Goal: Task Accomplishment & Management: Use online tool/utility

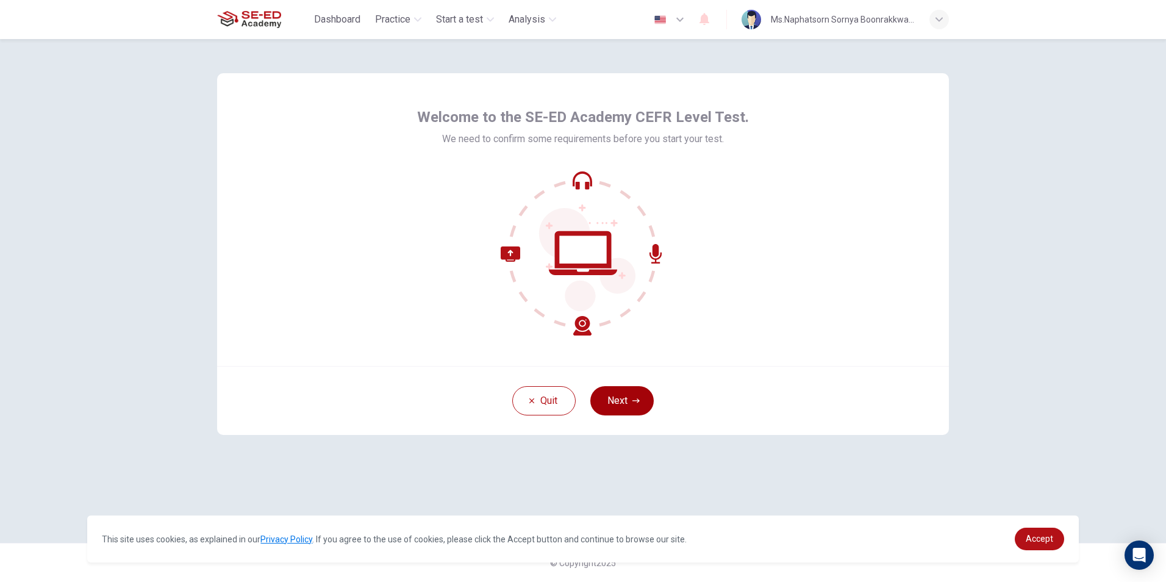
click at [625, 394] on button "Next" at bounding box center [621, 400] width 63 height 29
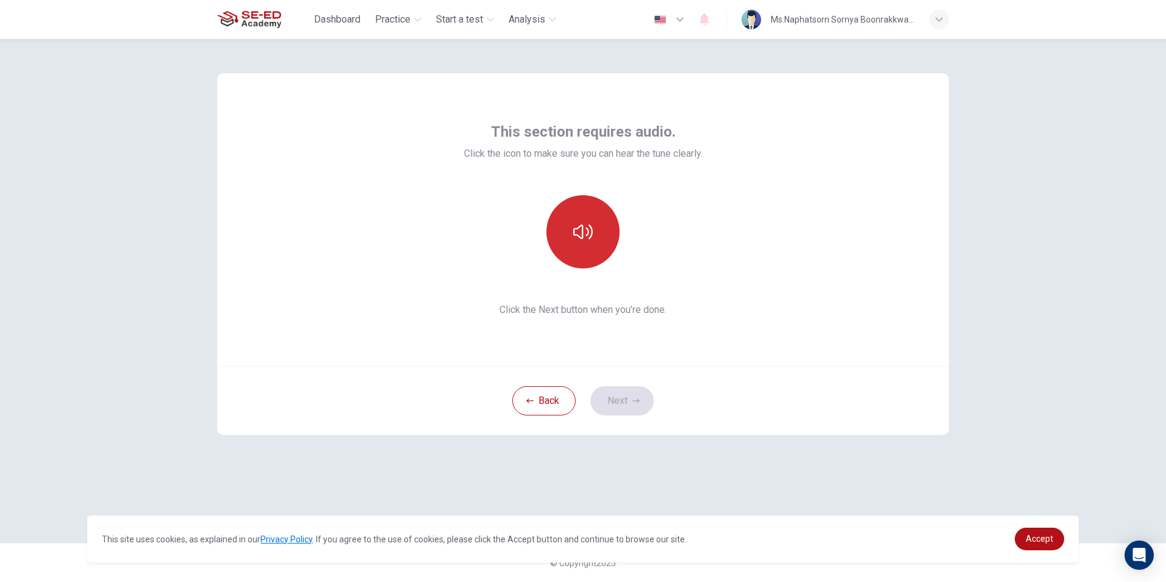
click at [579, 253] on button "button" at bounding box center [583, 231] width 73 height 73
click at [619, 396] on button "Next" at bounding box center [621, 400] width 63 height 29
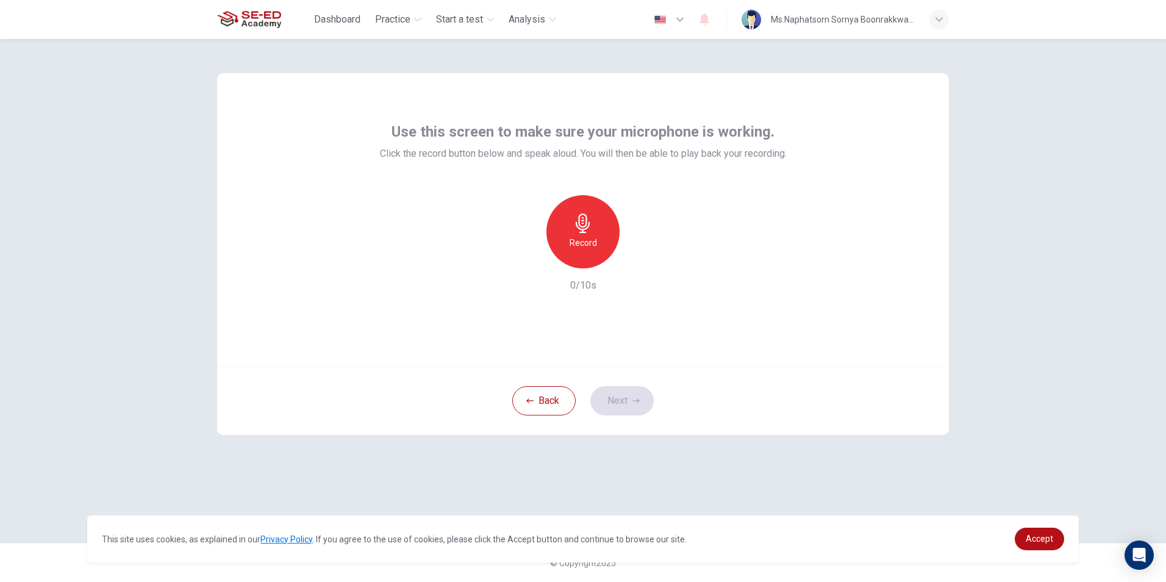
click at [575, 240] on h6 "Record" at bounding box center [583, 242] width 27 height 15
click at [576, 240] on h6 "Stop" at bounding box center [583, 242] width 18 height 15
click at [642, 249] on div "button" at bounding box center [640, 259] width 20 height 20
click at [625, 397] on button "Next" at bounding box center [621, 400] width 63 height 29
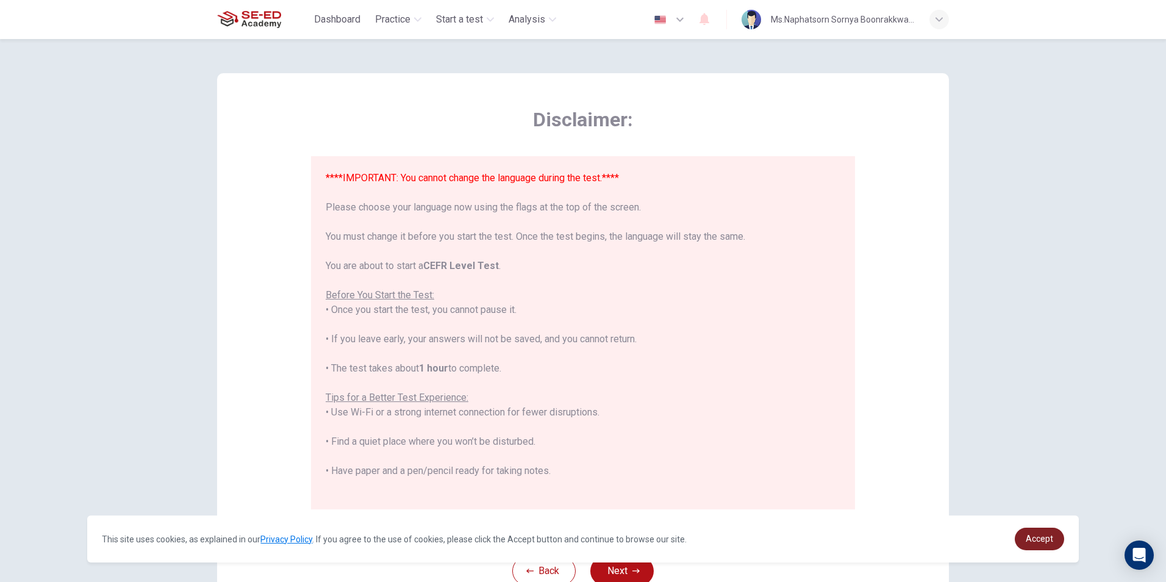
click at [1030, 537] on span "Accept" at bounding box center [1039, 539] width 27 height 10
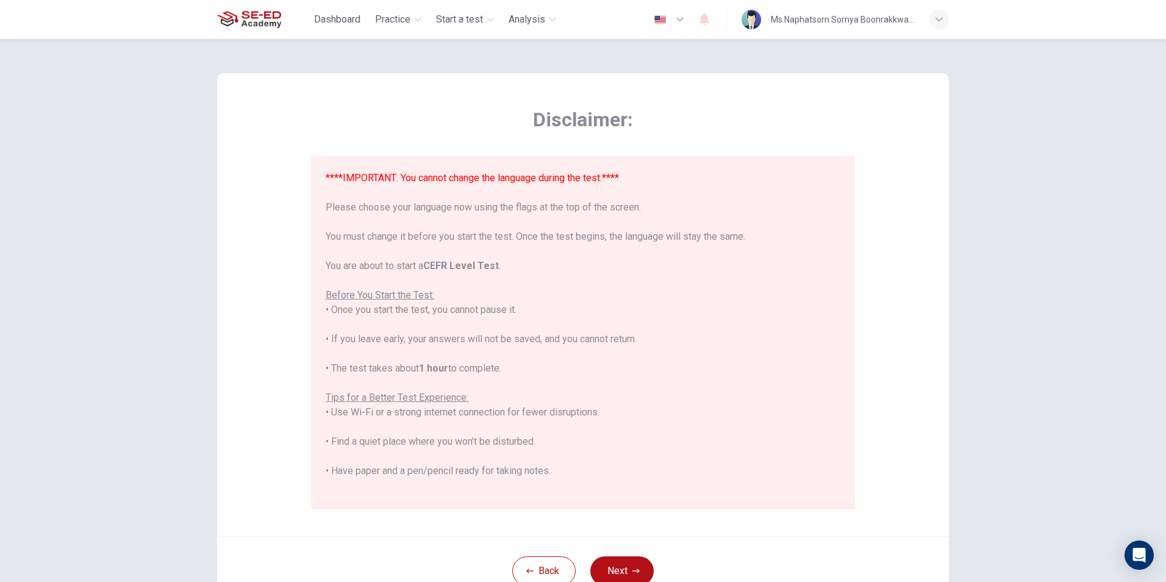
click at [624, 572] on button "Next" at bounding box center [621, 570] width 63 height 29
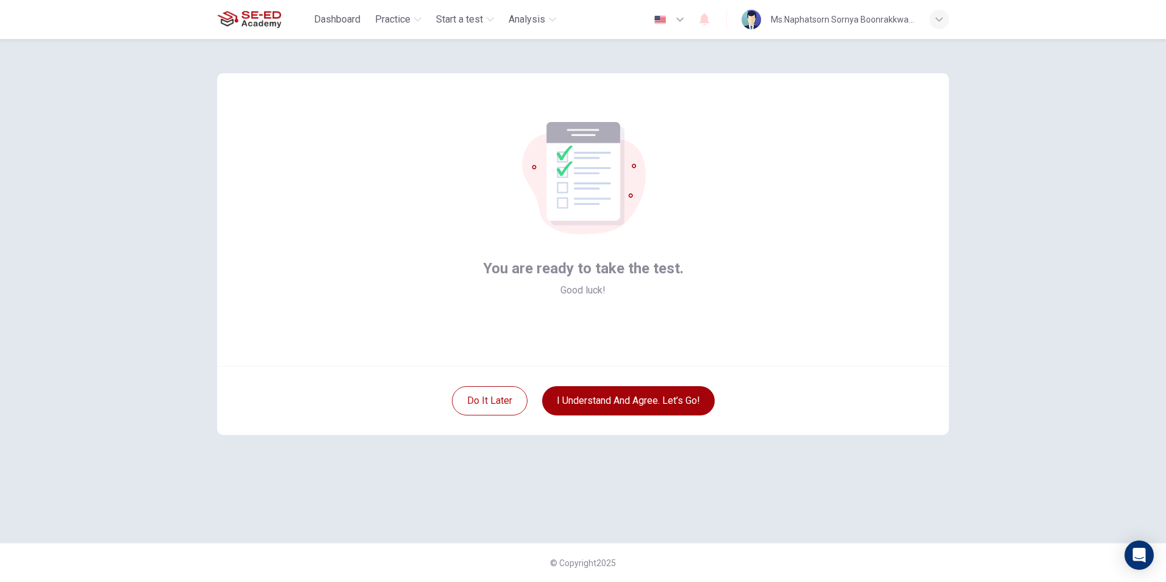
click at [651, 395] on button "I understand and agree. Let’s go!" at bounding box center [628, 400] width 173 height 29
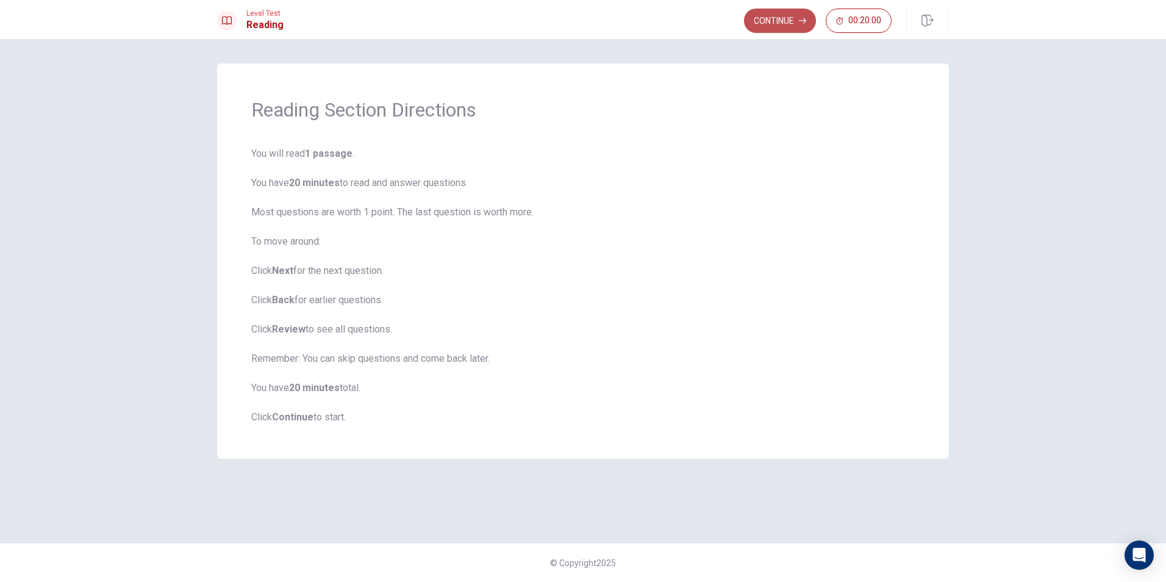
click at [799, 24] on button "Continue" at bounding box center [780, 21] width 72 height 24
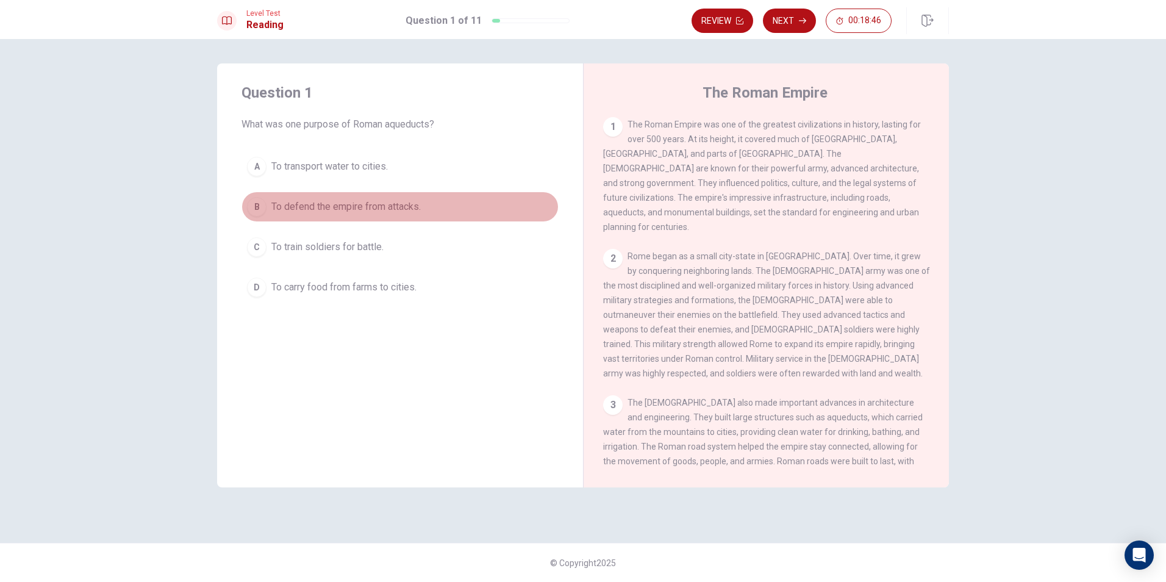
click at [323, 204] on span "To defend the empire from attacks." at bounding box center [345, 206] width 149 height 15
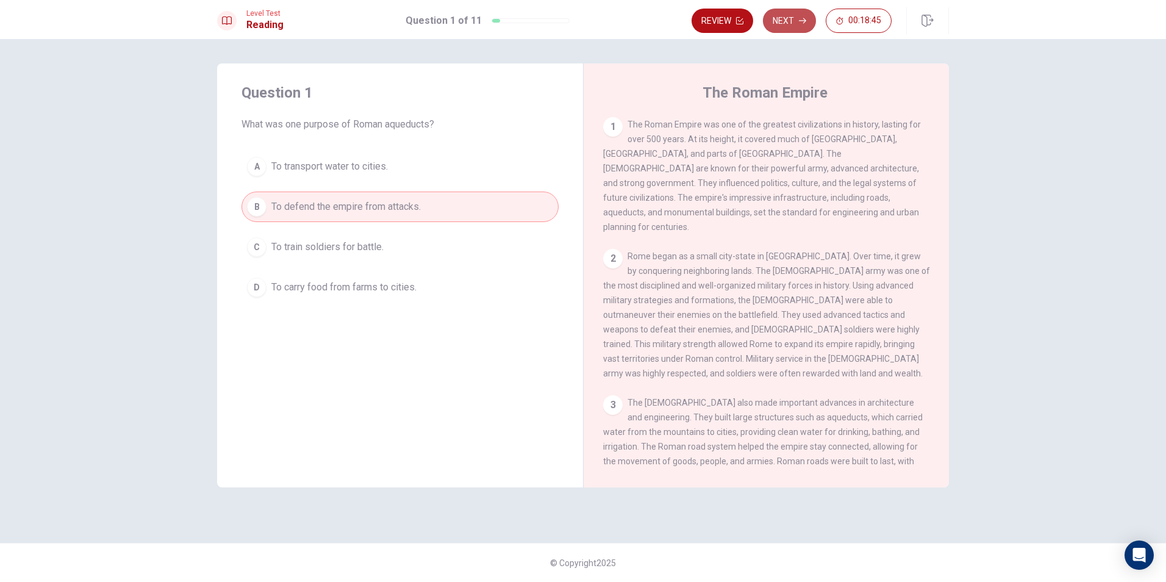
click at [789, 23] on button "Next" at bounding box center [789, 21] width 53 height 24
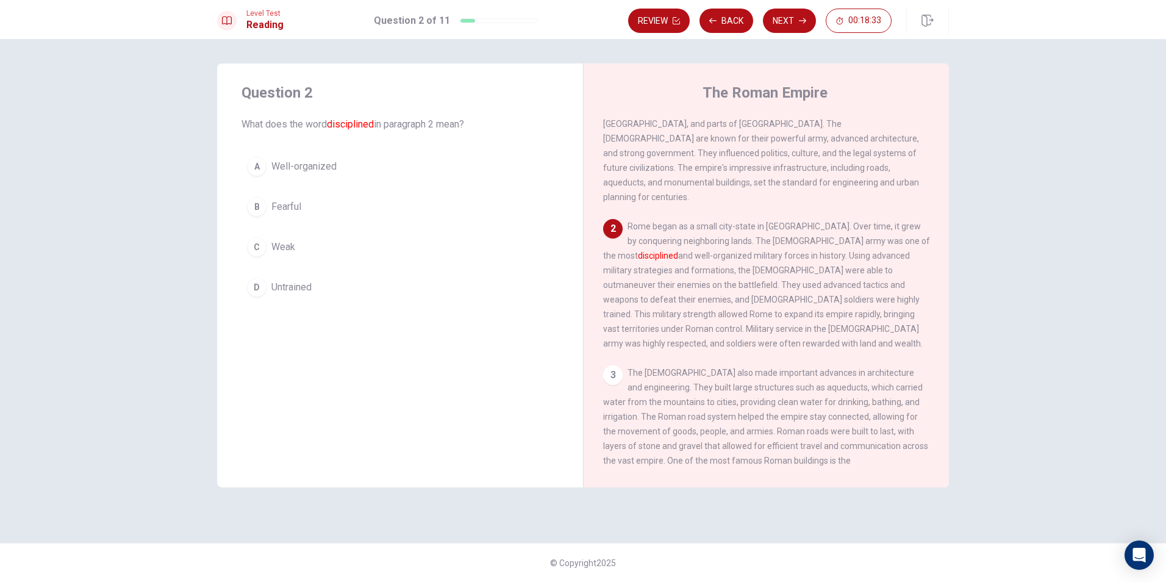
click at [290, 204] on span "Fearful" at bounding box center [286, 206] width 30 height 15
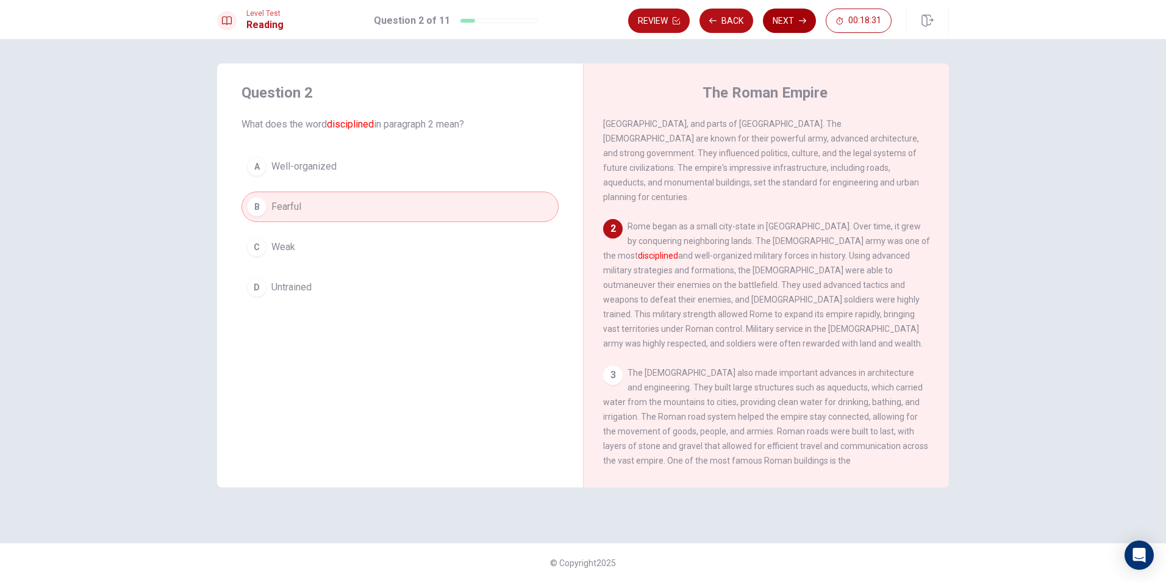
click at [778, 18] on button "Next" at bounding box center [789, 21] width 53 height 24
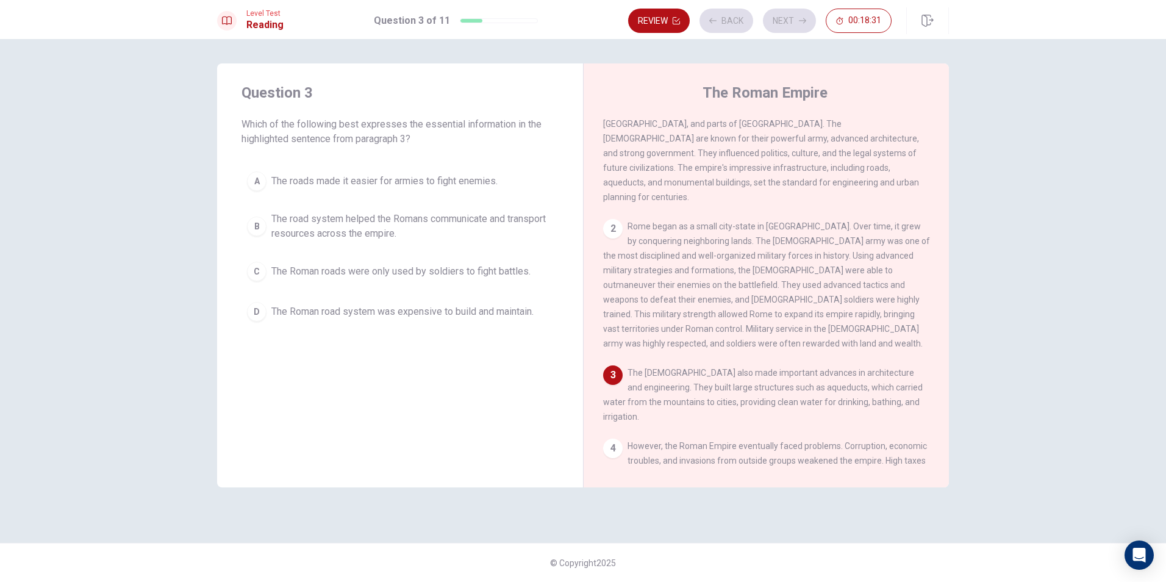
scroll to position [90, 0]
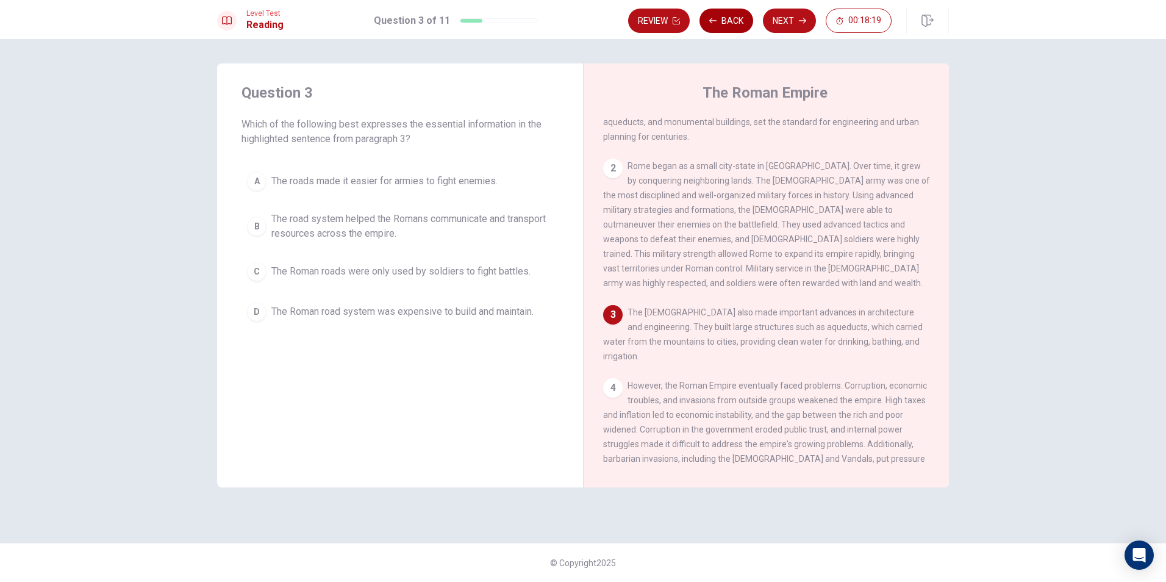
click at [722, 18] on button "Back" at bounding box center [727, 21] width 54 height 24
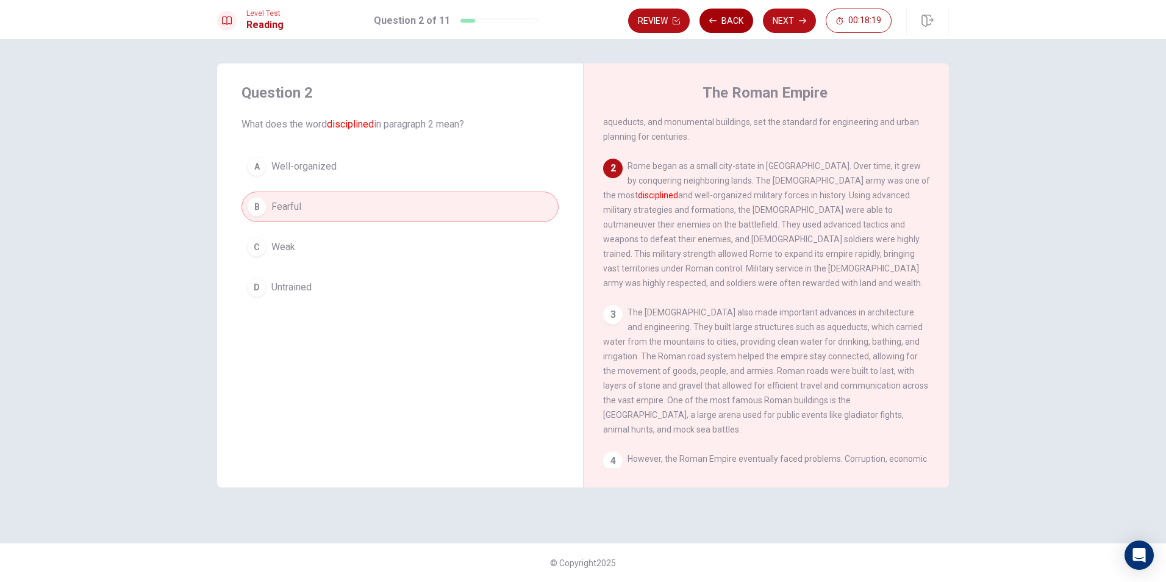
scroll to position [121, 0]
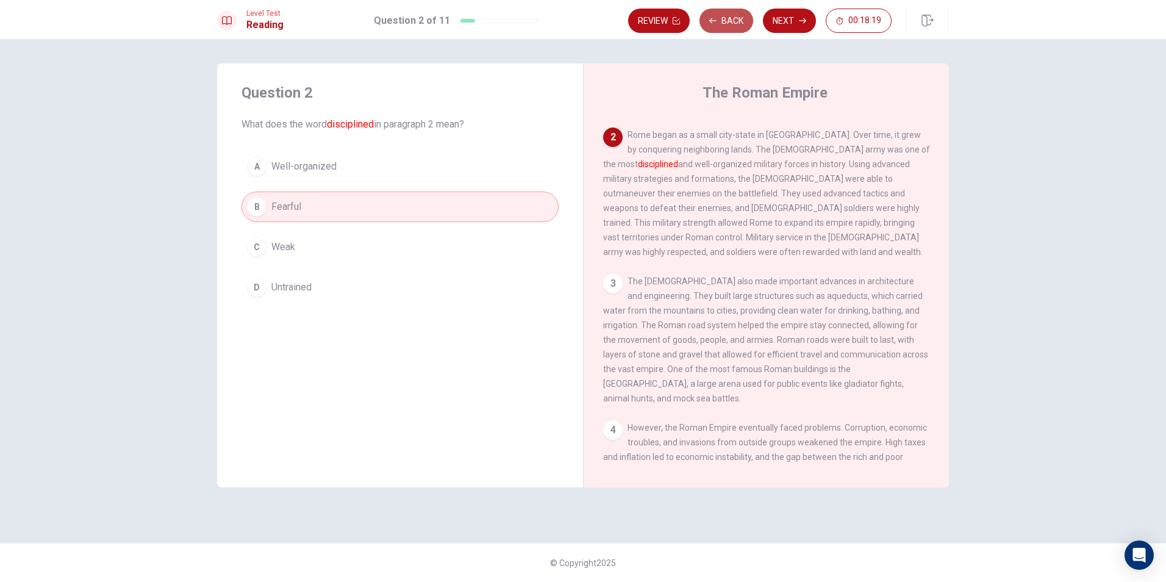
click at [722, 18] on button "Back" at bounding box center [727, 21] width 54 height 24
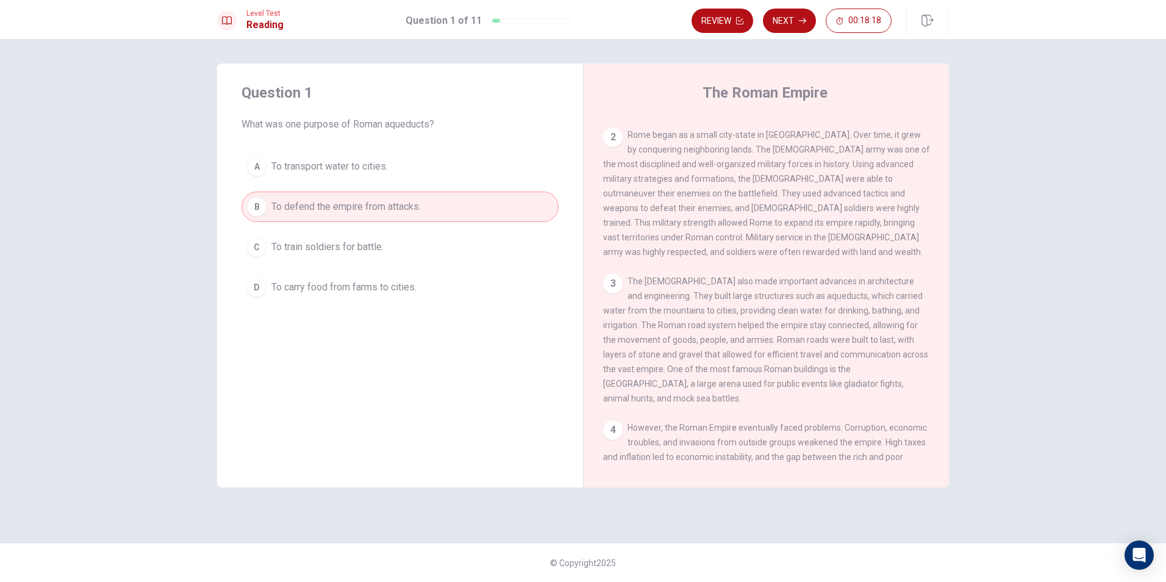
click at [388, 157] on button "A To transport water to cities." at bounding box center [400, 166] width 317 height 30
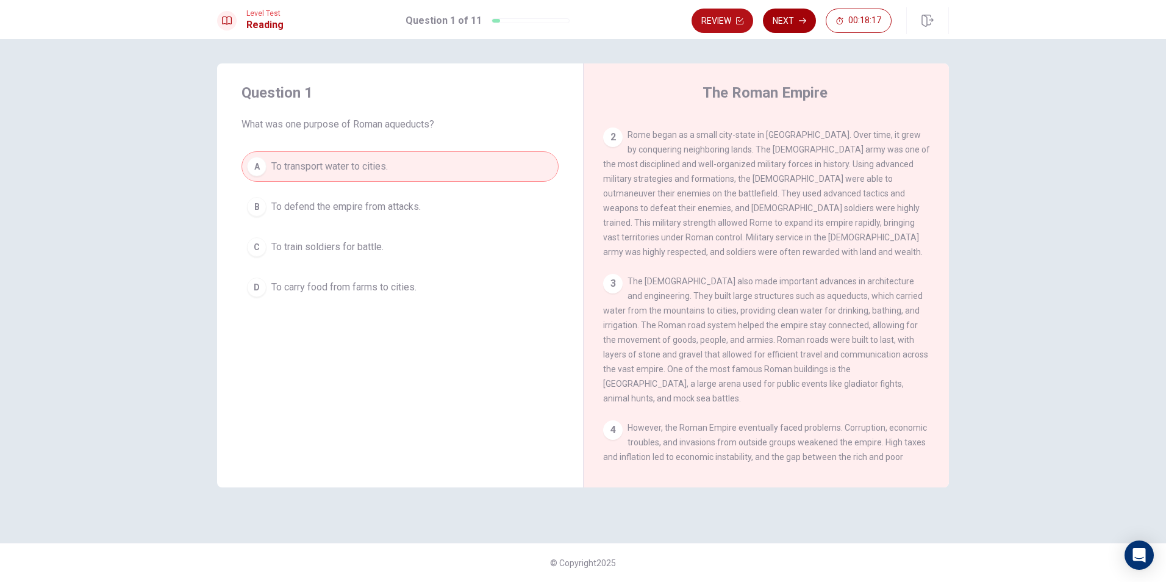
click at [806, 24] on button "Next" at bounding box center [789, 21] width 53 height 24
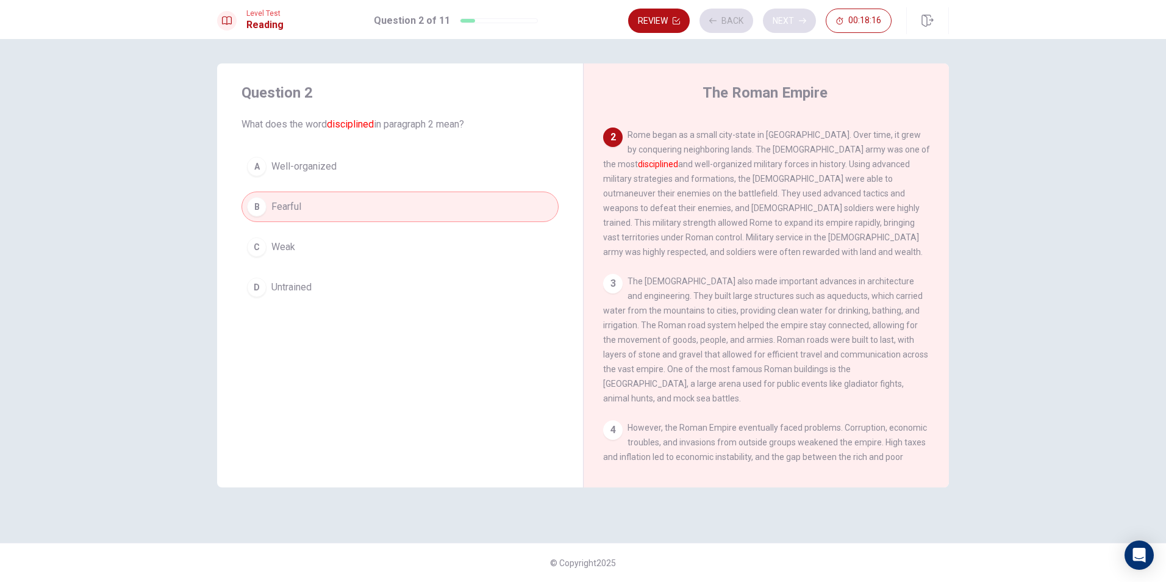
click at [806, 24] on div "Review Back Next 00:18:16" at bounding box center [760, 21] width 264 height 24
click at [792, 22] on button "Next" at bounding box center [789, 21] width 53 height 24
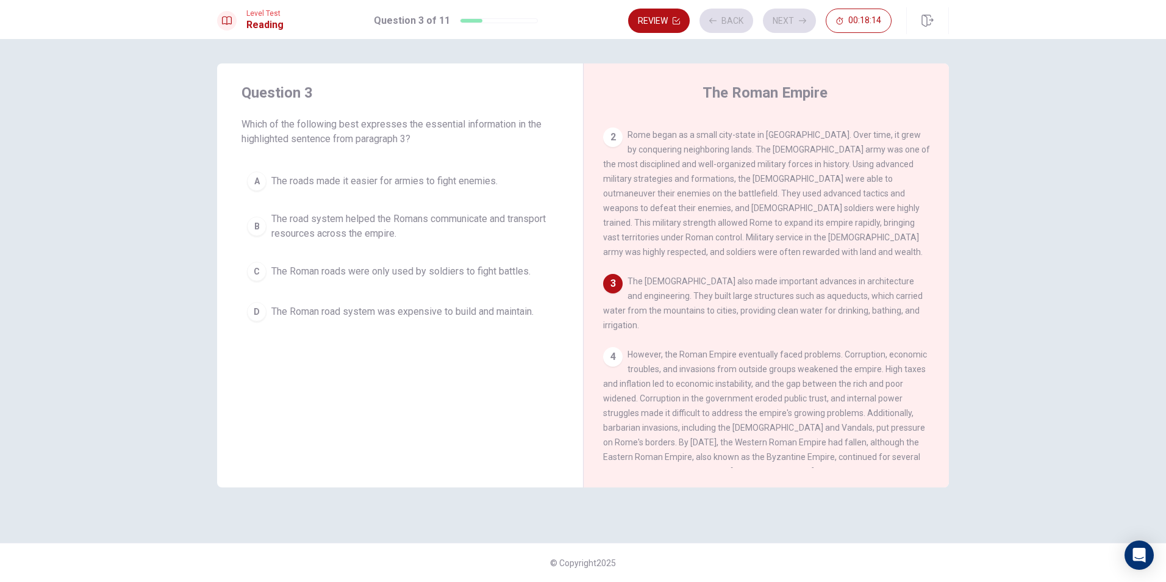
scroll to position [256, 0]
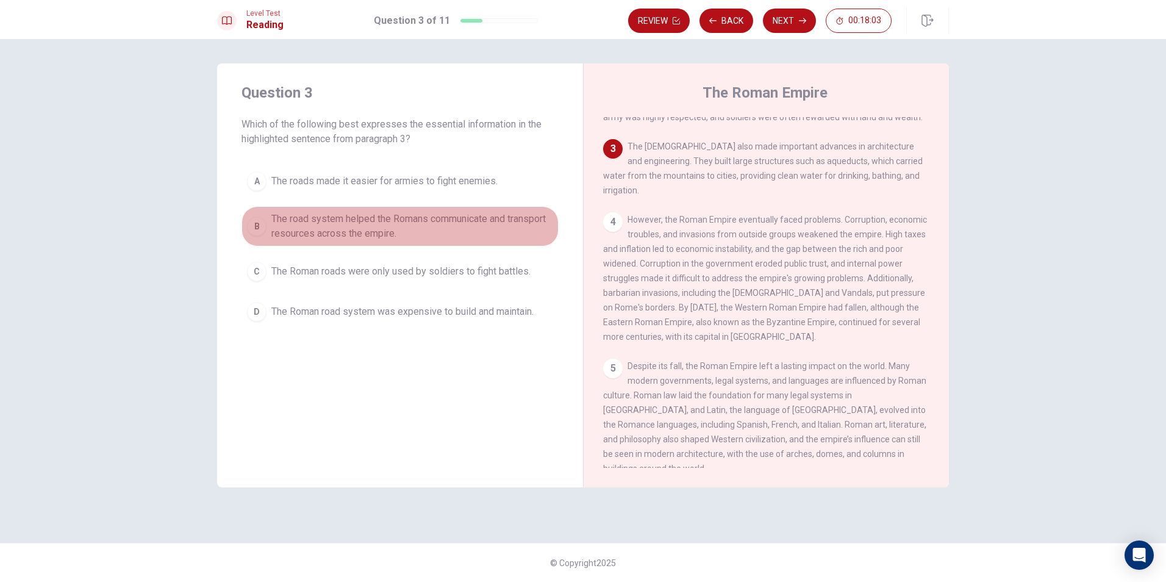
click at [330, 228] on span "The road system helped the Romans communicate and transport resources across th…" at bounding box center [412, 226] width 282 height 29
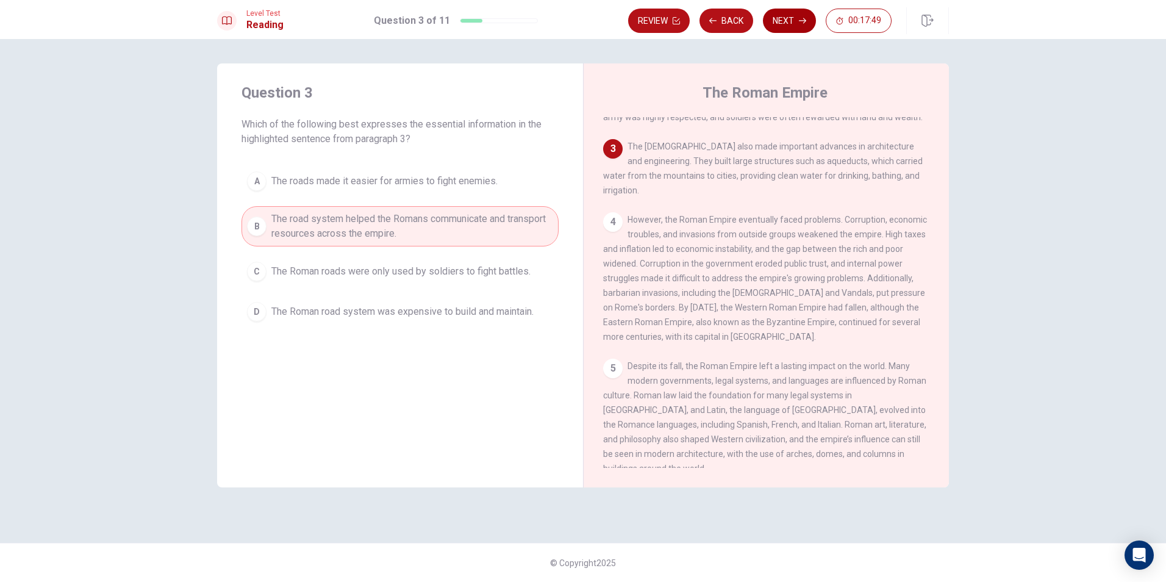
click at [793, 22] on button "Next" at bounding box center [789, 21] width 53 height 24
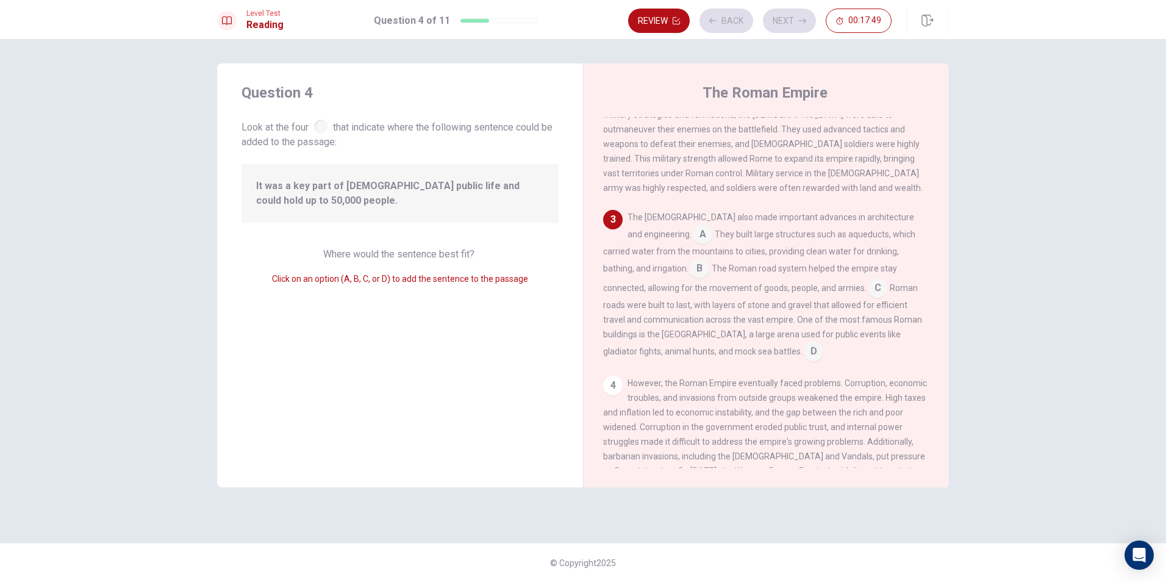
scroll to position [196, 0]
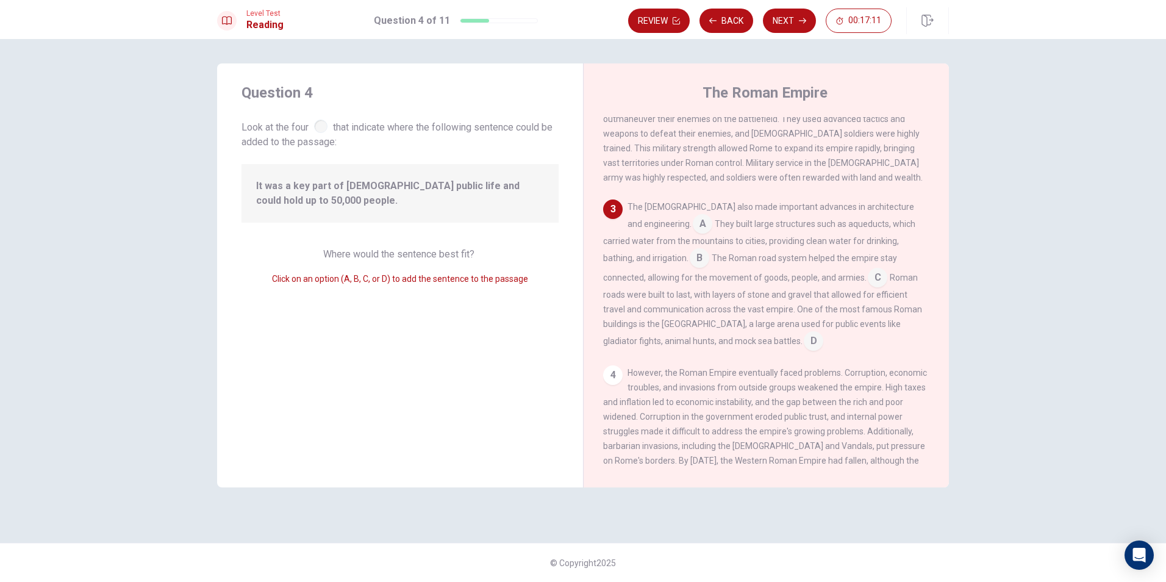
click at [804, 334] on input at bounding box center [814, 342] width 20 height 20
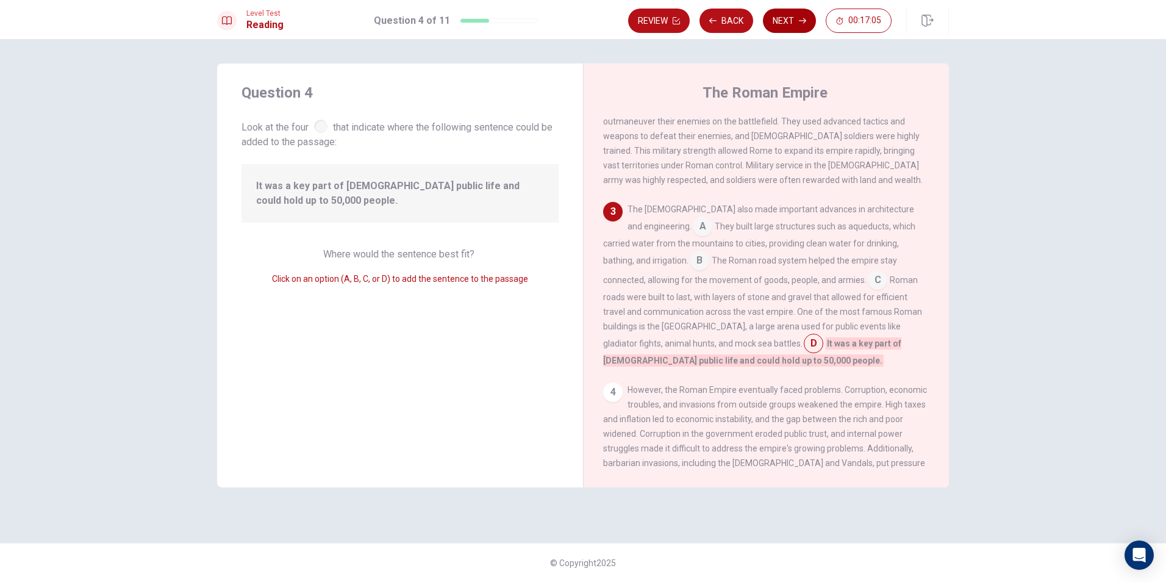
click at [773, 18] on button "Next" at bounding box center [789, 21] width 53 height 24
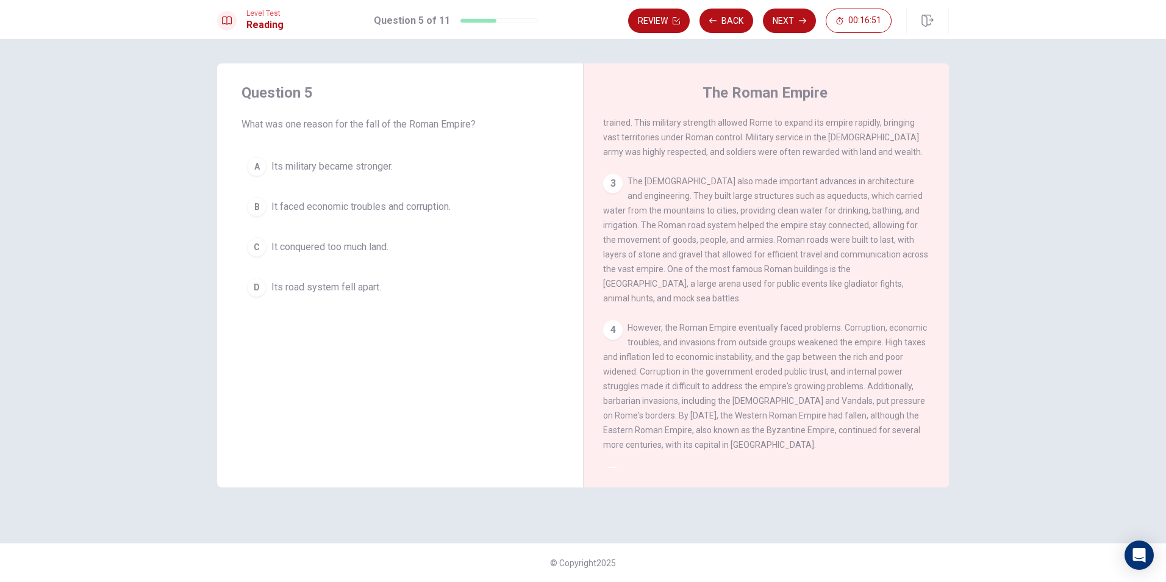
scroll to position [332, 0]
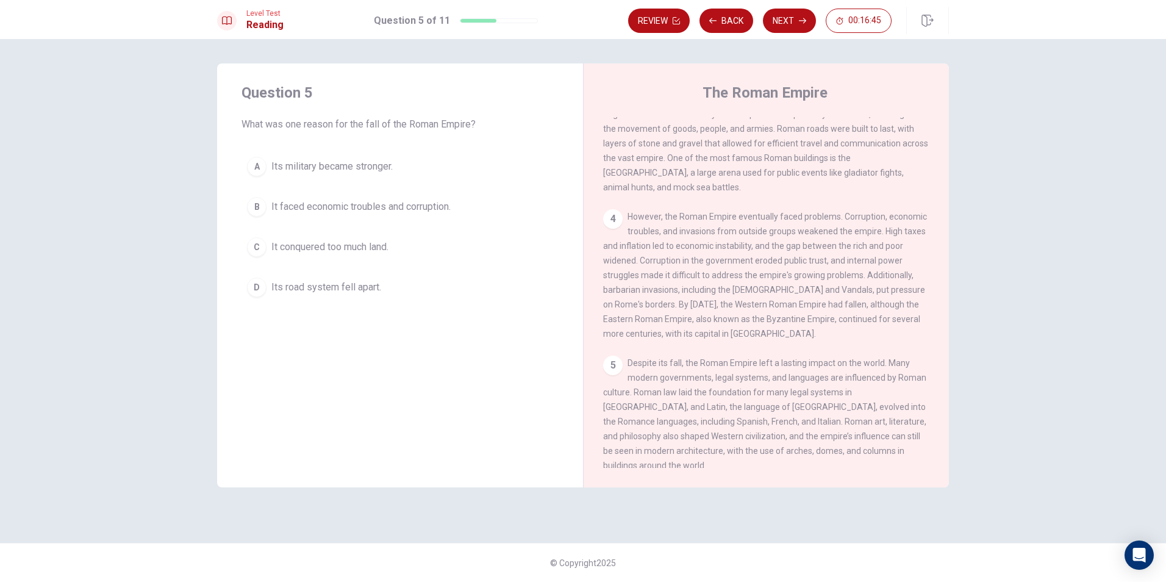
click at [410, 197] on button "B It faced economic troubles and corruption." at bounding box center [400, 207] width 317 height 30
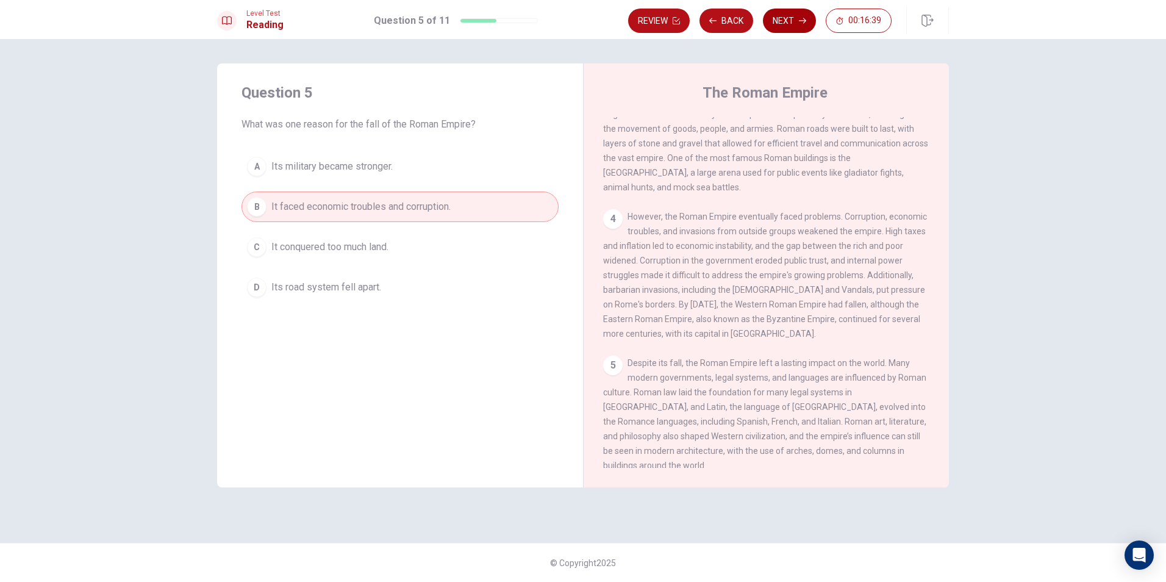
click at [803, 21] on icon "button" at bounding box center [802, 20] width 7 height 5
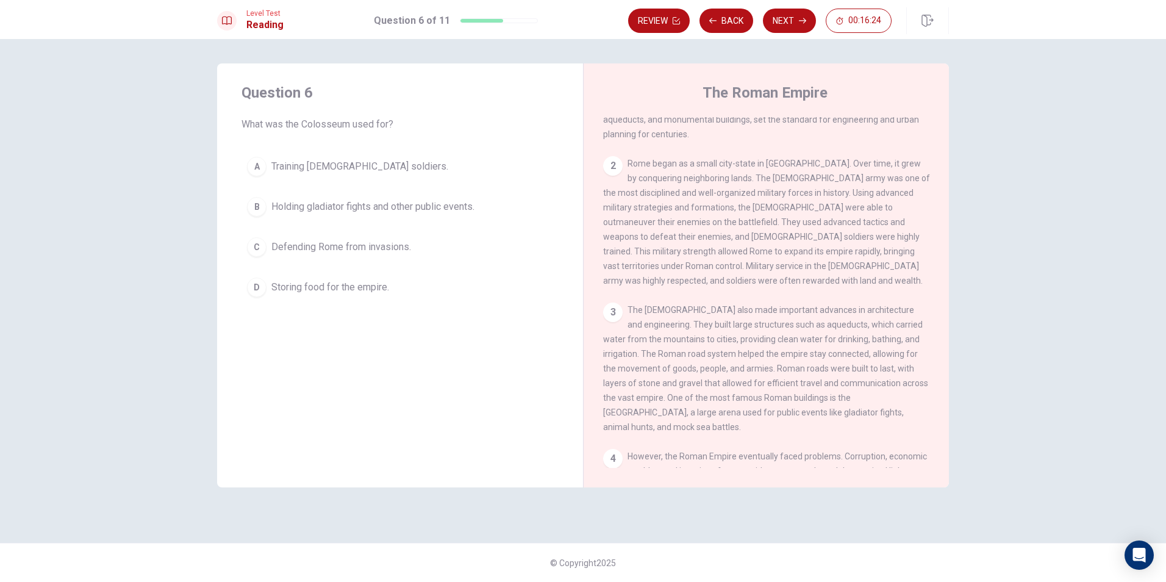
scroll to position [122, 0]
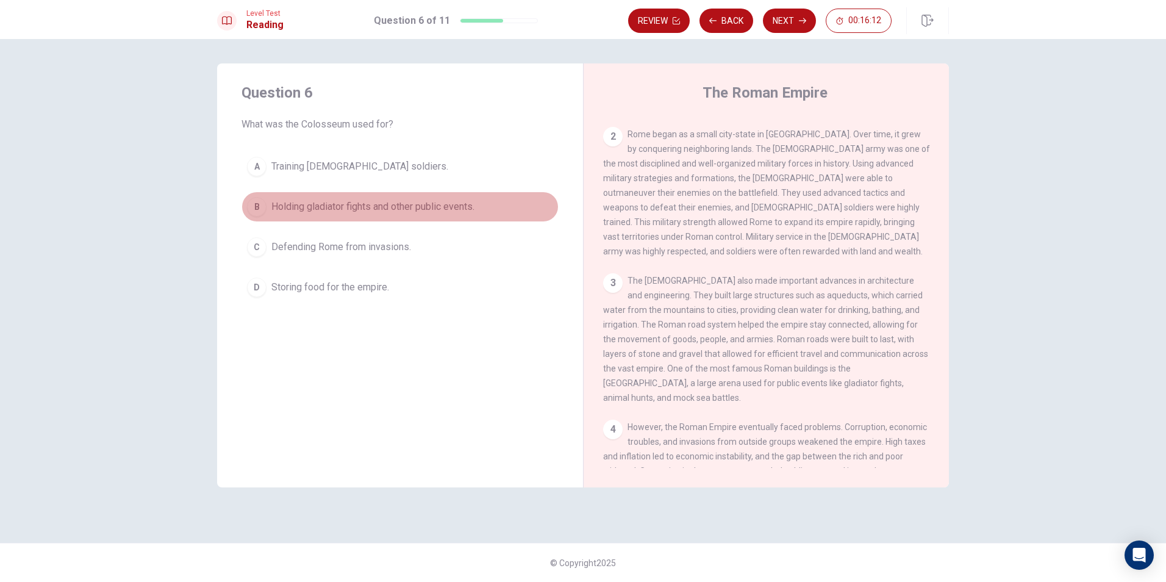
click at [412, 203] on span "Holding gladiator fights and other public events." at bounding box center [372, 206] width 203 height 15
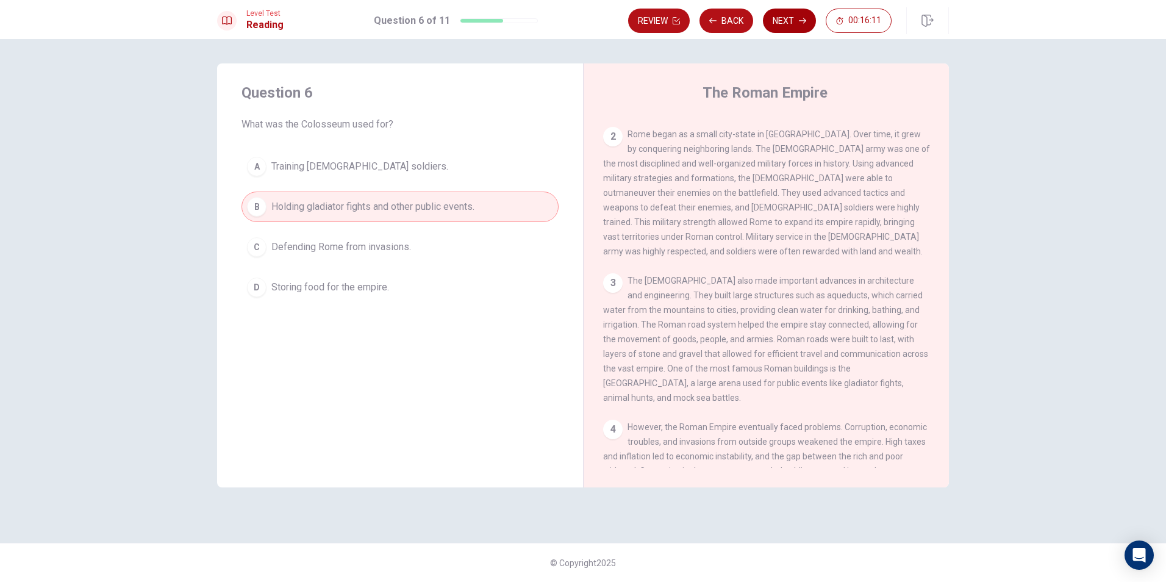
click at [805, 24] on icon "button" at bounding box center [802, 20] width 7 height 7
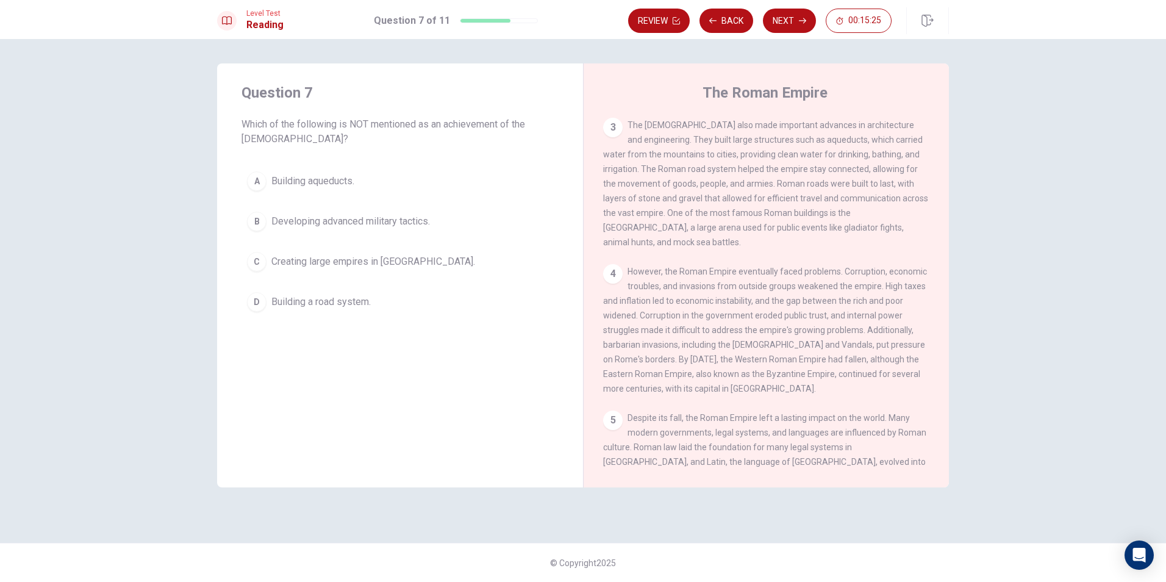
scroll to position [332, 0]
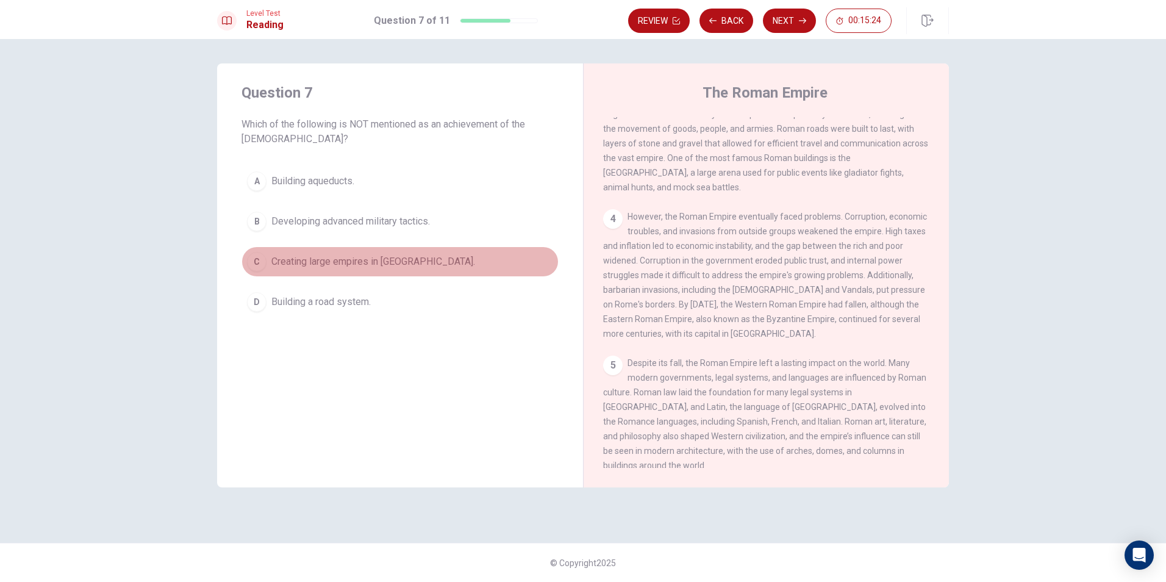
click at [358, 259] on span "Creating large empires in [GEOGRAPHIC_DATA]." at bounding box center [373, 261] width 204 height 15
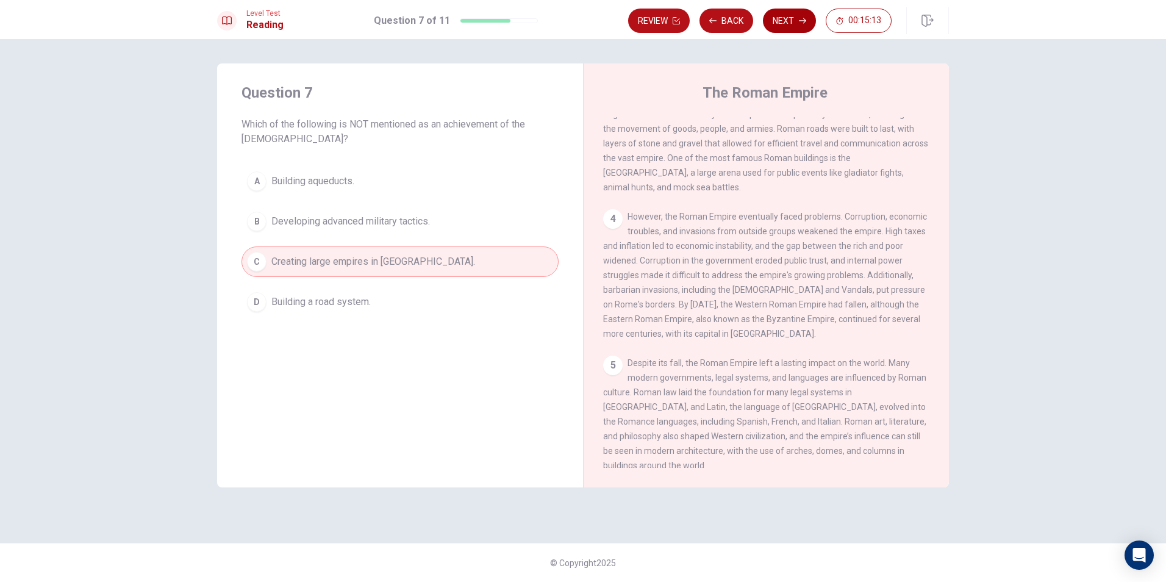
click at [809, 20] on button "Next" at bounding box center [789, 21] width 53 height 24
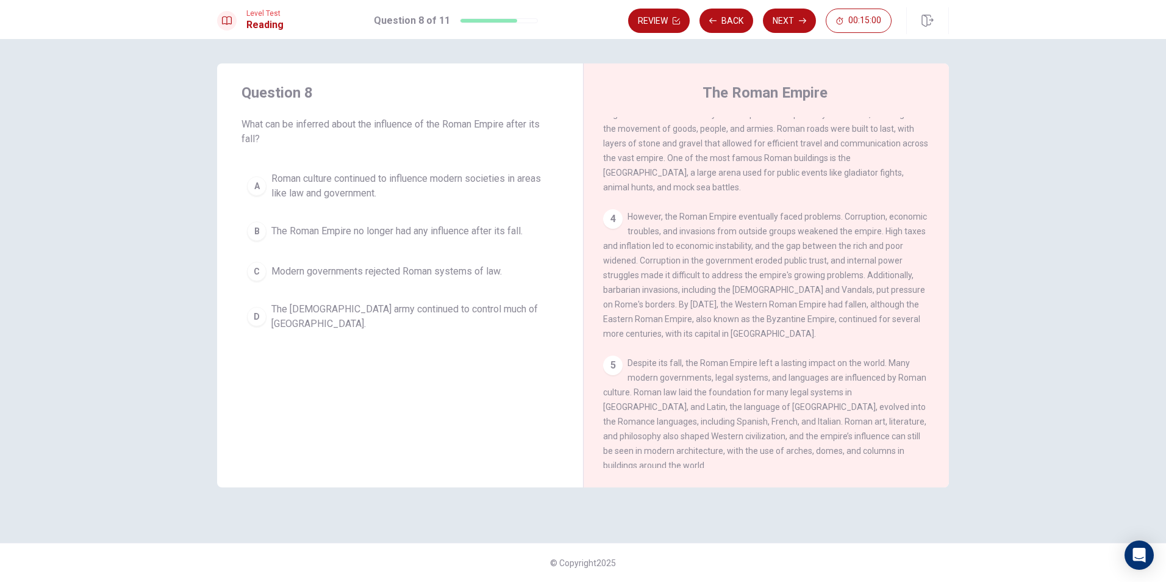
click at [440, 180] on span "Roman culture continued to influence modern societies in areas like law and gov…" at bounding box center [412, 185] width 282 height 29
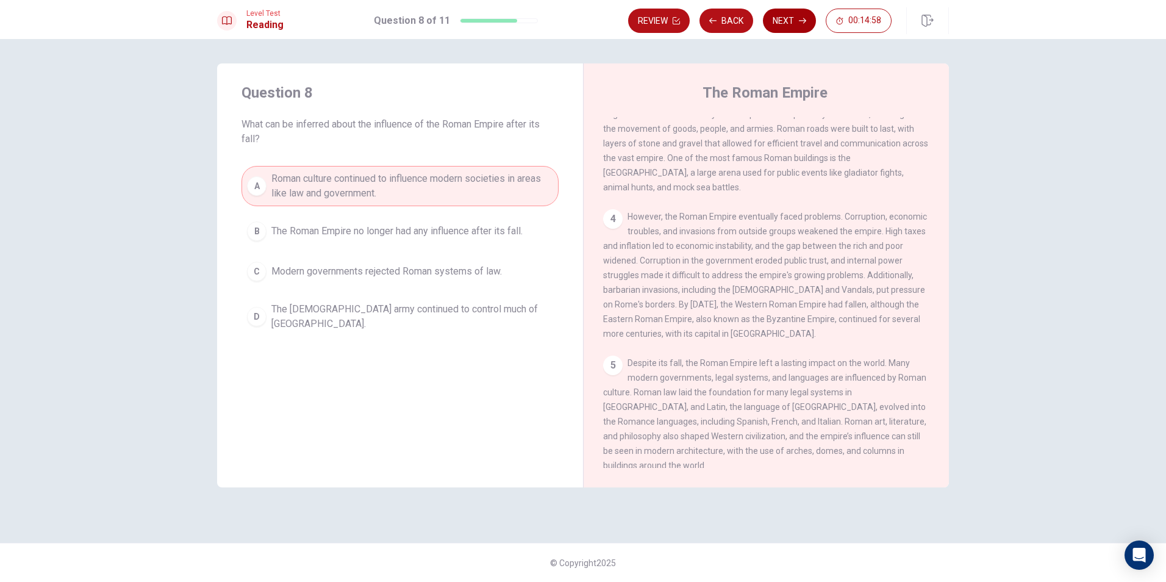
click at [808, 12] on button "Next" at bounding box center [789, 21] width 53 height 24
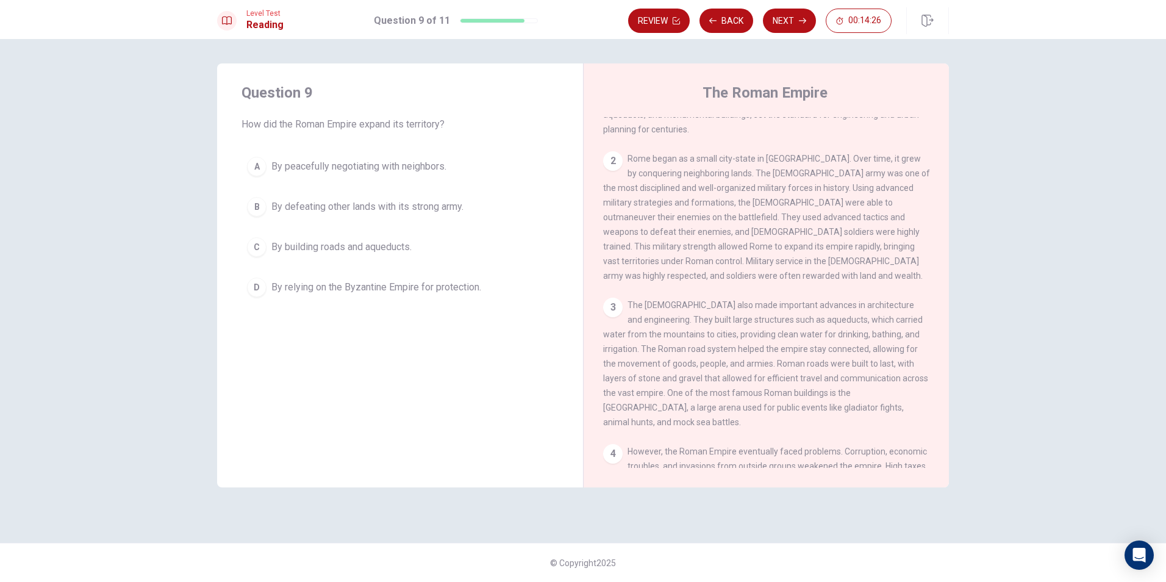
scroll to position [88, 0]
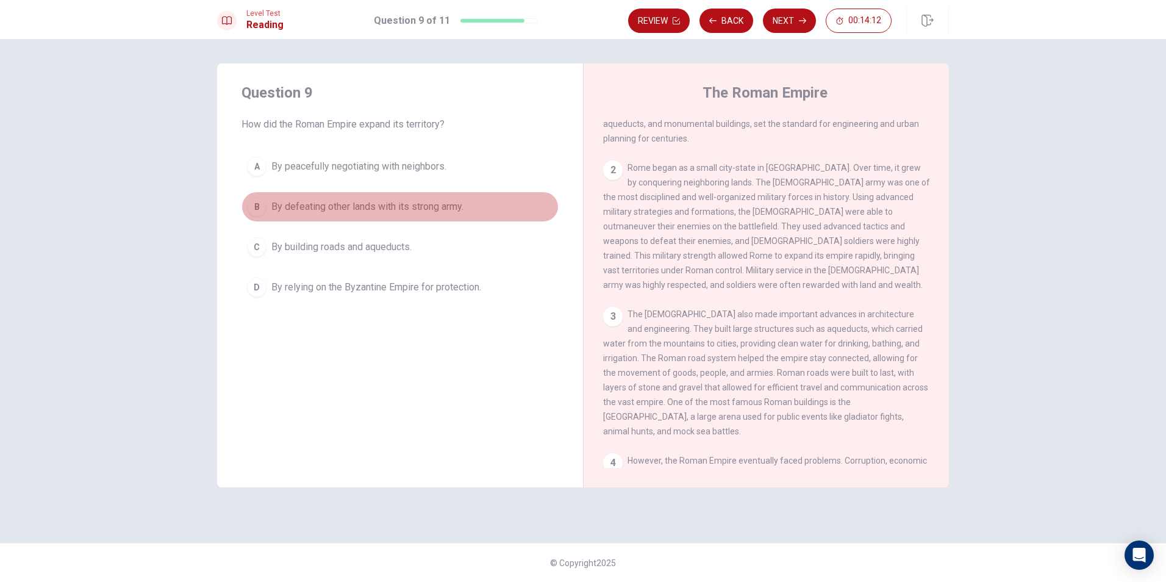
click at [358, 202] on button "B By defeating other lands with its strong army." at bounding box center [400, 207] width 317 height 30
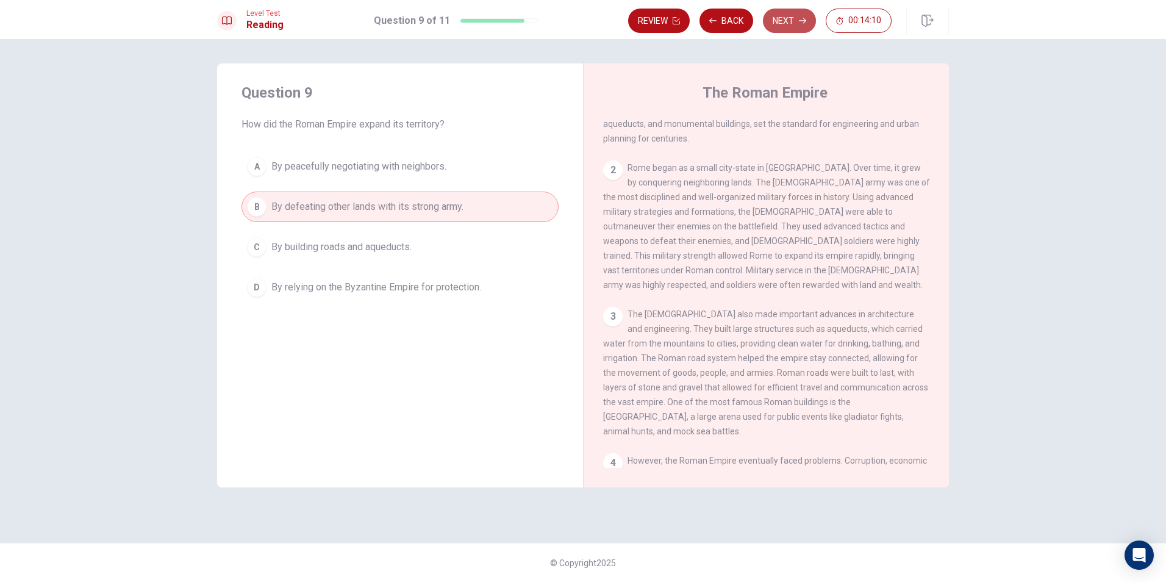
click at [796, 28] on button "Next" at bounding box center [789, 21] width 53 height 24
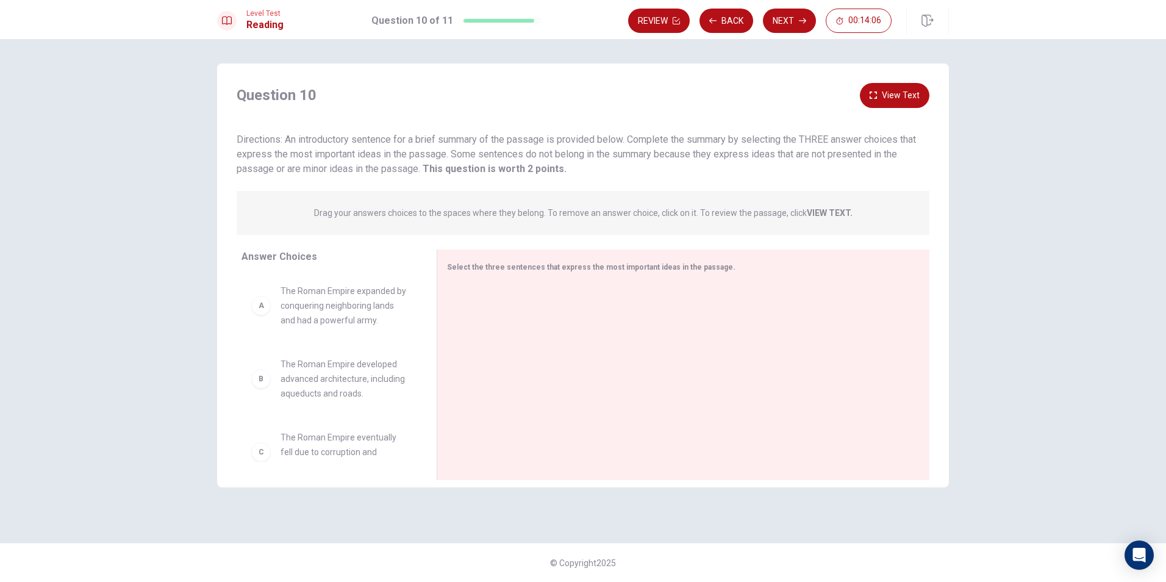
click at [301, 317] on span "The Roman Empire expanded by conquering neighboring lands and had a powerful ar…" at bounding box center [344, 306] width 127 height 44
click at [260, 317] on div "A The Roman Empire expanded by conquering neighboring lands and had a powerful …" at bounding box center [329, 306] width 156 height 44
click at [645, 331] on div at bounding box center [678, 365] width 463 height 163
drag, startPoint x: 312, startPoint y: 286, endPoint x: 285, endPoint y: 284, distance: 27.0
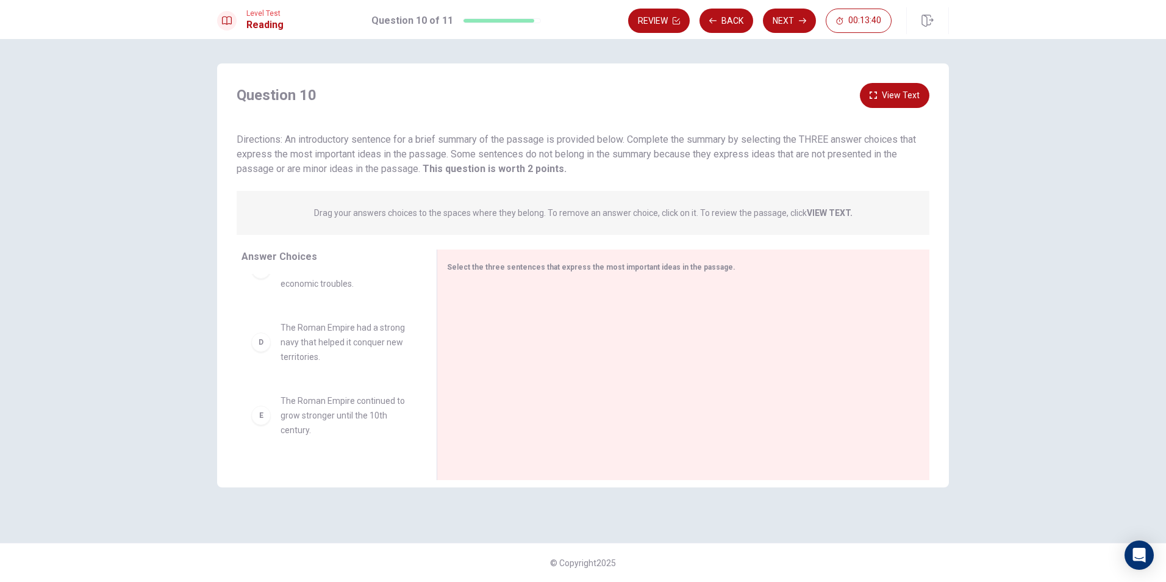
scroll to position [242, 0]
drag, startPoint x: 331, startPoint y: 443, endPoint x: 564, endPoint y: 384, distance: 241.2
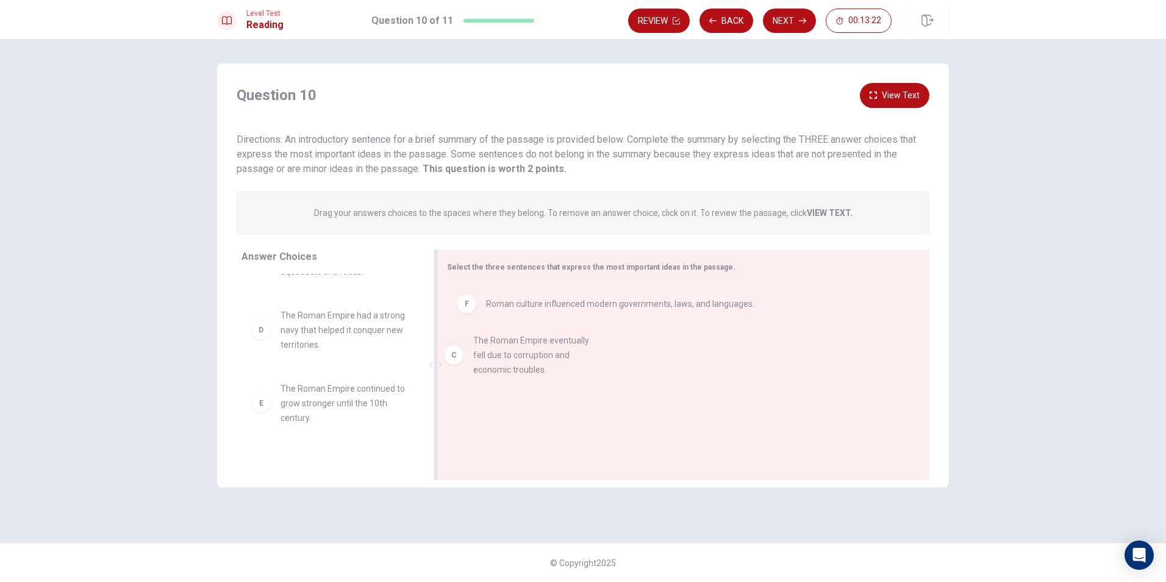
drag, startPoint x: 343, startPoint y: 342, endPoint x: 533, endPoint y: 364, distance: 191.0
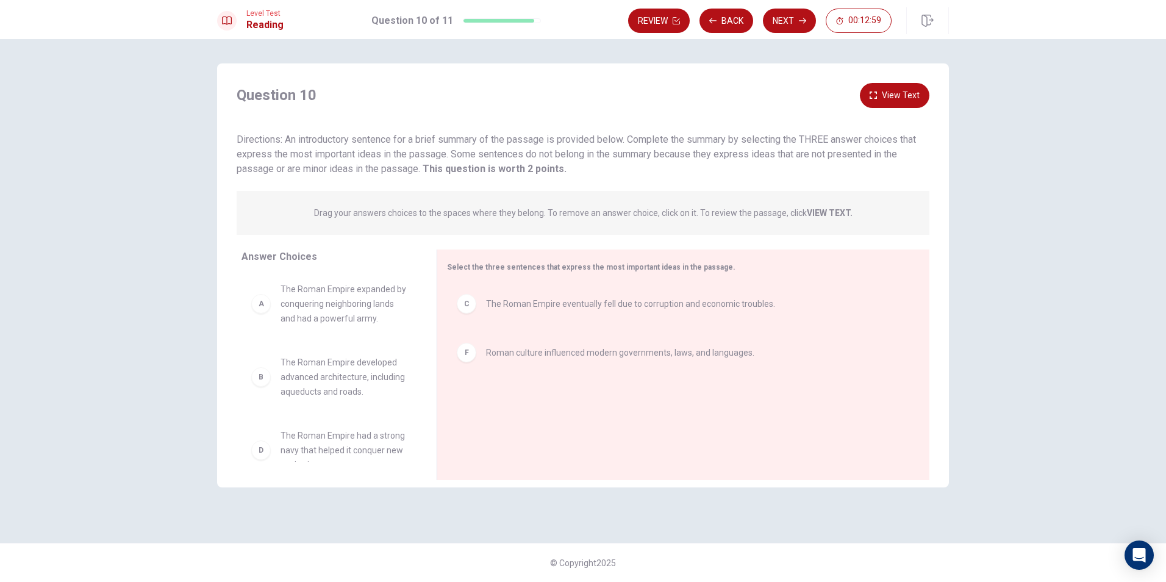
scroll to position [0, 0]
drag, startPoint x: 341, startPoint y: 389, endPoint x: 583, endPoint y: 373, distance: 242.1
click at [889, 89] on button "View Text" at bounding box center [895, 95] width 70 height 25
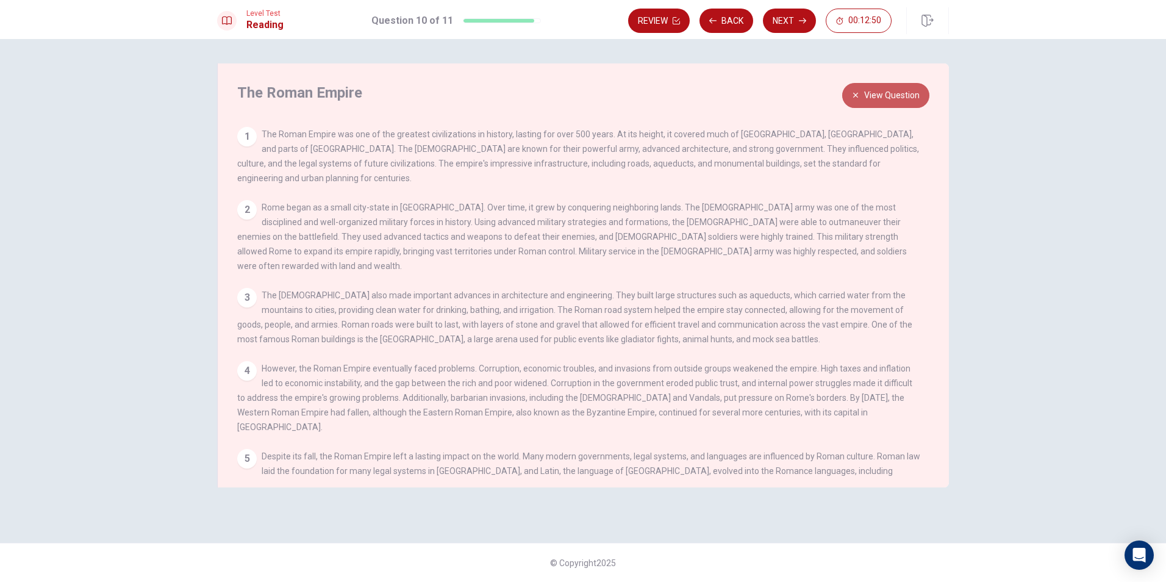
click at [889, 89] on button "View Question" at bounding box center [885, 95] width 87 height 25
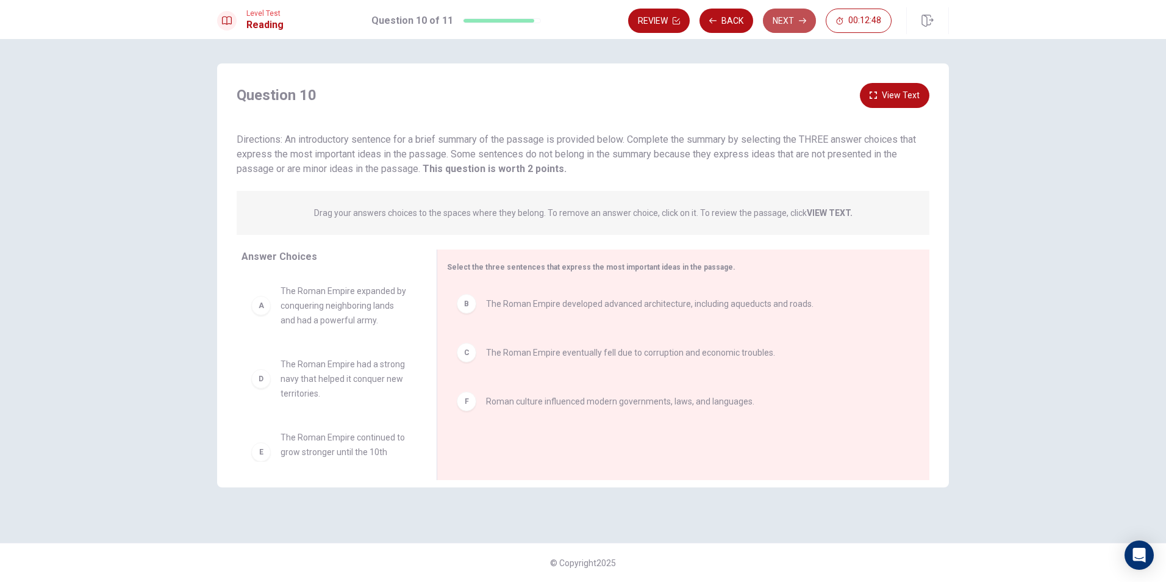
click at [790, 23] on button "Next" at bounding box center [789, 21] width 53 height 24
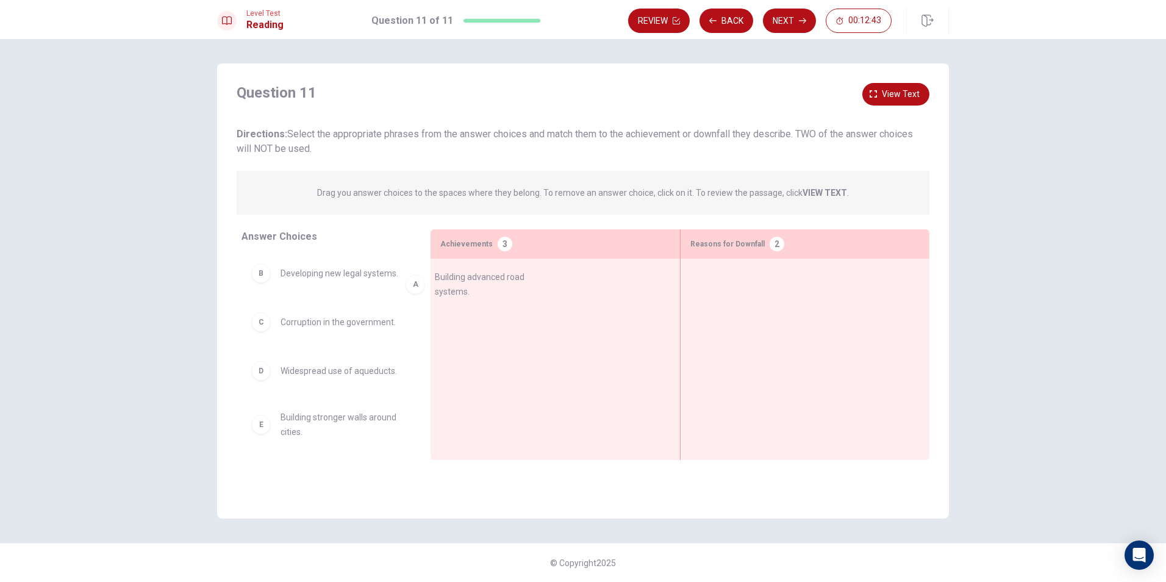
drag, startPoint x: 335, startPoint y: 284, endPoint x: 518, endPoint y: 288, distance: 182.4
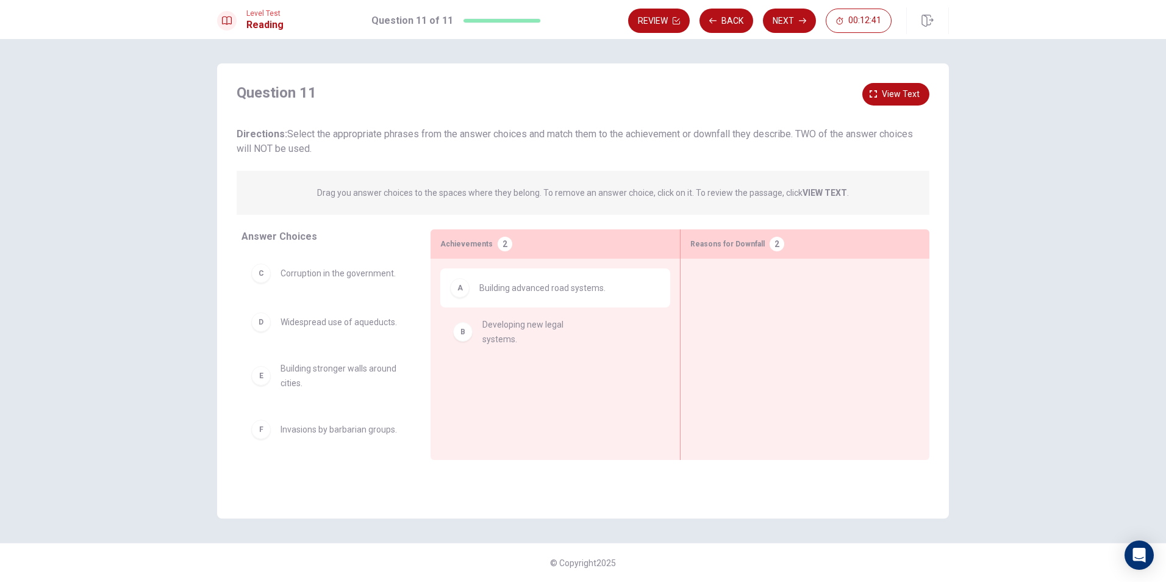
drag, startPoint x: 317, startPoint y: 285, endPoint x: 509, endPoint y: 341, distance: 200.8
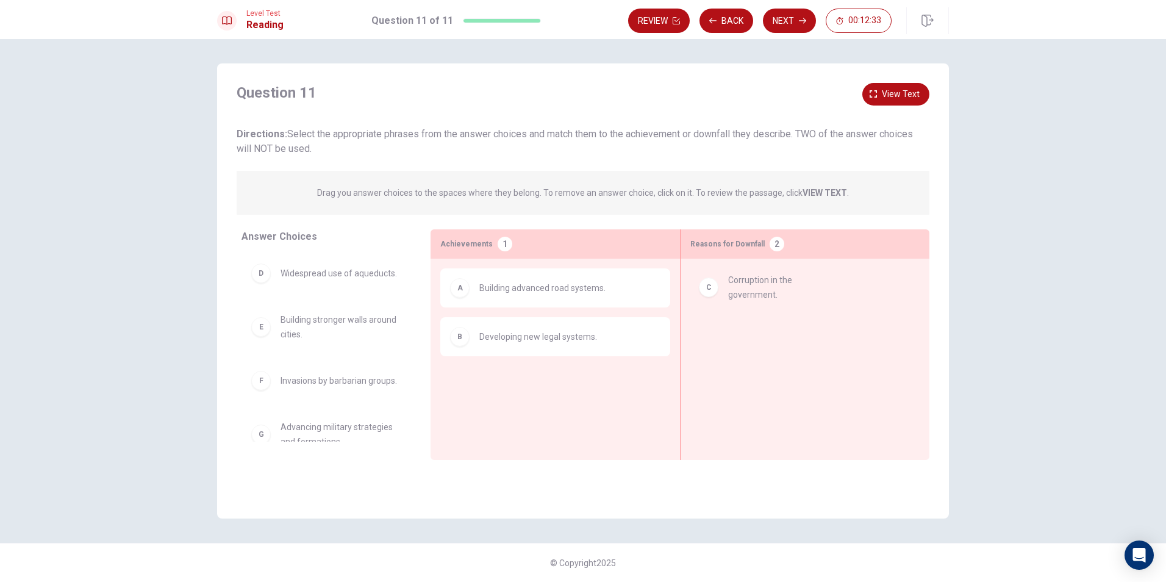
drag, startPoint x: 335, startPoint y: 274, endPoint x: 791, endPoint y: 282, distance: 455.1
drag, startPoint x: 326, startPoint y: 288, endPoint x: 342, endPoint y: 286, distance: 16.0
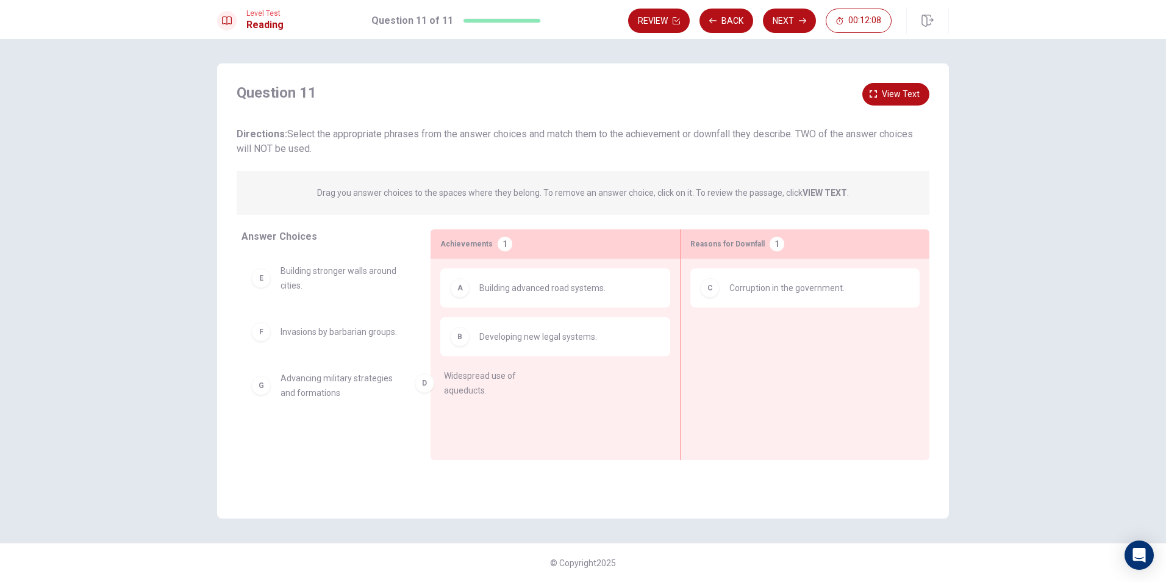
drag, startPoint x: 343, startPoint y: 290, endPoint x: 510, endPoint y: 394, distance: 196.5
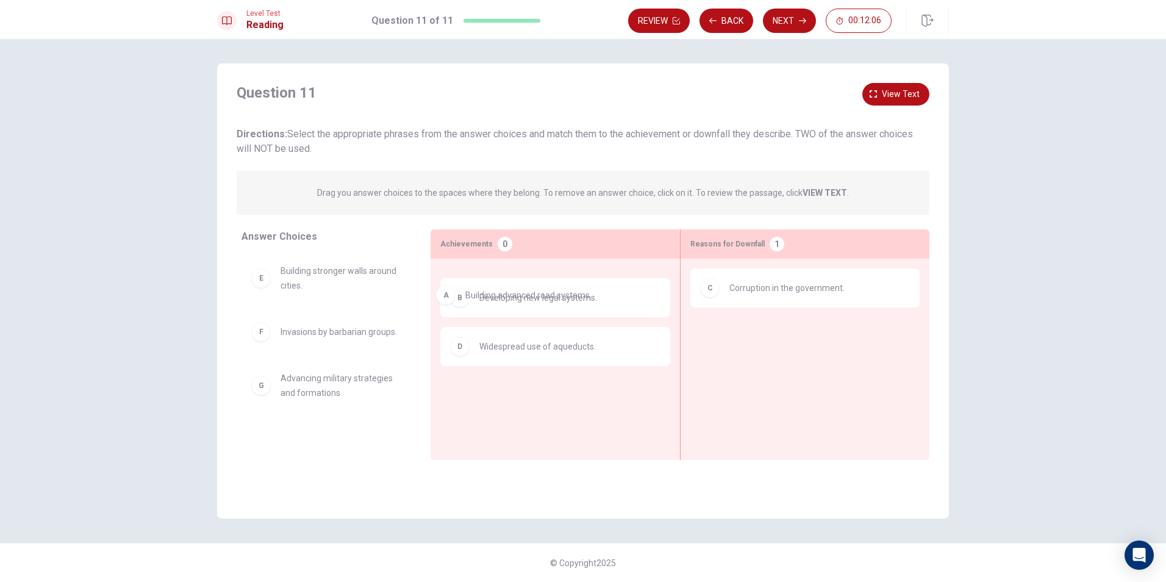
drag, startPoint x: 534, startPoint y: 270, endPoint x: 533, endPoint y: 278, distance: 8.0
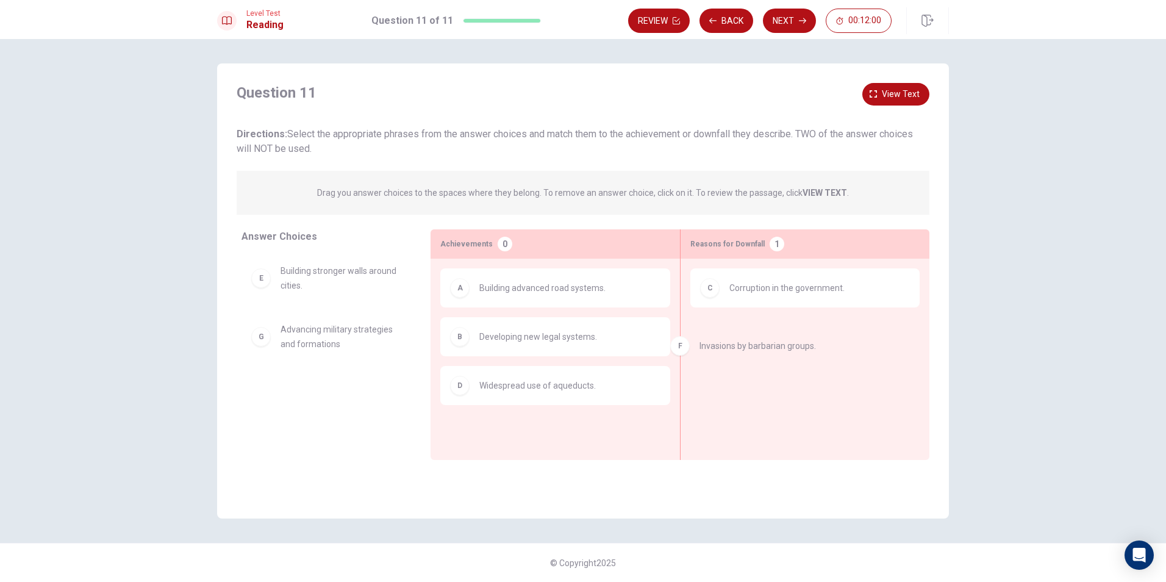
drag, startPoint x: 367, startPoint y: 343, endPoint x: 792, endPoint y: 353, distance: 424.7
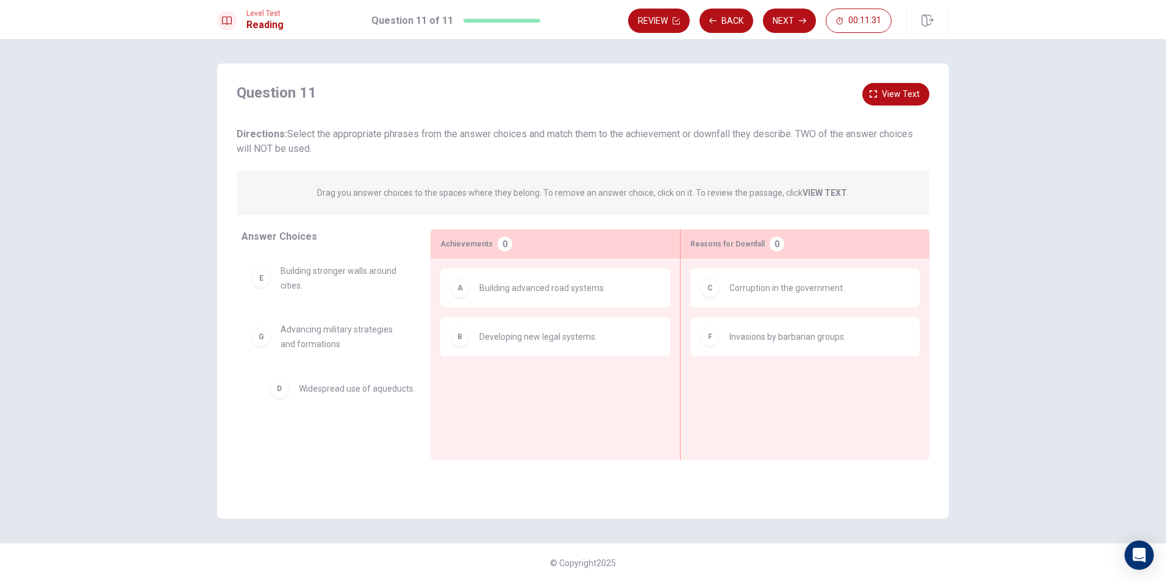
drag, startPoint x: 543, startPoint y: 398, endPoint x: 357, endPoint y: 391, distance: 186.2
drag, startPoint x: 359, startPoint y: 337, endPoint x: 375, endPoint y: 335, distance: 16.0
drag, startPoint x: 325, startPoint y: 392, endPoint x: 523, endPoint y: 375, distance: 199.6
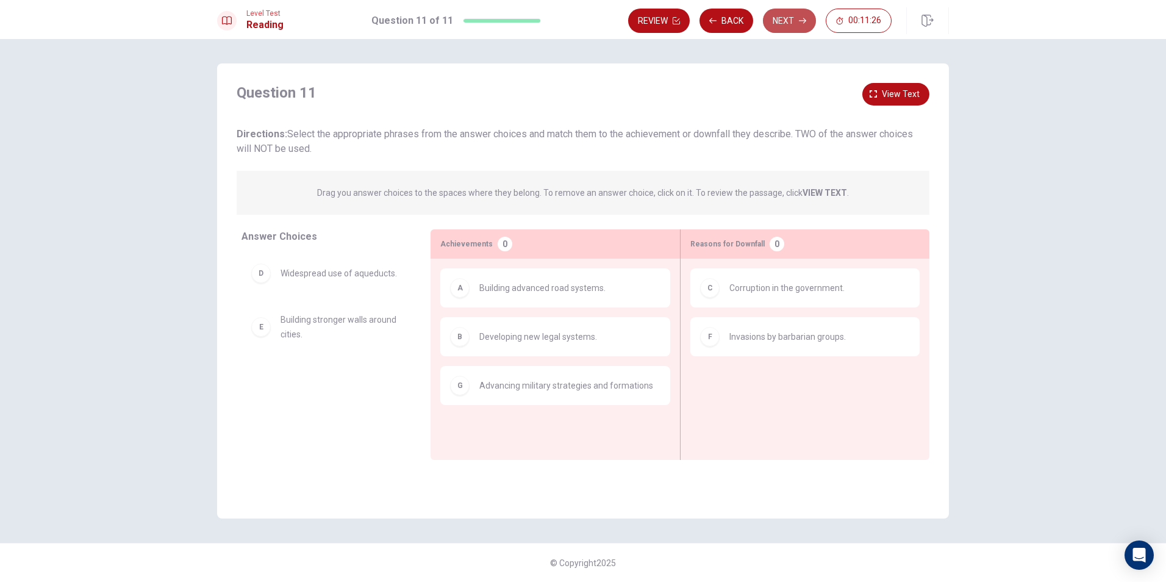
click at [791, 18] on button "Next" at bounding box center [789, 21] width 53 height 24
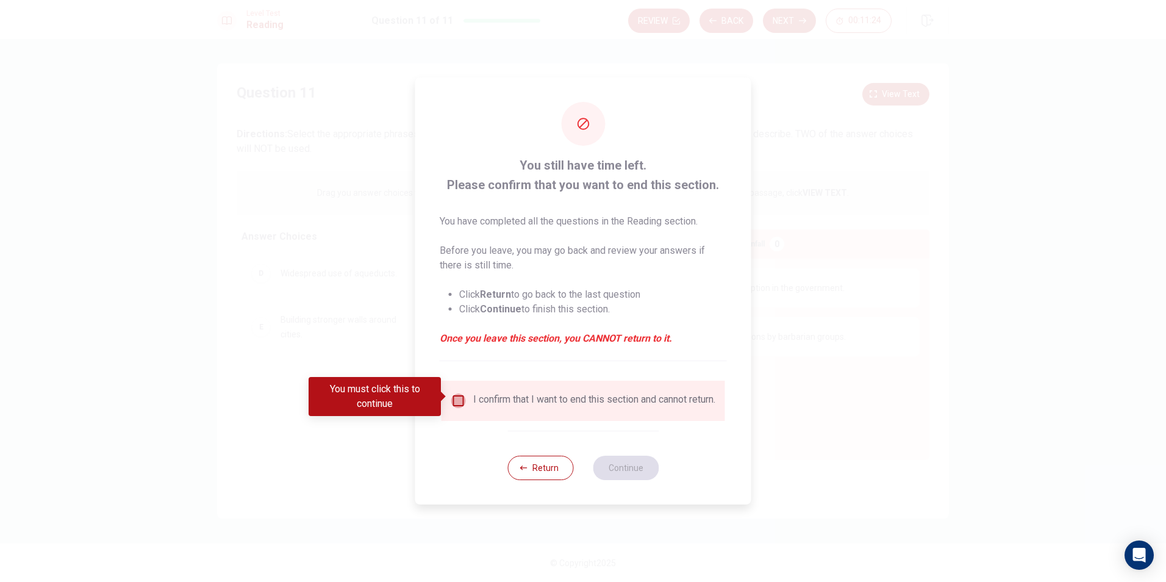
click at [455, 403] on input "You must click this to continue" at bounding box center [458, 400] width 15 height 15
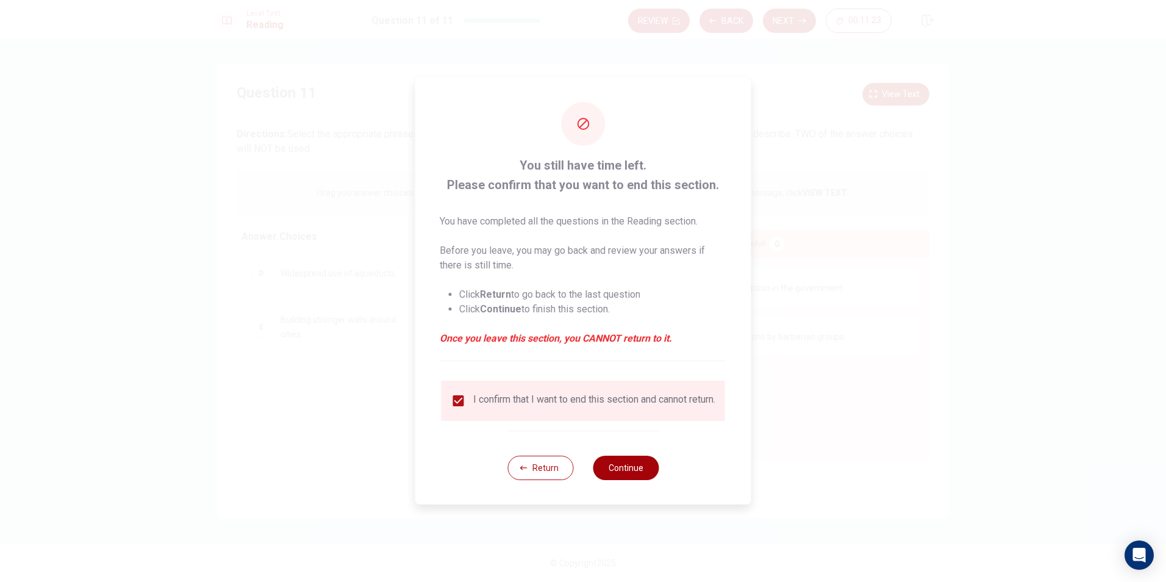
click at [636, 480] on button "Continue" at bounding box center [626, 468] width 66 height 24
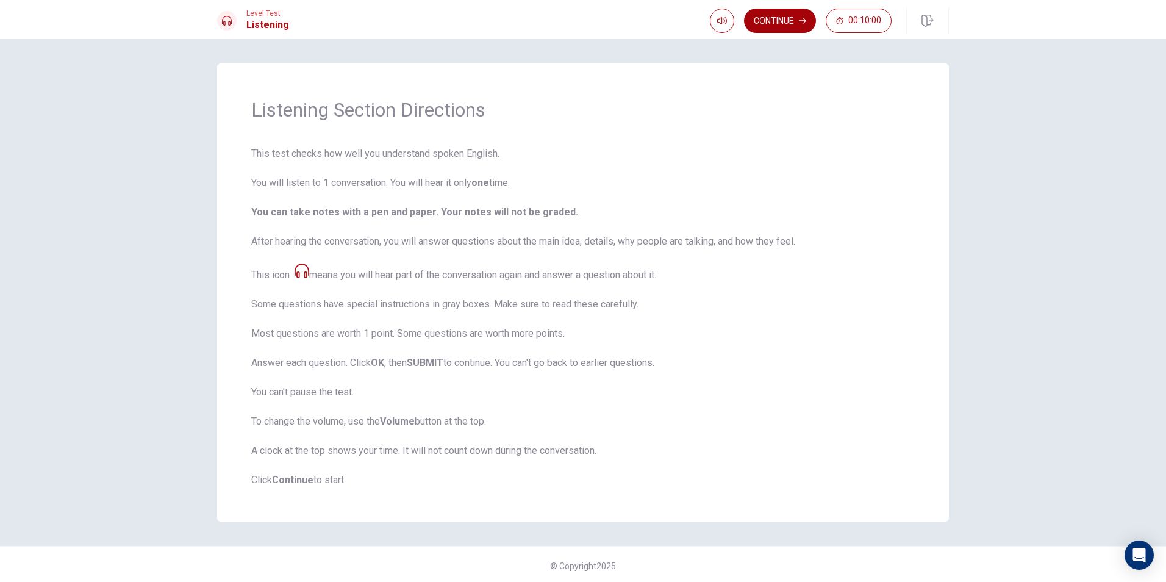
click at [781, 18] on button "Continue" at bounding box center [780, 21] width 72 height 24
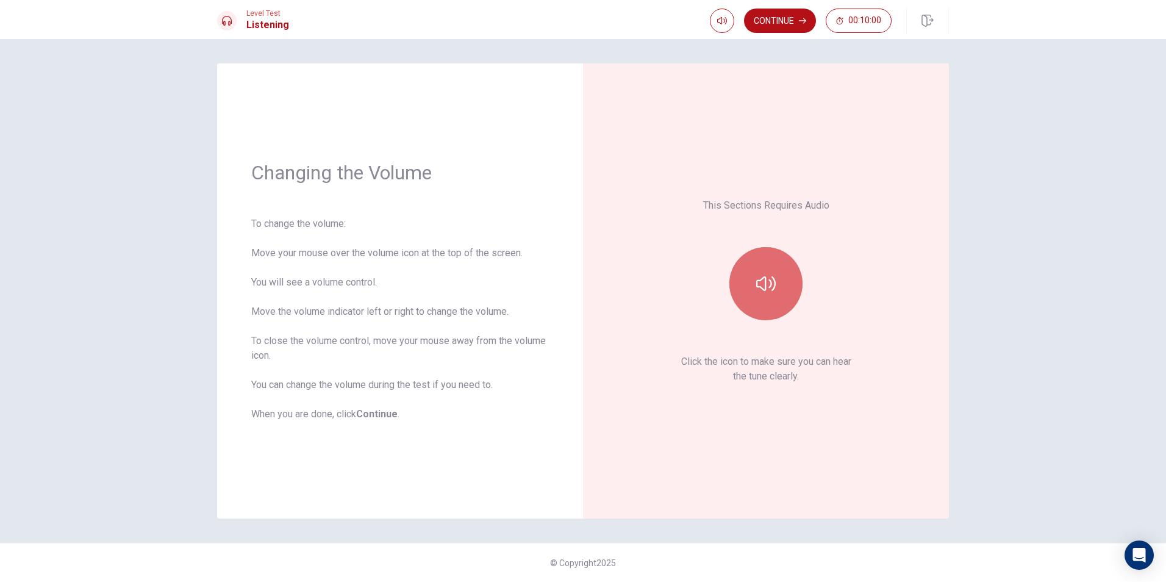
click at [759, 296] on button "button" at bounding box center [766, 283] width 73 height 73
type input "0.4"
drag, startPoint x: 723, startPoint y: 44, endPoint x: 717, endPoint y: 48, distance: 7.4
click at [717, 48] on span at bounding box center [720, 43] width 45 height 17
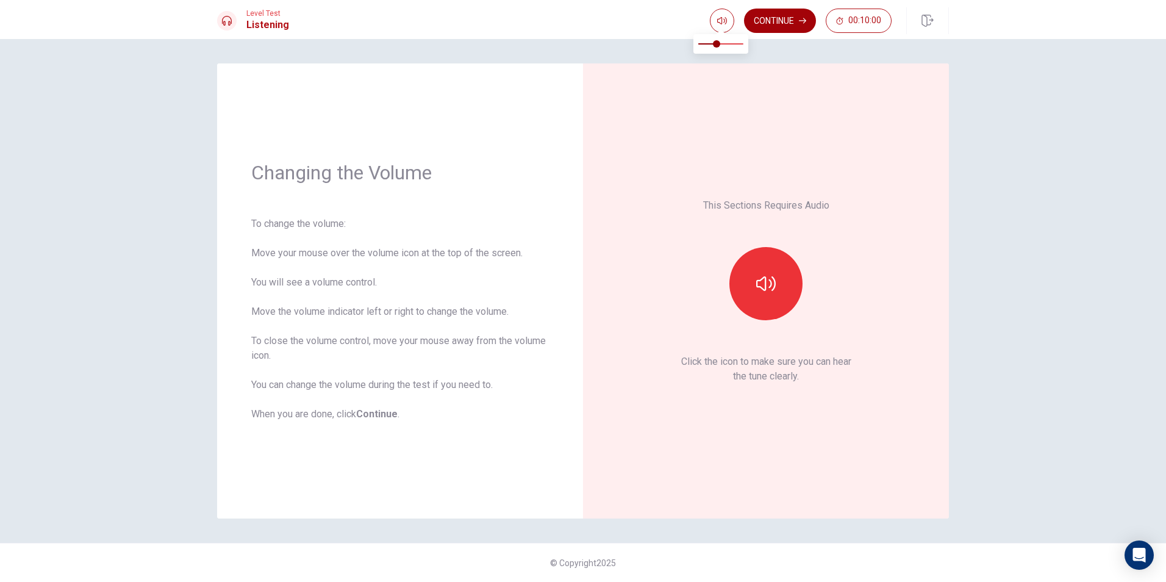
click at [777, 18] on button "Continue" at bounding box center [780, 21] width 72 height 24
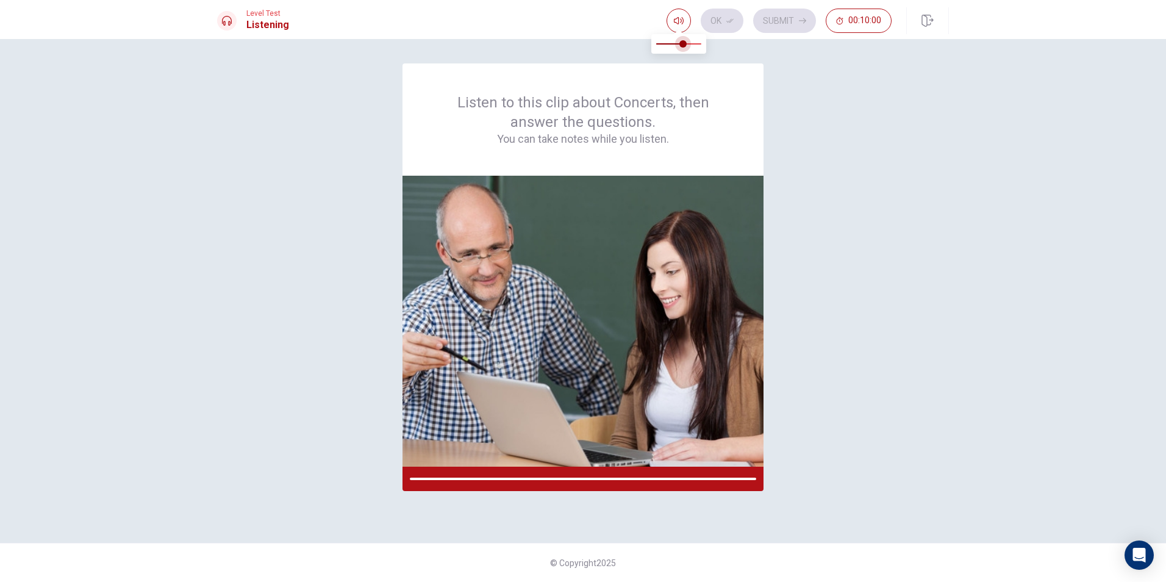
type input "0.5"
click at [678, 48] on span at bounding box center [678, 43] width 7 height 7
click at [658, 276] on img at bounding box center [583, 321] width 361 height 291
click at [633, 302] on img at bounding box center [583, 321] width 361 height 291
click at [633, 334] on img at bounding box center [583, 321] width 361 height 291
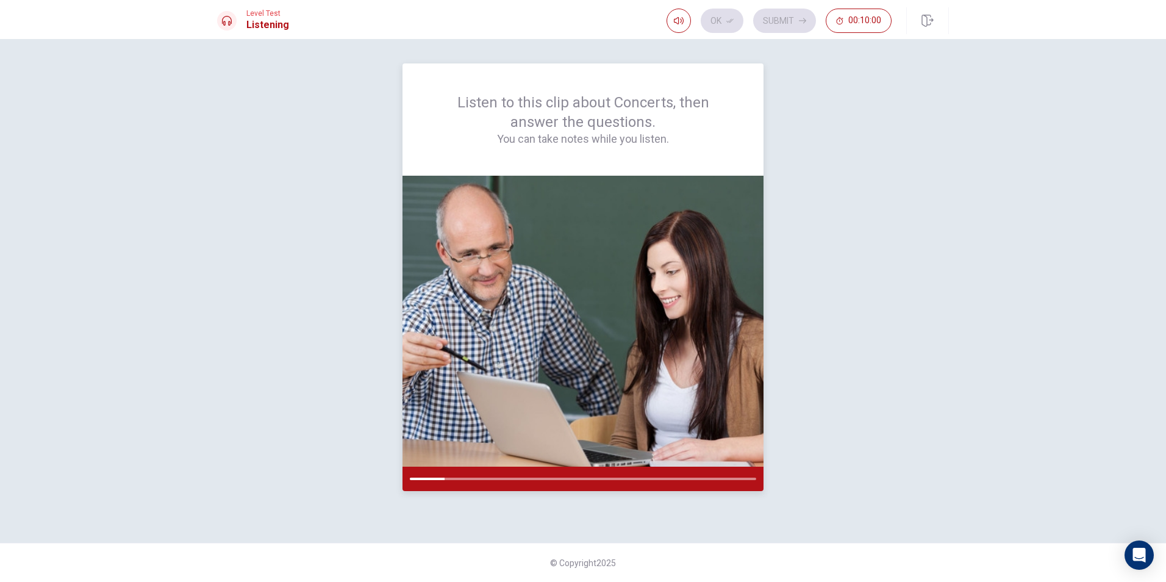
click at [611, 269] on img at bounding box center [583, 321] width 361 height 291
click at [683, 45] on span at bounding box center [678, 43] width 7 height 7
type input "0.7"
click at [690, 41] on span at bounding box center [687, 43] width 7 height 7
type input "1"
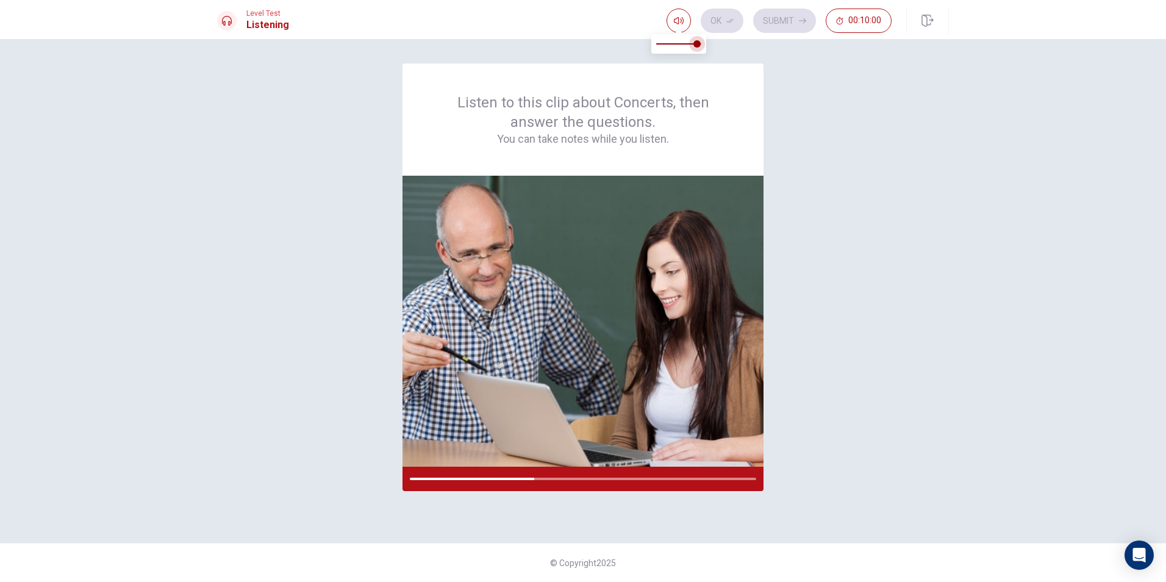
drag, startPoint x: 694, startPoint y: 49, endPoint x: 706, endPoint y: 48, distance: 11.6
click at [701, 48] on span at bounding box center [697, 43] width 7 height 7
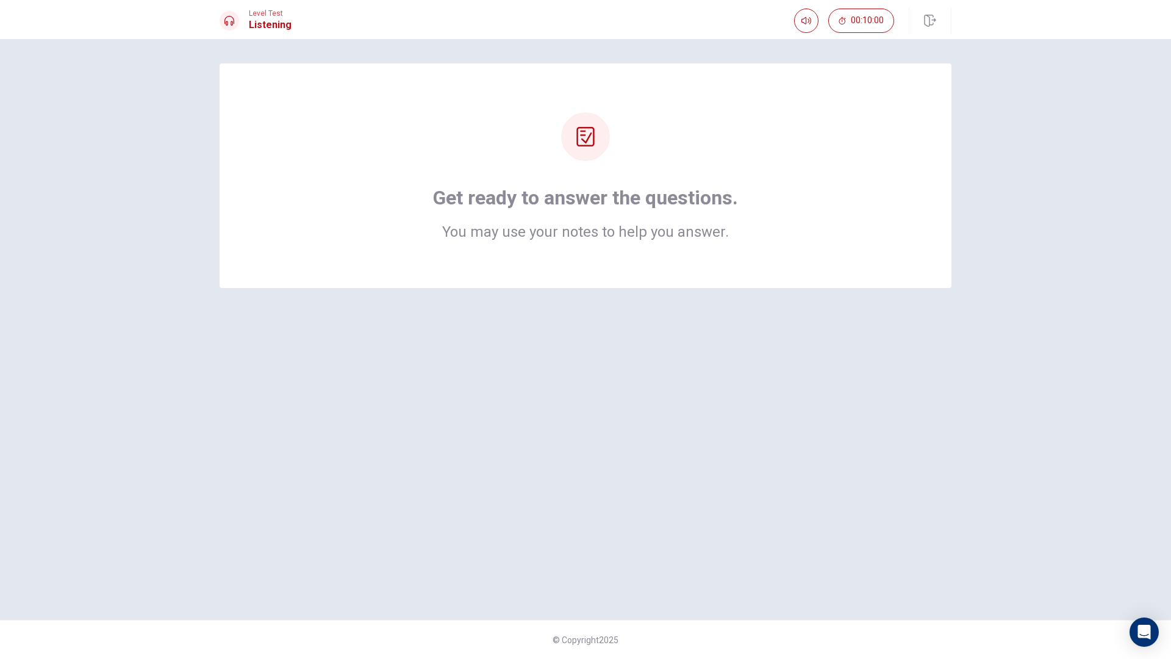
click at [581, 151] on div at bounding box center [585, 136] width 49 height 49
click at [606, 264] on div "Get ready to answer the questions. You may use your notes to help you answer." at bounding box center [586, 175] width 732 height 224
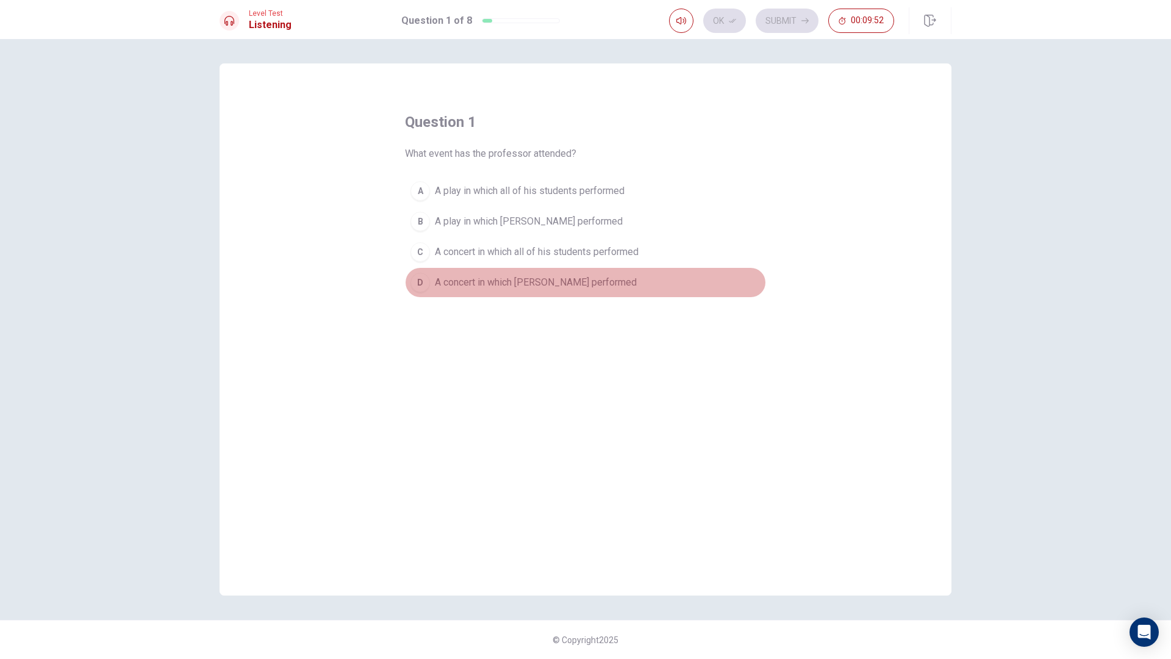
click at [487, 284] on span "A concert in which [PERSON_NAME] performed" at bounding box center [536, 282] width 202 height 15
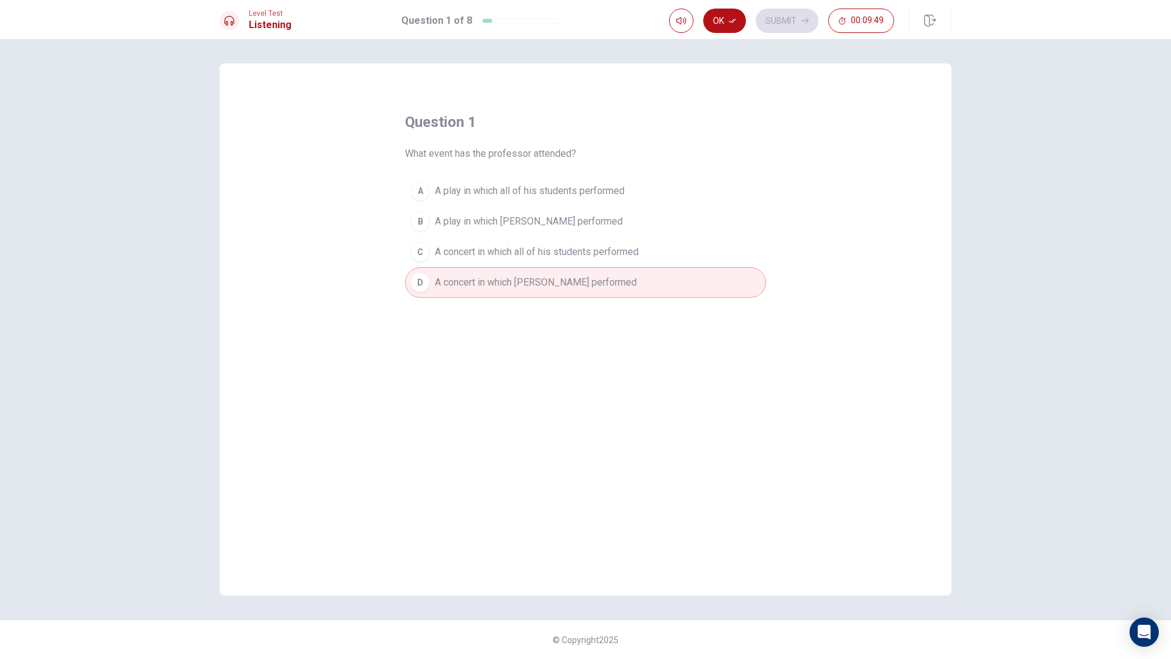
click at [729, 21] on icon "button" at bounding box center [732, 20] width 7 height 7
click at [775, 14] on button "Submit" at bounding box center [787, 21] width 63 height 24
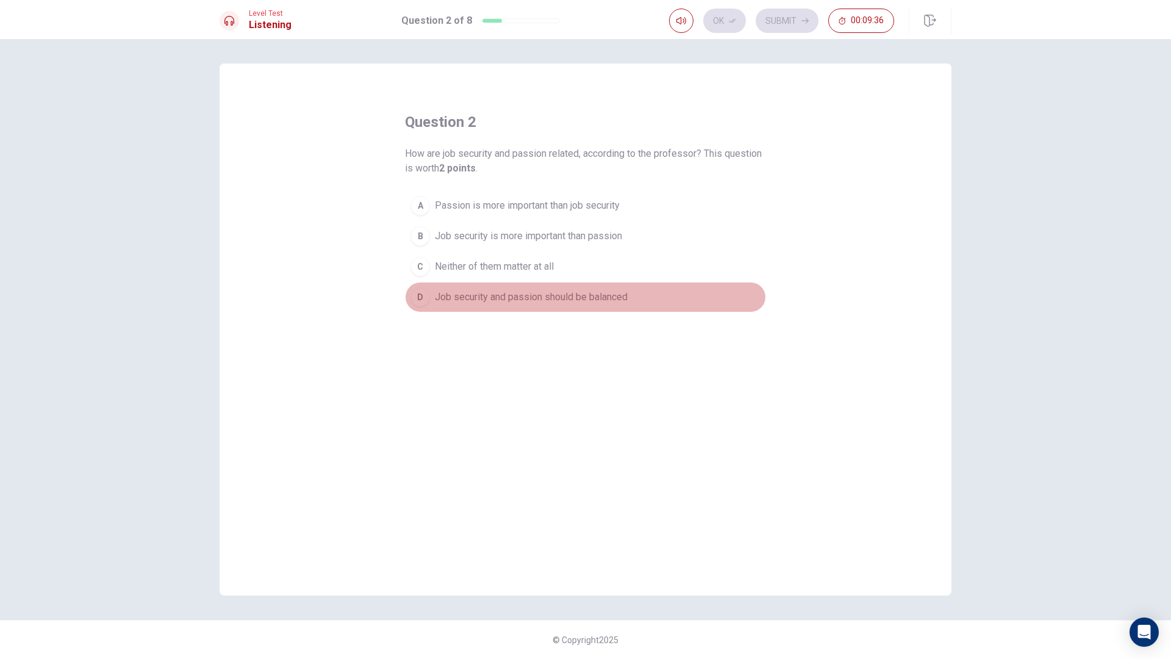
click at [533, 303] on span "Job security and passion should be balanced" at bounding box center [531, 297] width 193 height 15
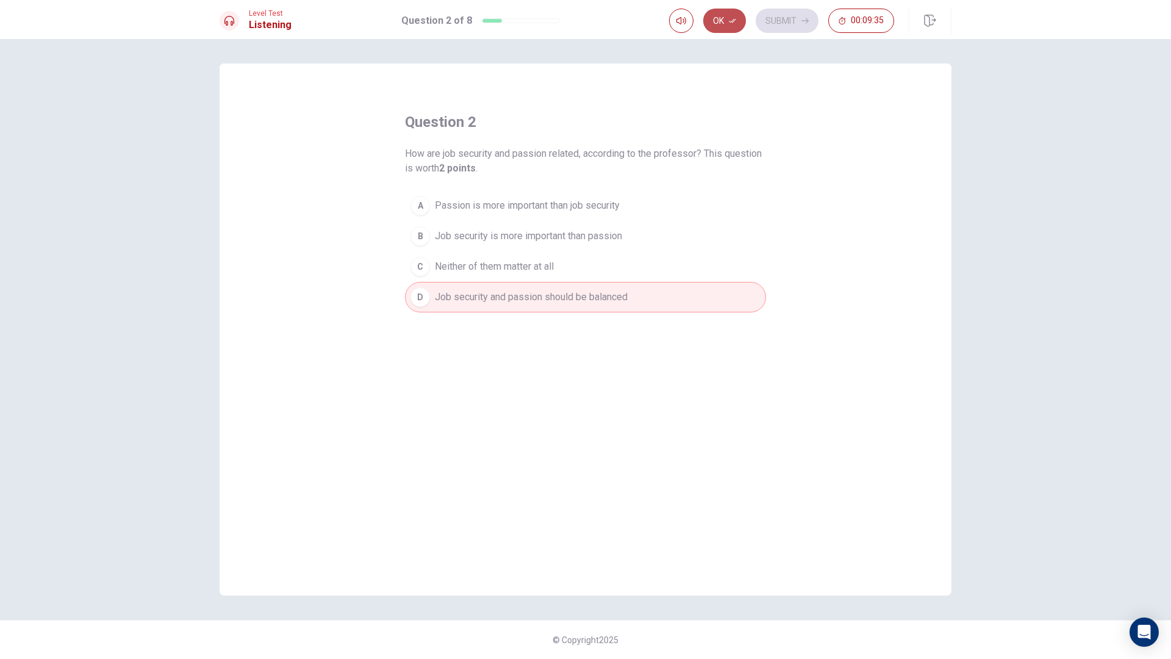
click at [739, 32] on button "Ok" at bounding box center [724, 21] width 43 height 24
click at [772, 21] on button "Submit" at bounding box center [787, 21] width 63 height 24
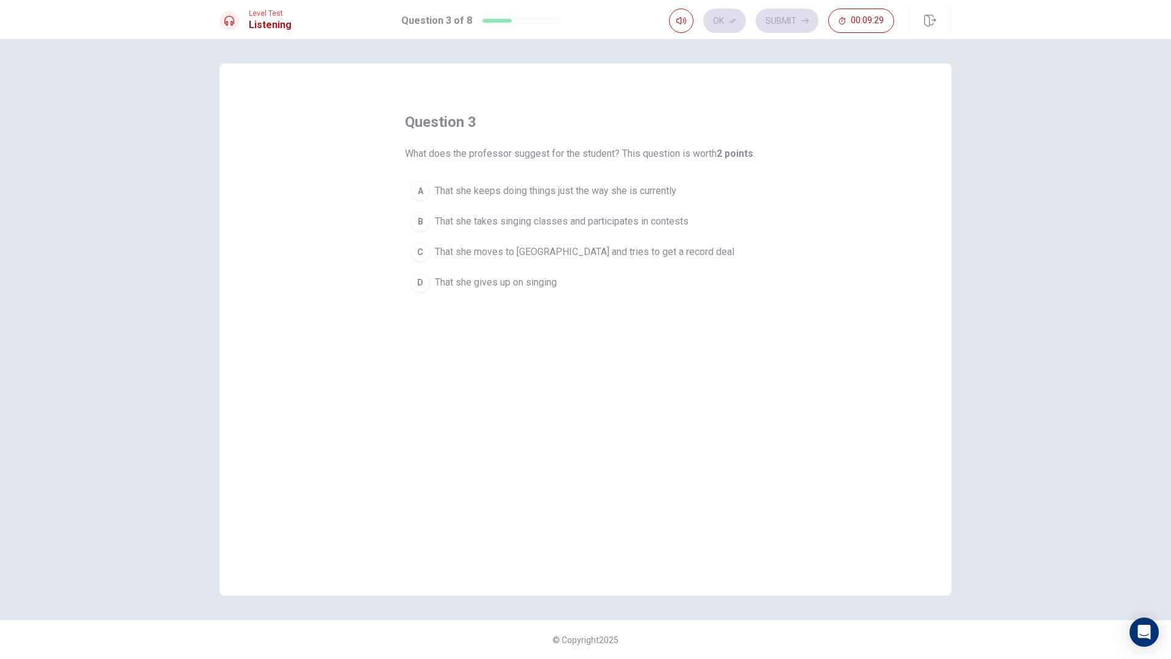
click at [562, 224] on span "That she takes singing classes and participates in contests" at bounding box center [562, 221] width 254 height 15
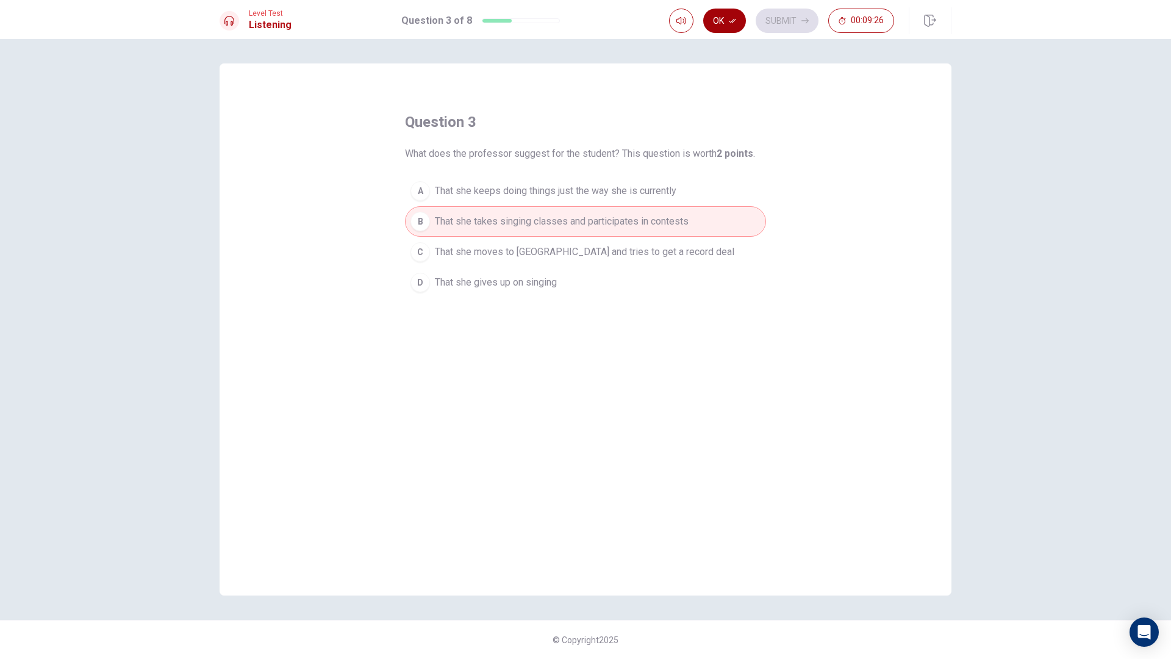
click at [731, 13] on button "Ok" at bounding box center [724, 21] width 43 height 24
click at [786, 21] on button "Submit" at bounding box center [787, 21] width 63 height 24
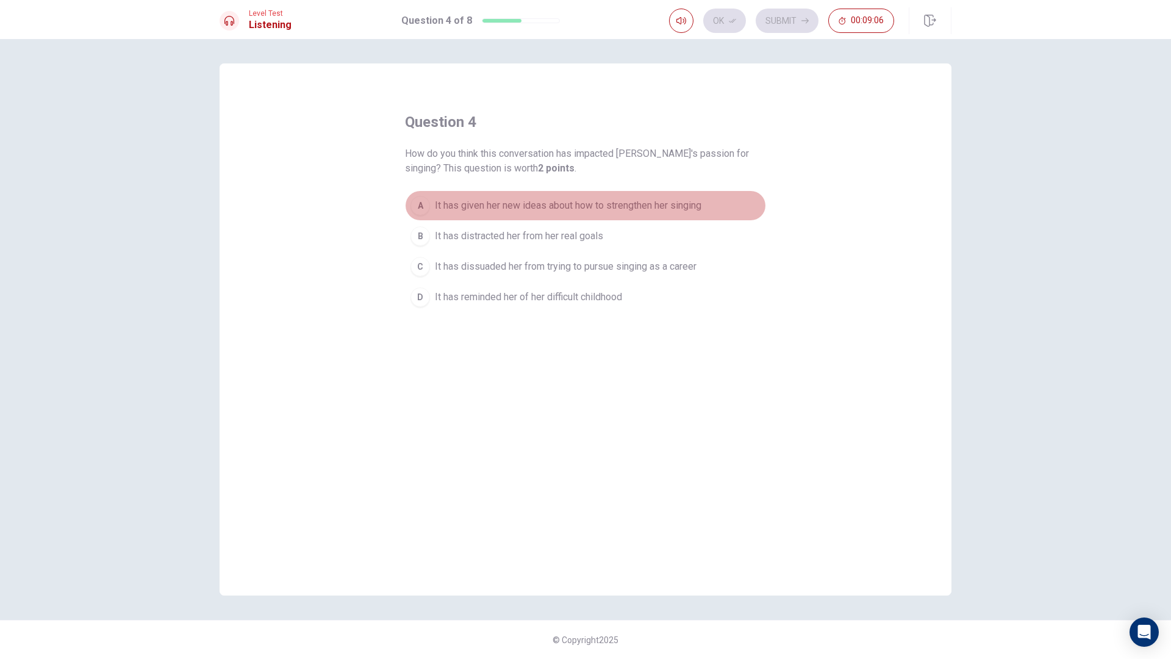
click at [587, 207] on span "It has given her new ideas about how to strengthen her singing" at bounding box center [568, 205] width 267 height 15
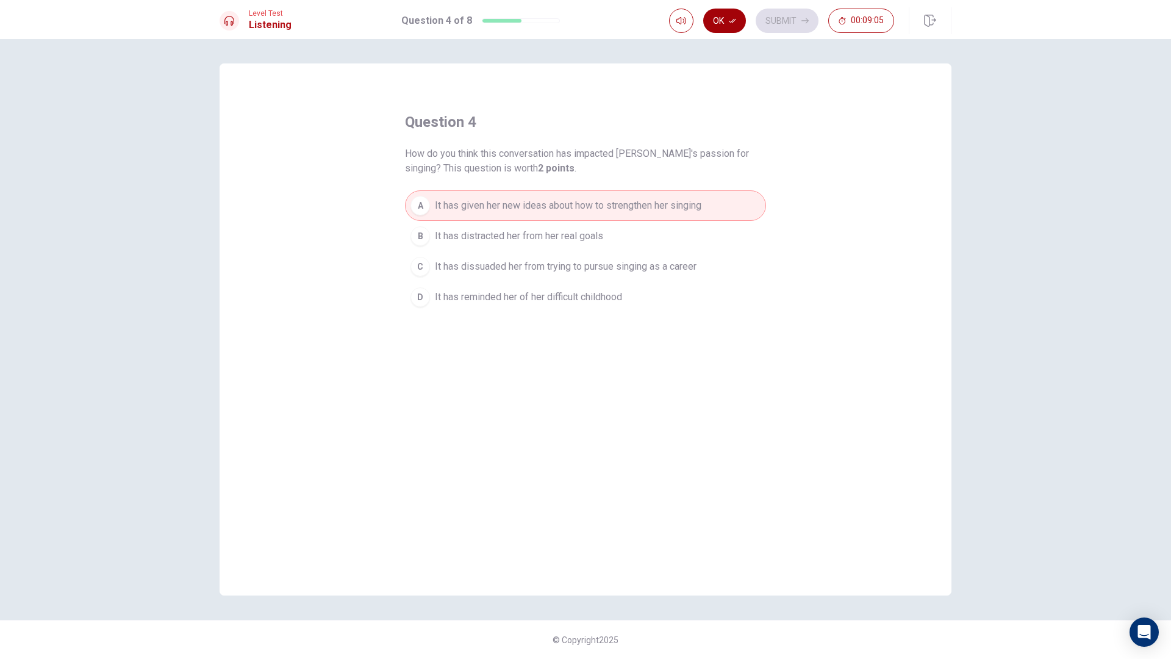
click at [731, 16] on button "Ok" at bounding box center [724, 21] width 43 height 24
click at [762, 21] on button "Submit" at bounding box center [787, 21] width 63 height 24
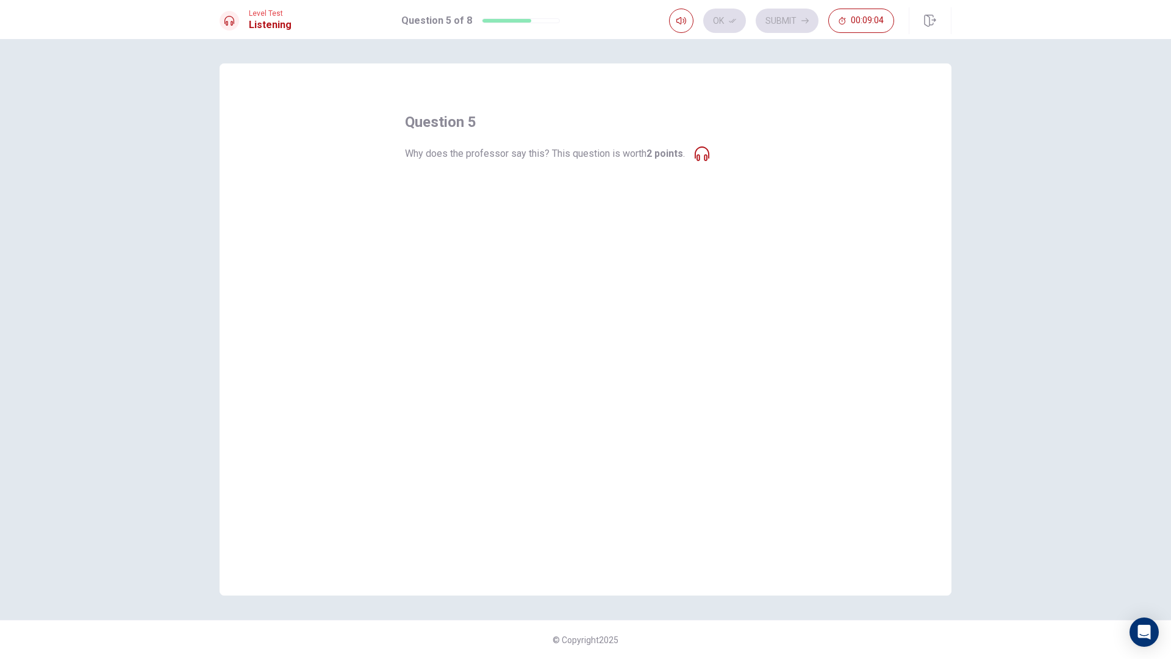
click at [528, 293] on button "D He is being good-natured and joking" at bounding box center [585, 282] width 361 height 30
click at [459, 217] on span "He is being mean-spirited" at bounding box center [490, 221] width 111 height 15
click at [459, 248] on span "He is trying to make sure that he gets credit" at bounding box center [528, 252] width 187 height 15
click at [486, 299] on div "question 5 Why does the professor say this? This question is worth 2 points . A…" at bounding box center [586, 329] width 732 height 532
click at [486, 354] on div "question 5 Why does the professor say this? This question is worth 2 points . A…" at bounding box center [586, 329] width 732 height 532
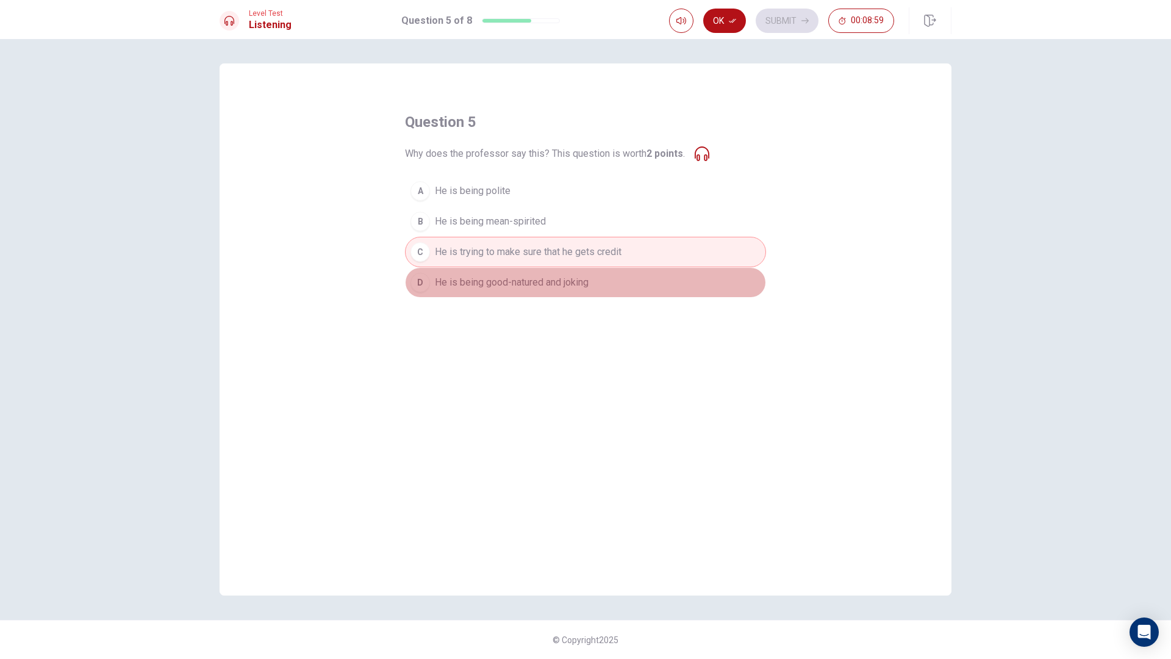
click at [526, 279] on span "He is being good-natured and joking" at bounding box center [512, 282] width 154 height 15
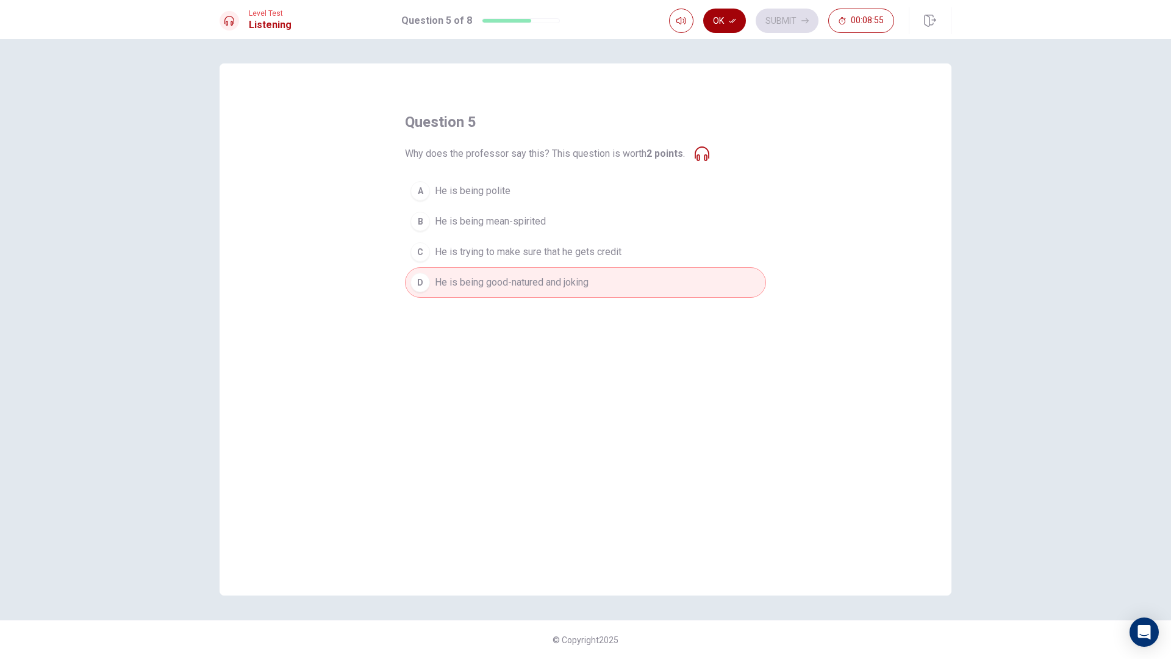
click at [723, 12] on button "Ok" at bounding box center [724, 21] width 43 height 24
click at [780, 16] on button "Submit" at bounding box center [787, 21] width 63 height 24
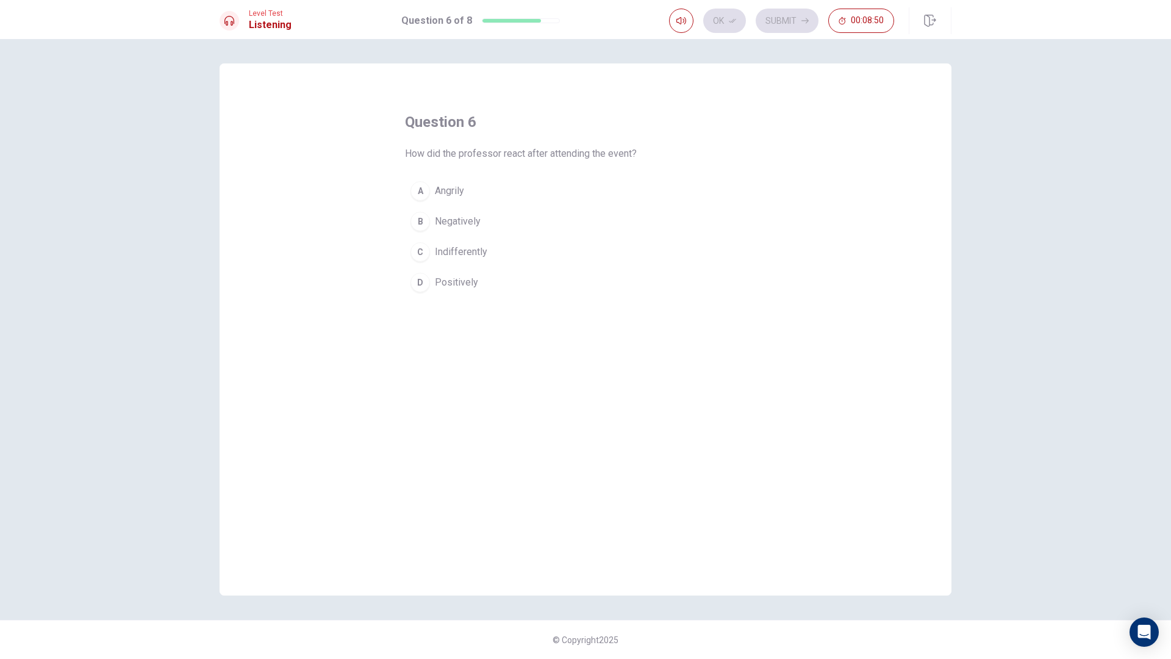
click at [470, 280] on span "Positively" at bounding box center [456, 282] width 43 height 15
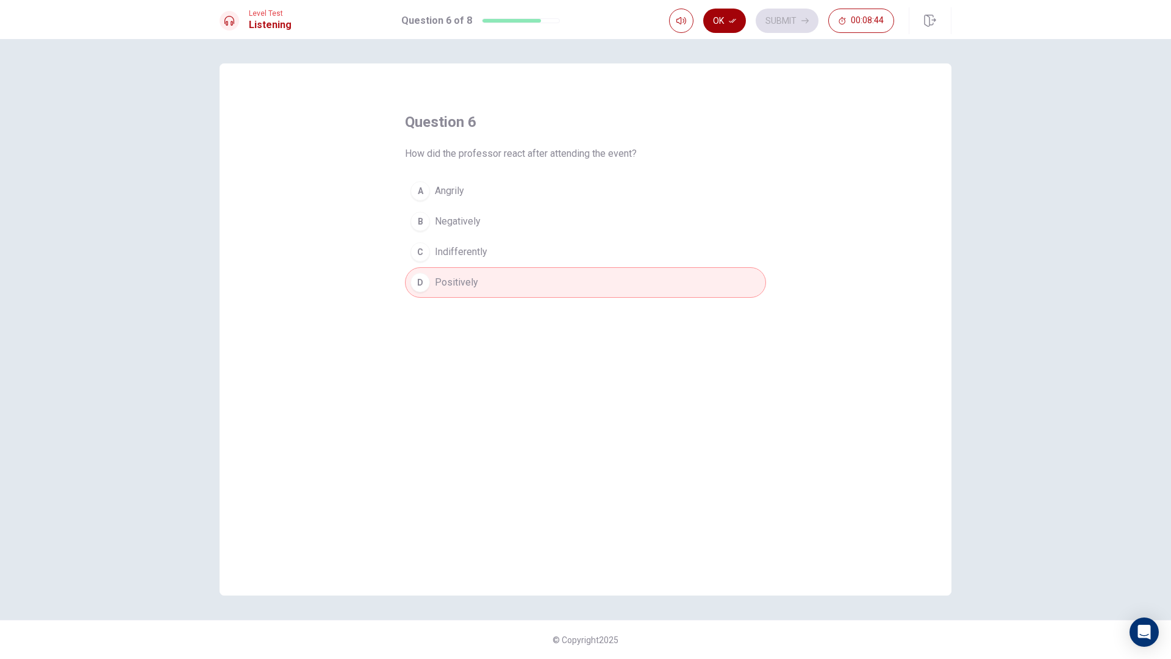
click at [728, 28] on button "Ok" at bounding box center [724, 21] width 43 height 24
click at [763, 26] on button "Submit" at bounding box center [787, 21] width 63 height 24
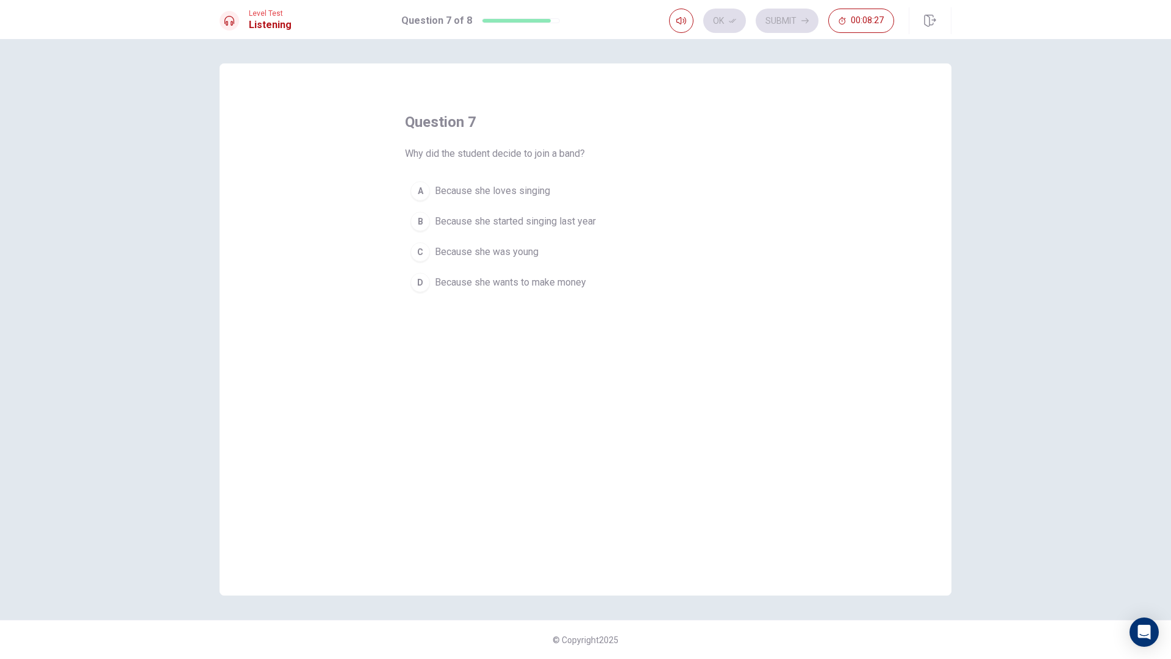
click at [516, 192] on span "Because she loves singing" at bounding box center [492, 191] width 115 height 15
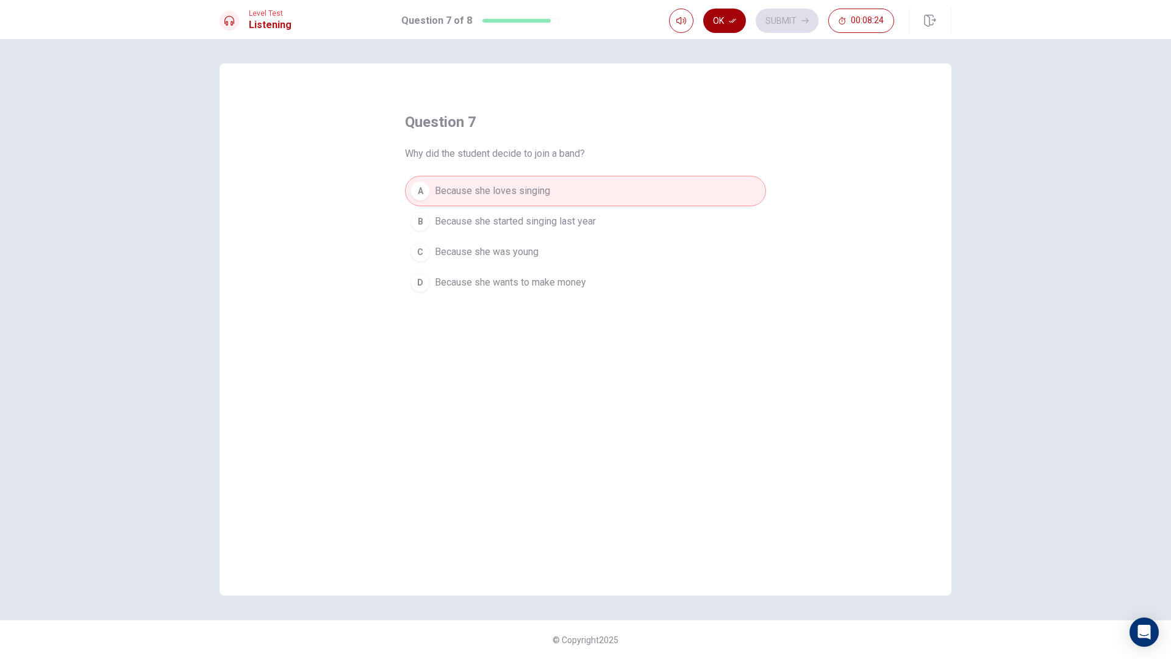
click at [717, 29] on button "Ok" at bounding box center [724, 21] width 43 height 24
click at [785, 21] on button "Submit" at bounding box center [787, 21] width 63 height 24
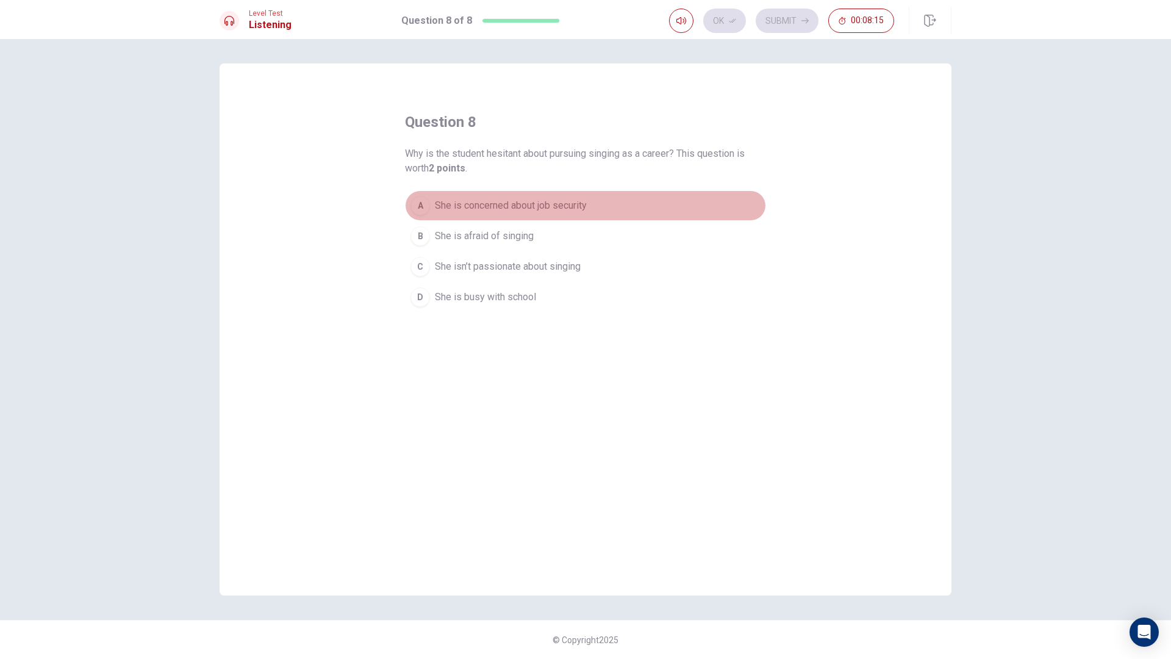
click at [548, 201] on span "She is concerned about job security" at bounding box center [511, 205] width 152 height 15
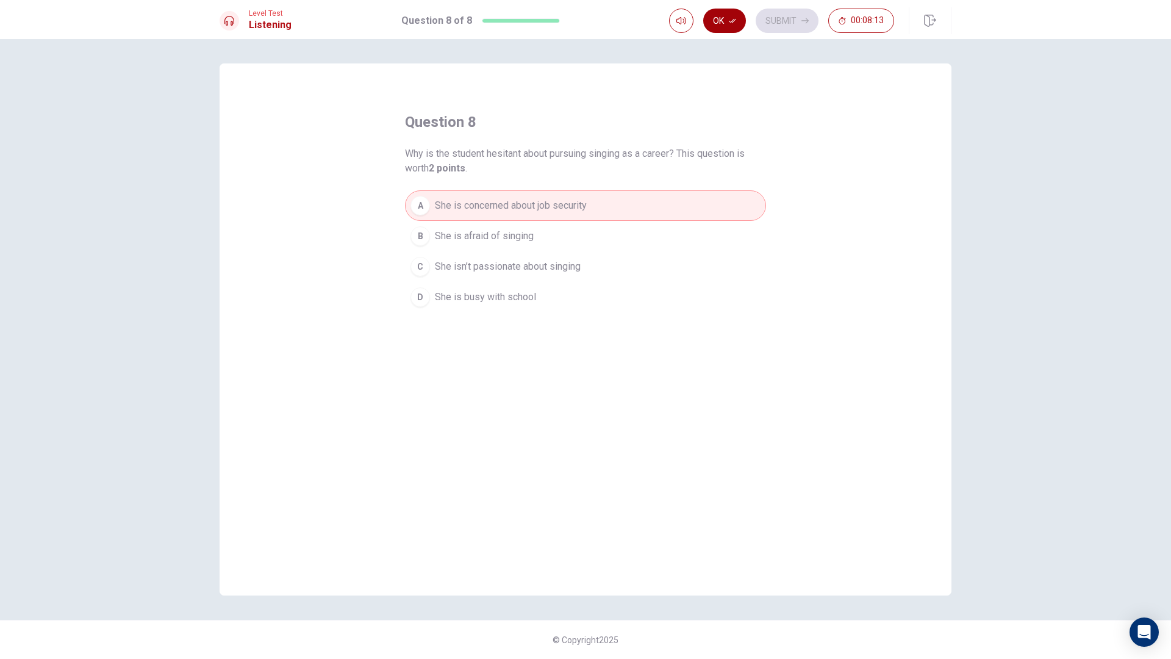
click at [728, 18] on button "Ok" at bounding box center [724, 21] width 43 height 24
click at [795, 15] on button "Submit" at bounding box center [787, 21] width 63 height 24
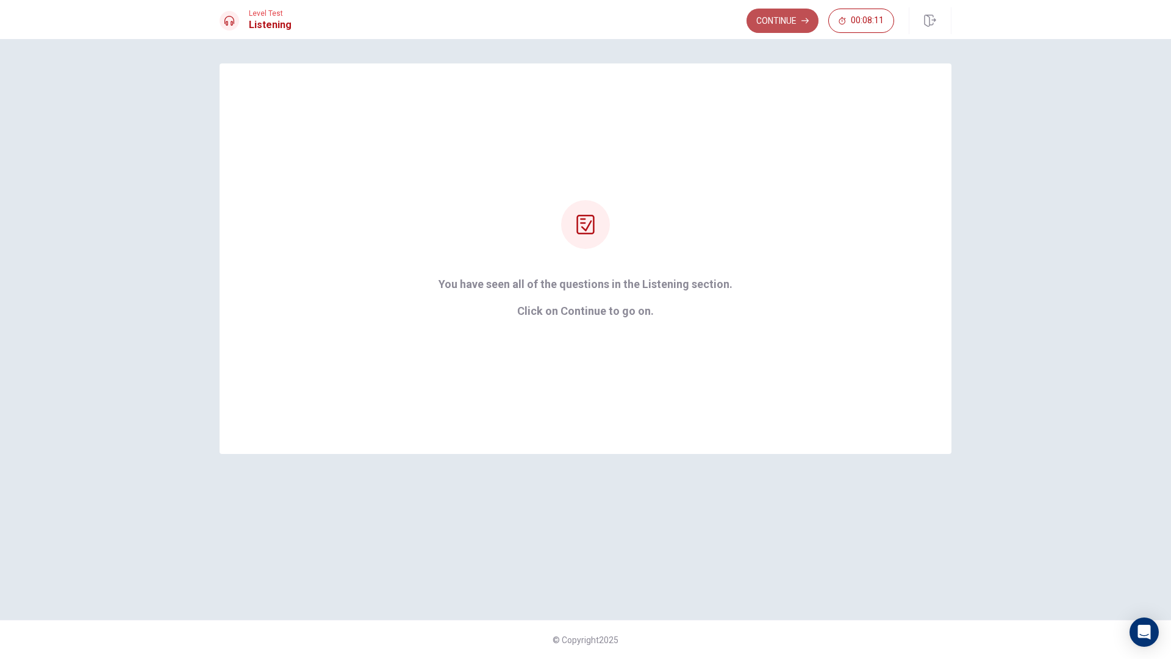
click at [803, 14] on button "Continue" at bounding box center [783, 21] width 72 height 24
click at [635, 210] on div "You have seen all of the questions in the Listening section. Click on Continue …" at bounding box center [586, 258] width 328 height 117
click at [588, 218] on icon at bounding box center [586, 225] width 20 height 20
click at [798, 28] on div "Continue 00:08:11" at bounding box center [821, 21] width 148 height 24
click at [756, 152] on div "You have seen all of the questions in the Listening section. Click on Continue …" at bounding box center [586, 258] width 732 height 390
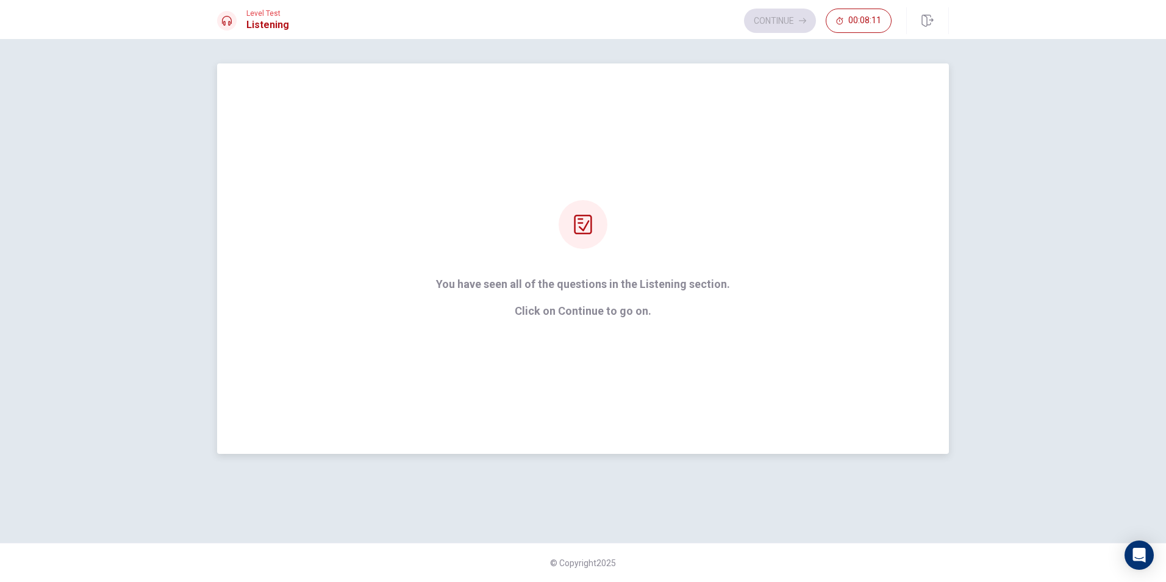
drag, startPoint x: 824, startPoint y: 153, endPoint x: 797, endPoint y: 155, distance: 26.9
click at [825, 153] on div "You have seen all of the questions in the Listening section. Click on Continue …" at bounding box center [583, 258] width 732 height 390
click at [786, 30] on div "Continue 00:08:11" at bounding box center [818, 21] width 148 height 24
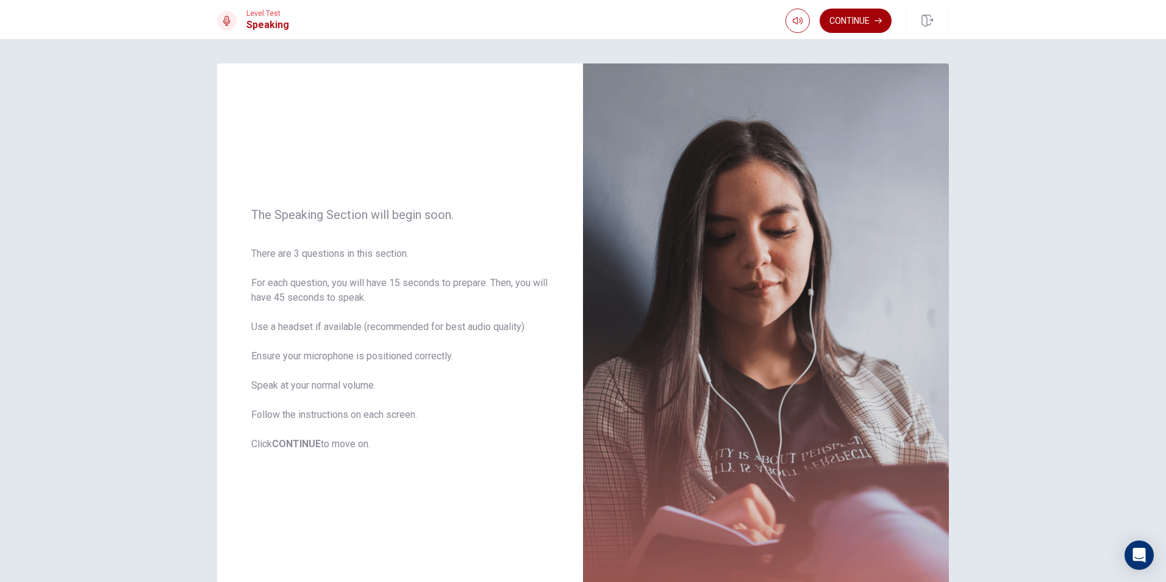
click at [853, 28] on button "Continue" at bounding box center [856, 21] width 72 height 24
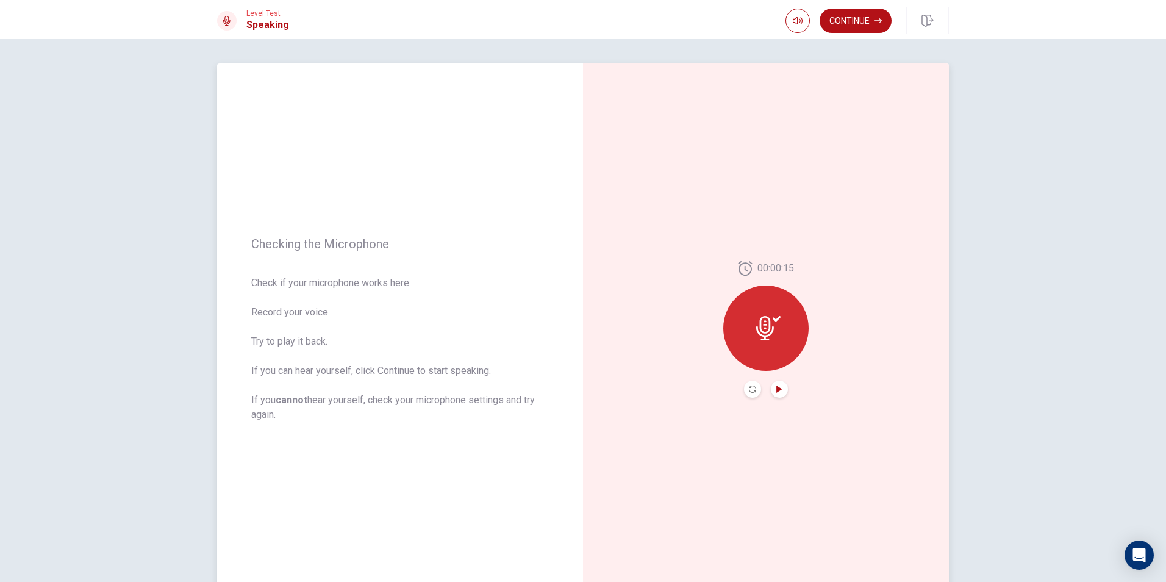
click at [777, 387] on icon "Play Audio" at bounding box center [779, 389] width 7 height 7
click at [856, 23] on button "Continue" at bounding box center [856, 21] width 72 height 24
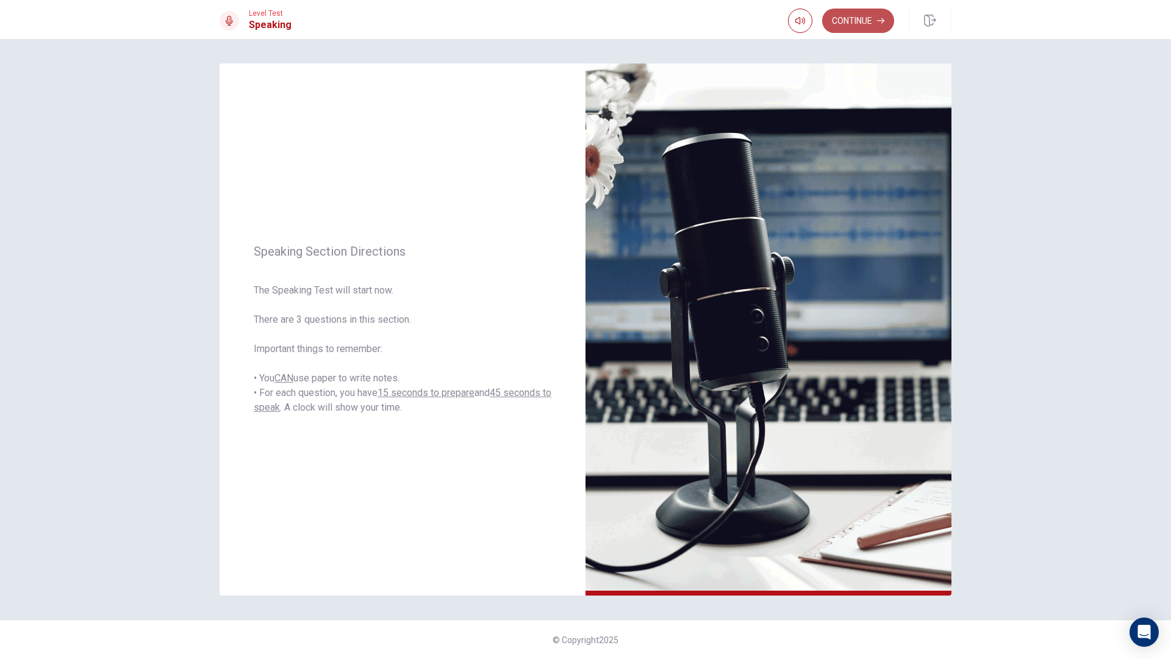
click at [872, 27] on button "Continue" at bounding box center [858, 21] width 72 height 24
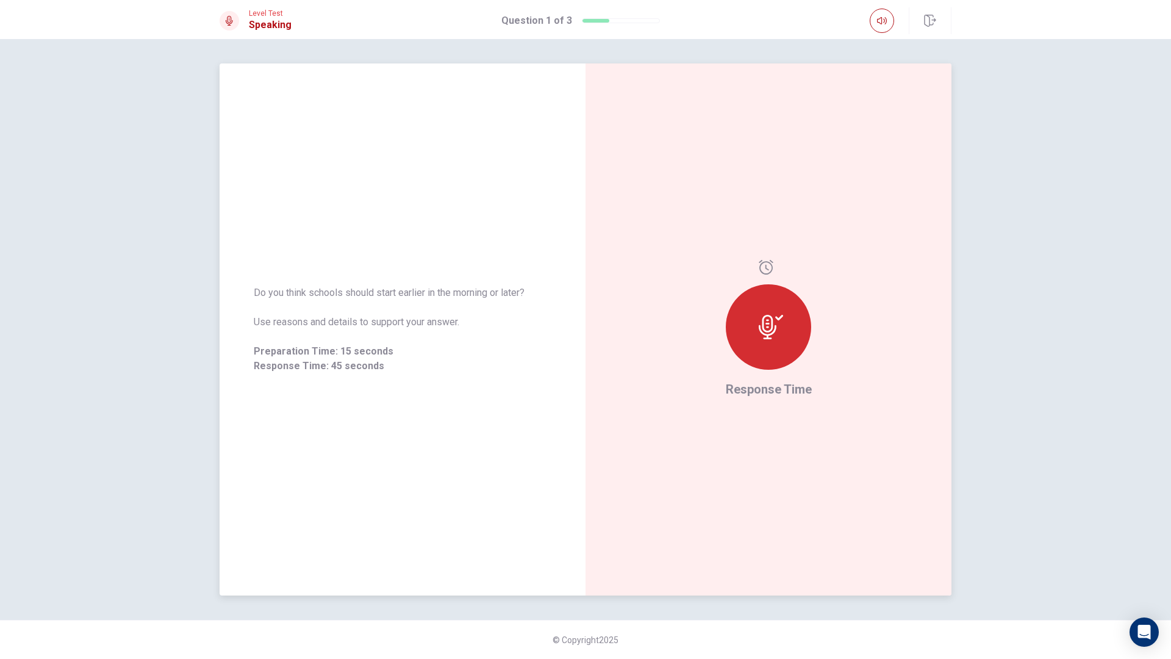
click at [750, 339] on div at bounding box center [768, 326] width 85 height 85
click at [812, 308] on div "00:00:09 Response Time" at bounding box center [769, 329] width 366 height 532
click at [761, 336] on icon at bounding box center [768, 327] width 24 height 24
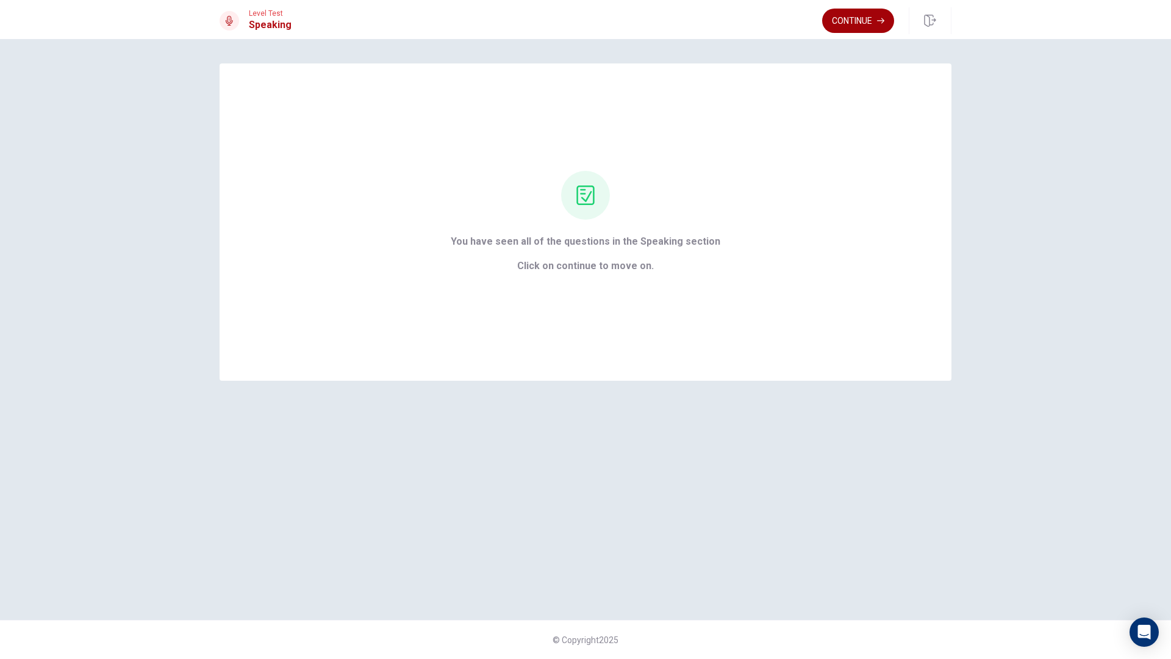
click at [853, 15] on button "Continue" at bounding box center [858, 21] width 72 height 24
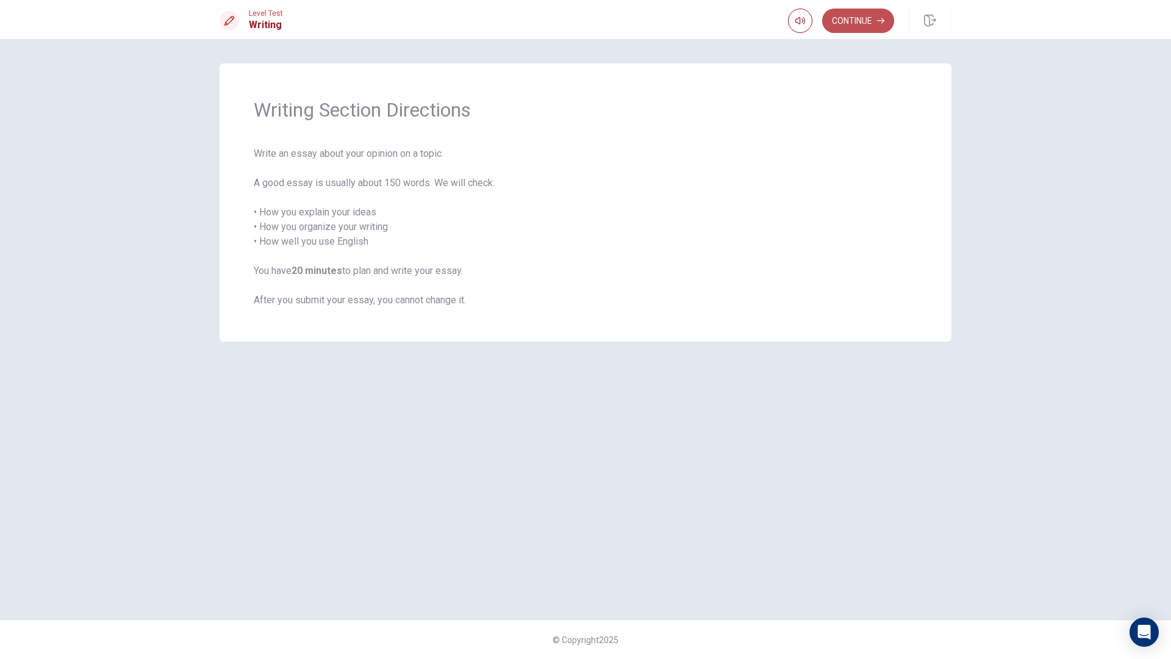
click at [858, 28] on button "Continue" at bounding box center [858, 21] width 72 height 24
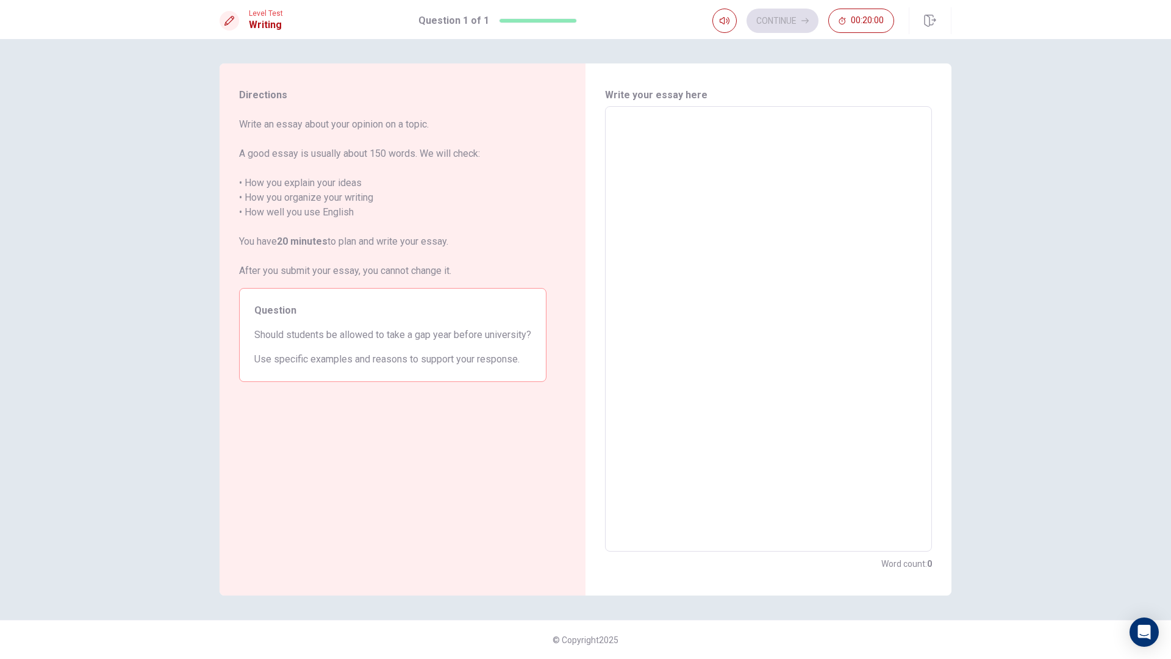
click at [733, 196] on textarea at bounding box center [769, 329] width 310 height 425
type textarea "A"
type textarea "x"
type textarea "Al"
type textarea "x"
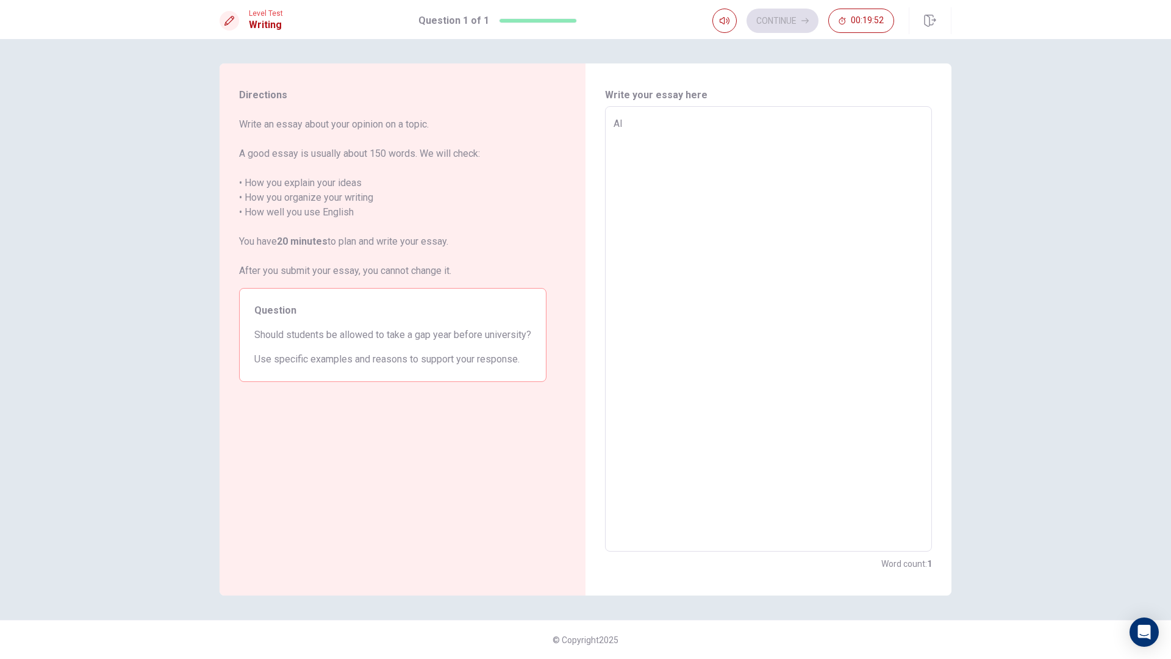
type textarea "All"
type textarea "x"
type textarea "Al"
type textarea "x"
type textarea "A"
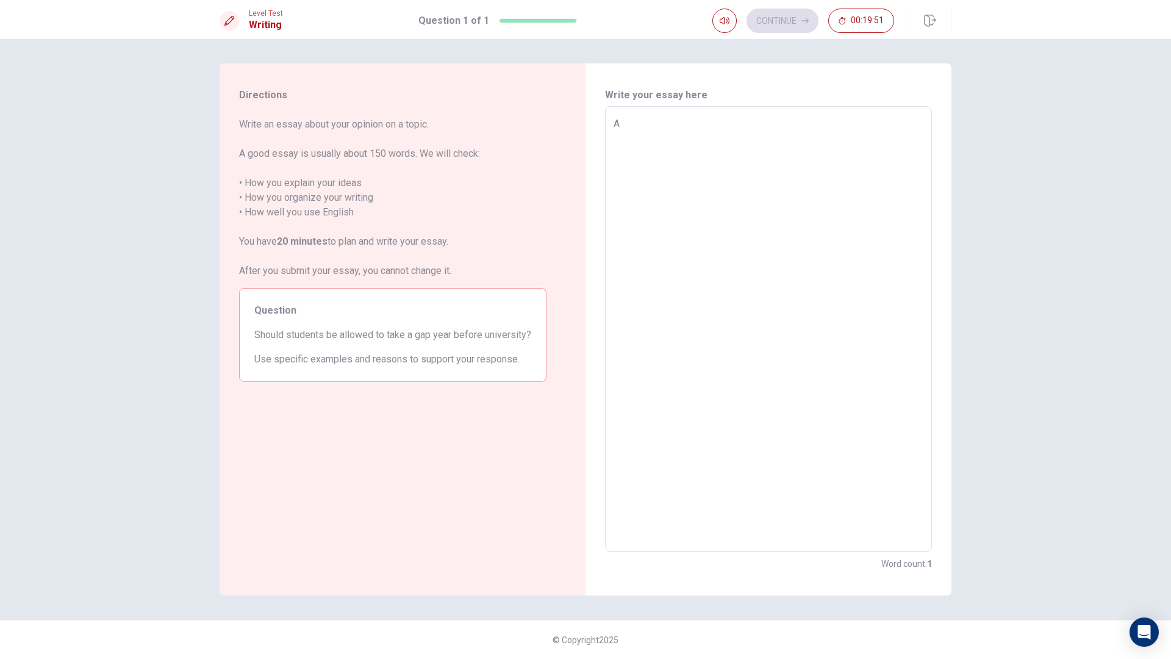
type textarea "x"
type textarea "A"
type textarea "x"
type textarea "Al"
type textarea "x"
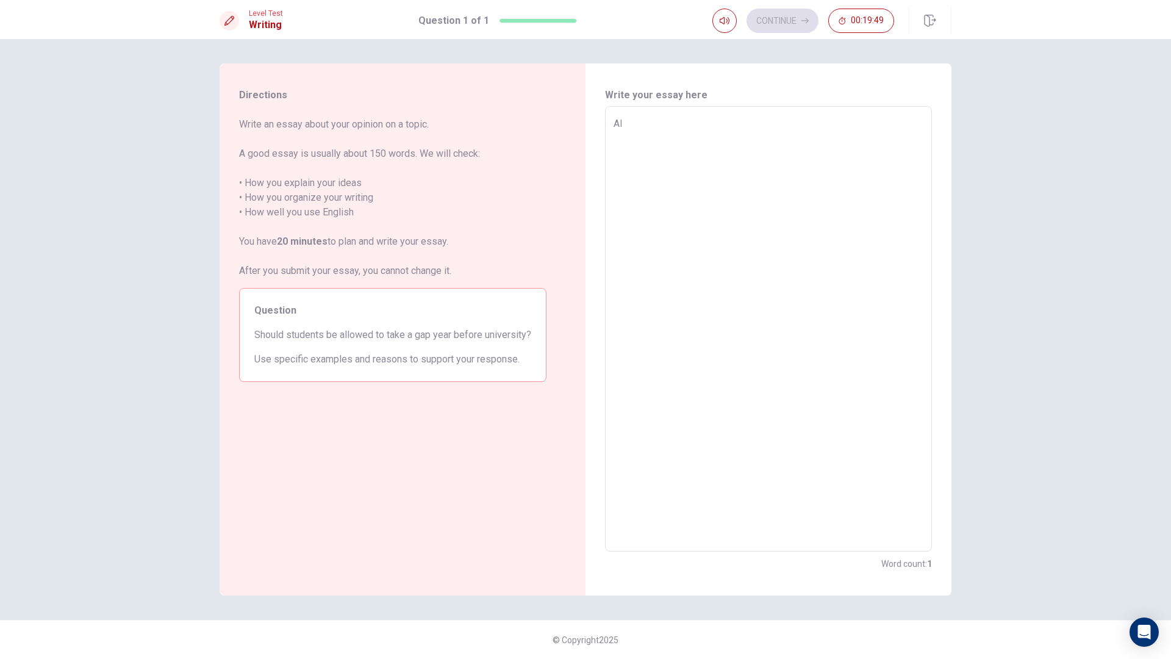
type textarea "All"
type textarea "x"
type textarea "Alls"
type textarea "x"
type textarea "All"
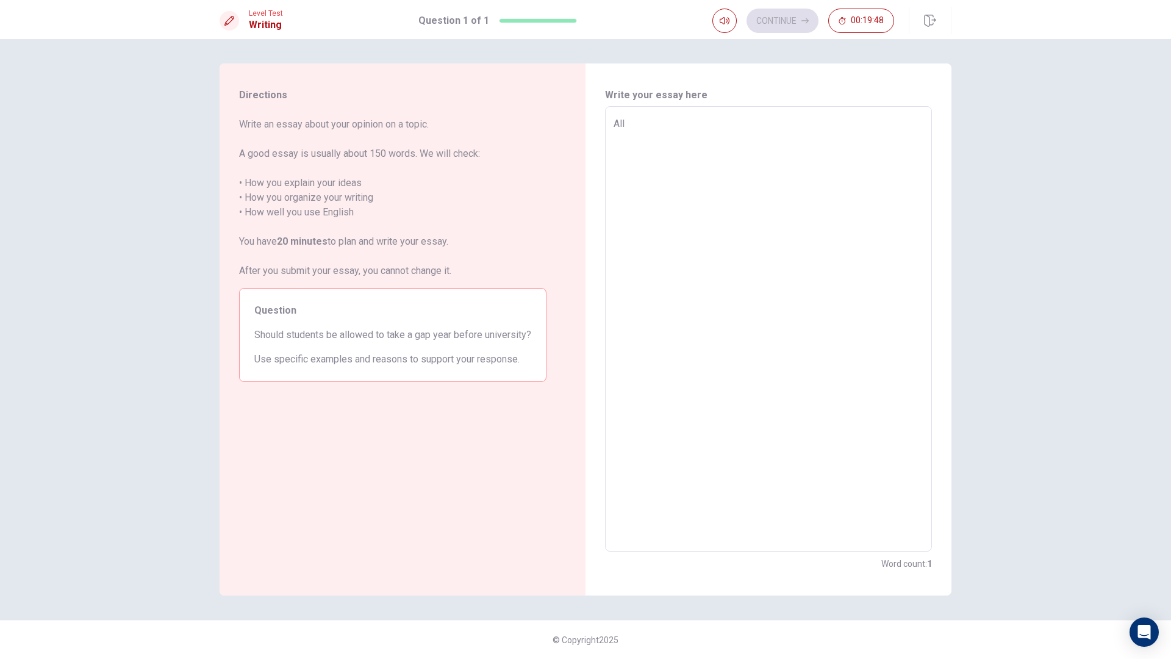
type textarea "x"
type textarea "Allt"
type textarea "x"
type textarea "All"
type textarea "x"
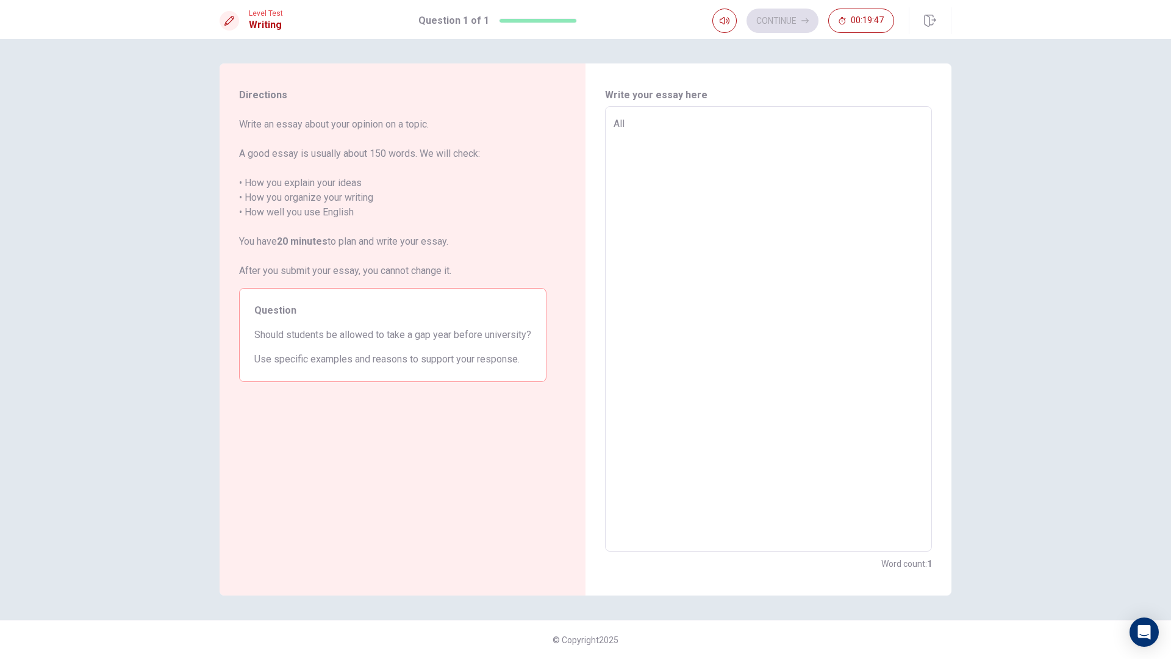
type textarea "All"
type textarea "x"
type textarea "All t"
type textarea "x"
type textarea "All th"
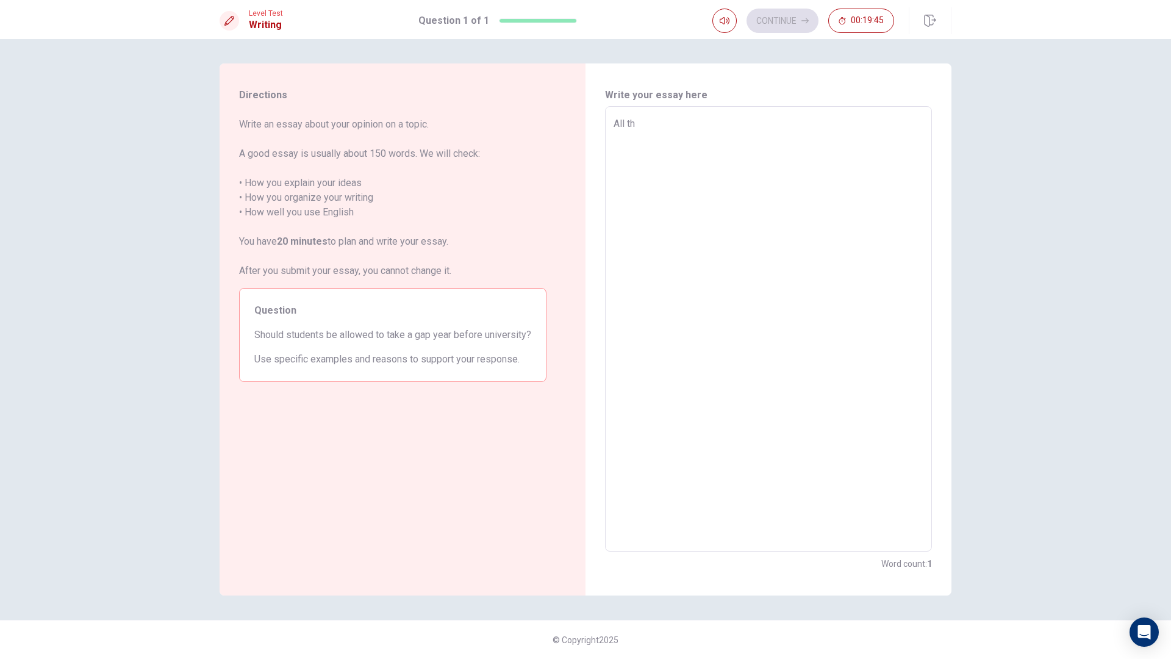
type textarea "x"
type textarea "All the"
type textarea "x"
type textarea "All the"
type textarea "x"
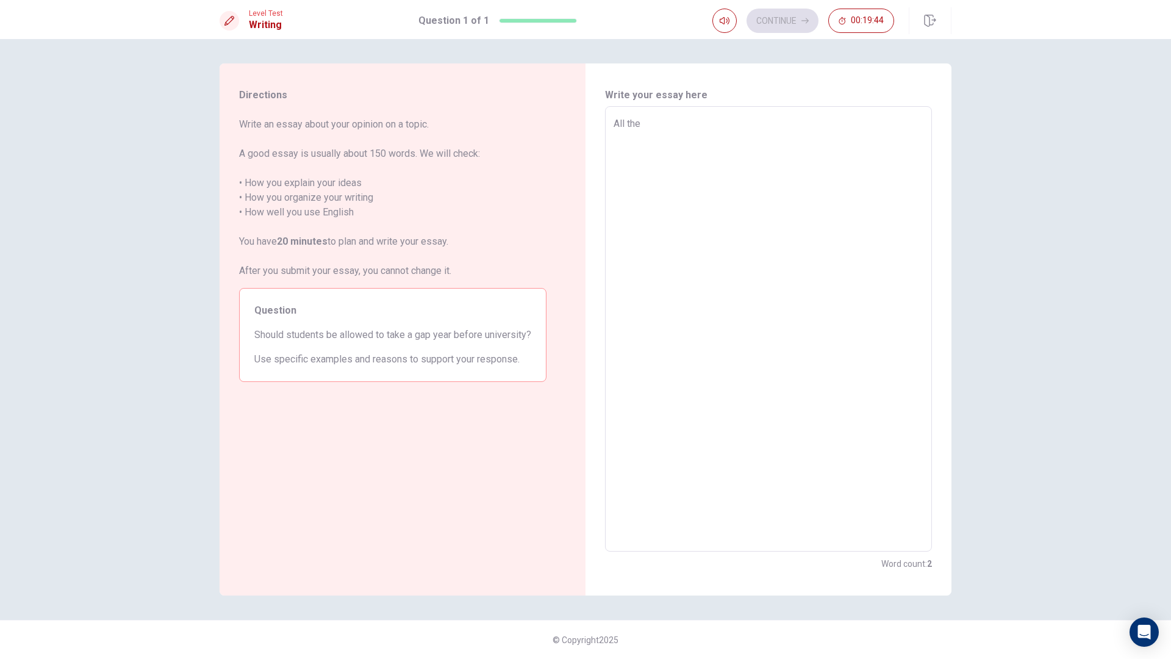
type textarea "All the s"
type textarea "x"
type textarea "All the st"
type textarea "x"
type textarea "All the stu"
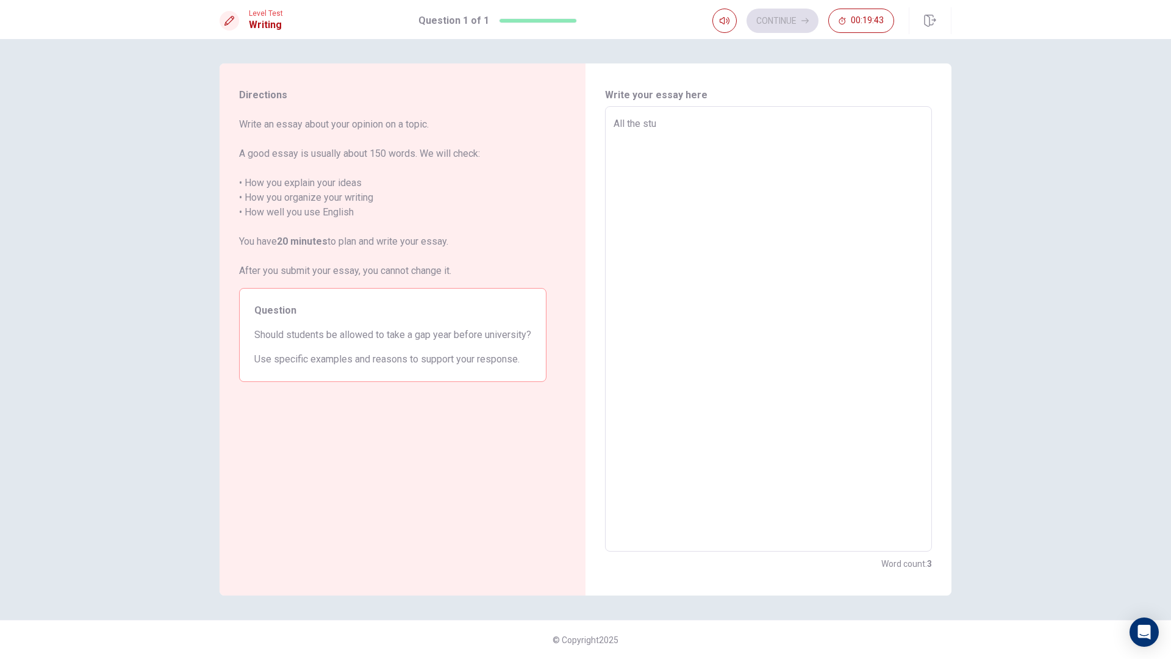
type textarea "x"
type textarea "All the stud"
type textarea "x"
type textarea "All the stude"
type textarea "x"
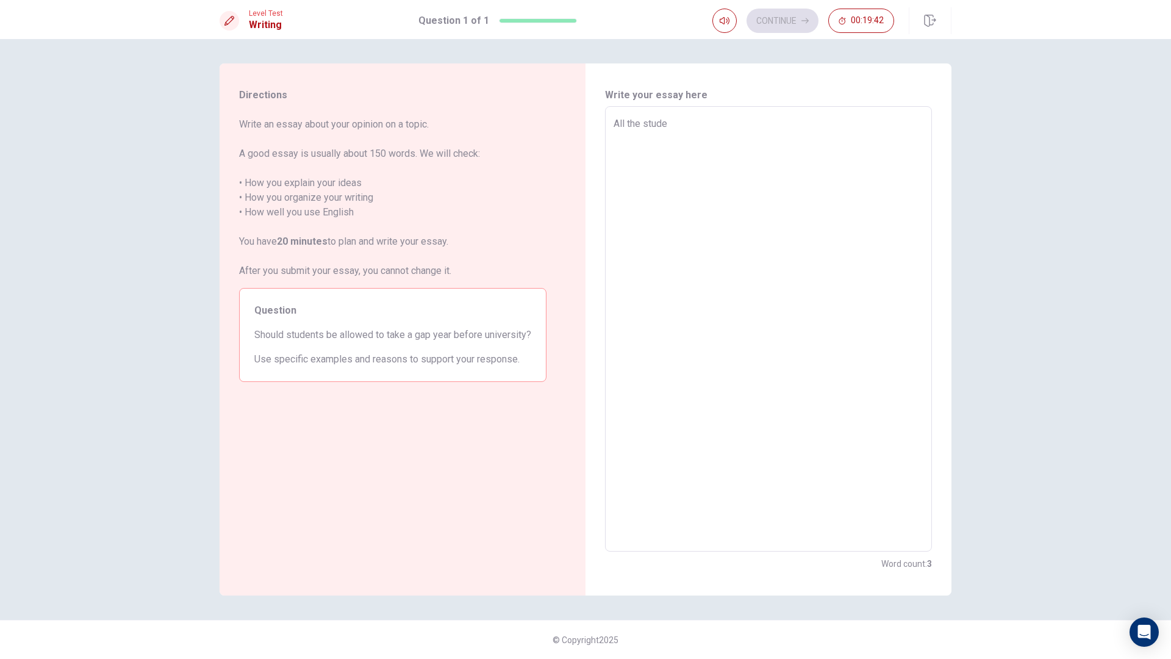
type textarea "All the studen"
type textarea "x"
type textarea "All the student"
type textarea "x"
type textarea "All the students"
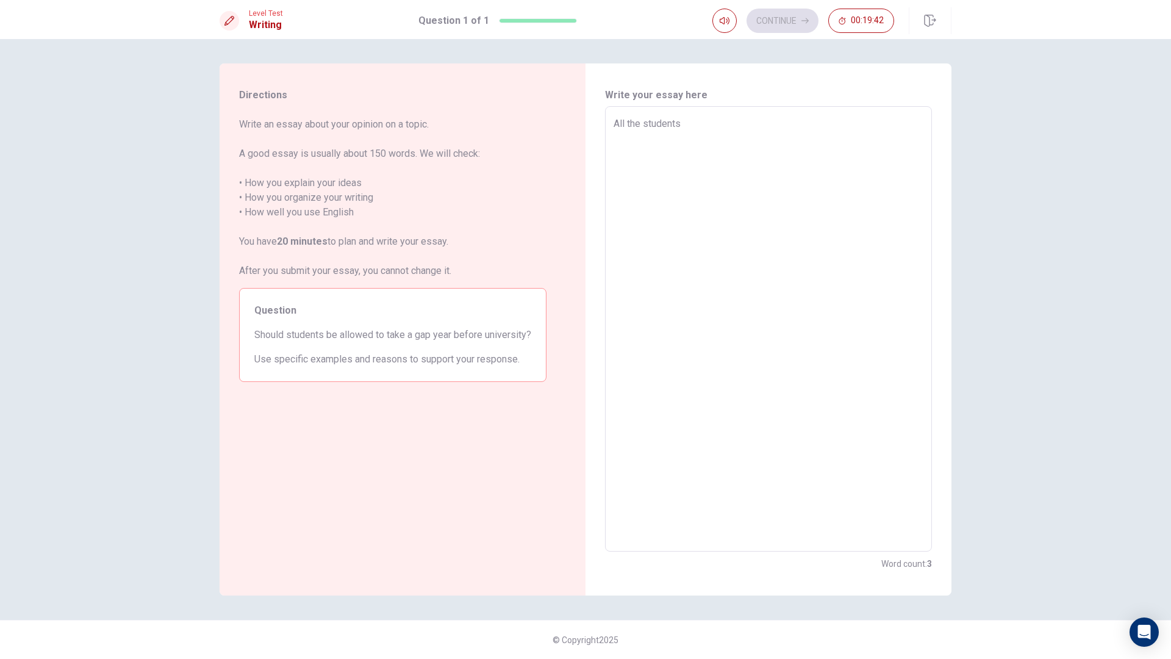
type textarea "x"
type textarea "All the students"
type textarea "x"
type textarea "All the students s"
type textarea "x"
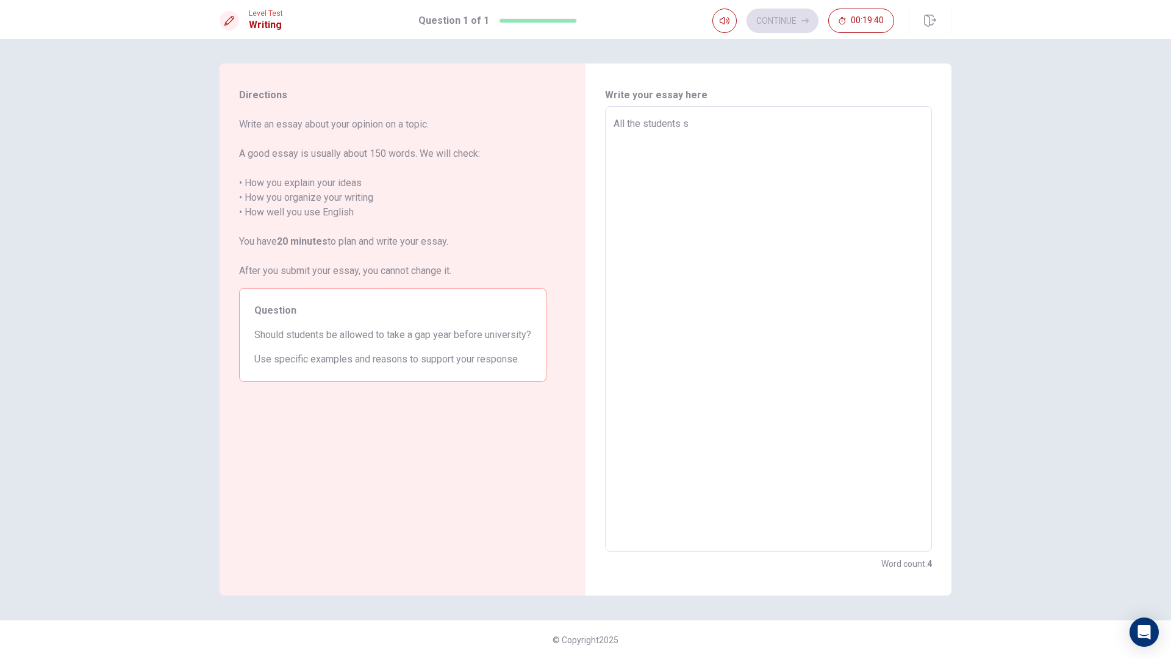
type textarea "All the students sh"
type textarea "x"
type textarea "All the students sho"
type textarea "x"
type textarea "All the students shou"
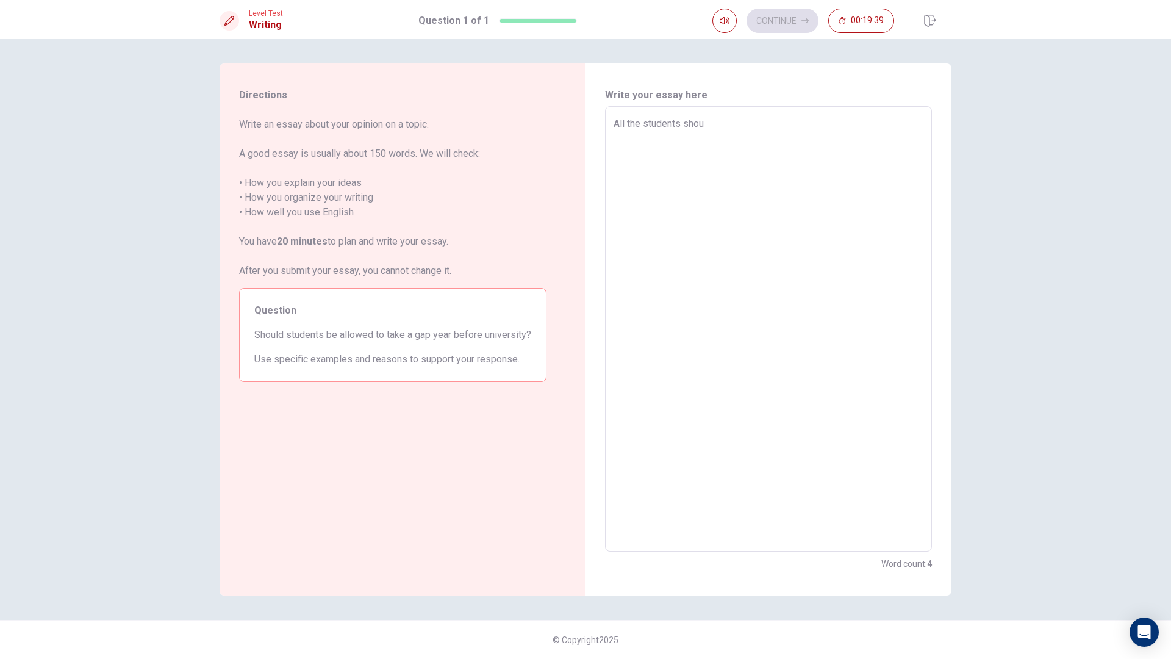
type textarea "x"
type textarea "All the students shoul"
type textarea "x"
type textarea "All the students should"
type textarea "x"
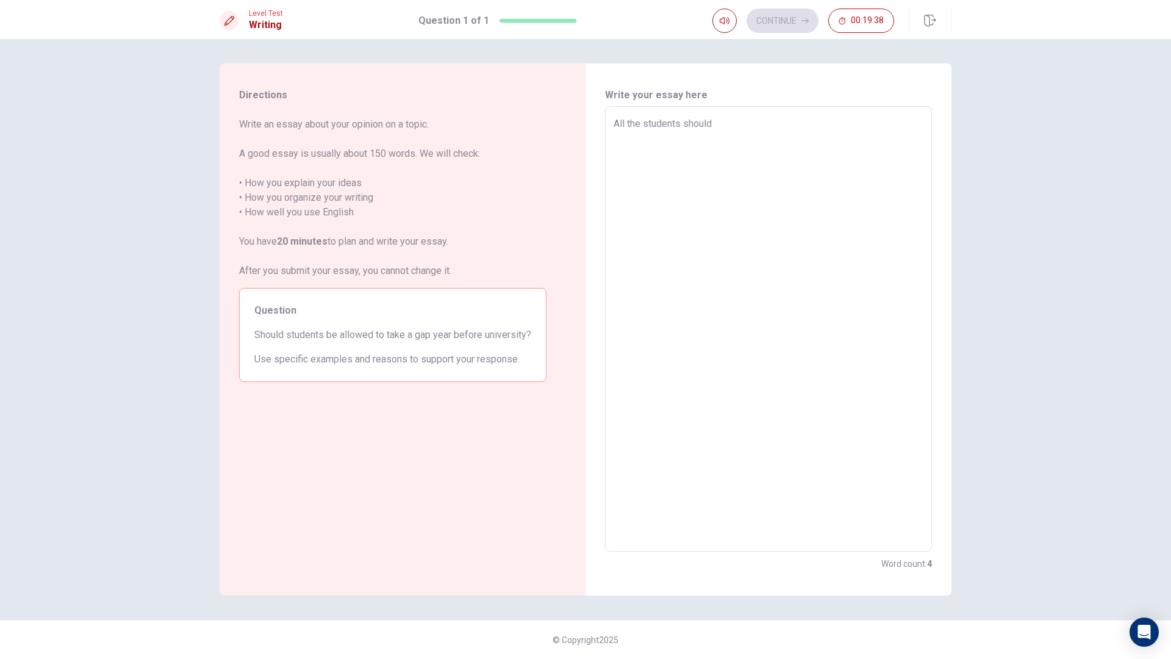
type textarea "All the students should"
type textarea "x"
type textarea "All the students should b"
type textarea "x"
type textarea "All the students should be"
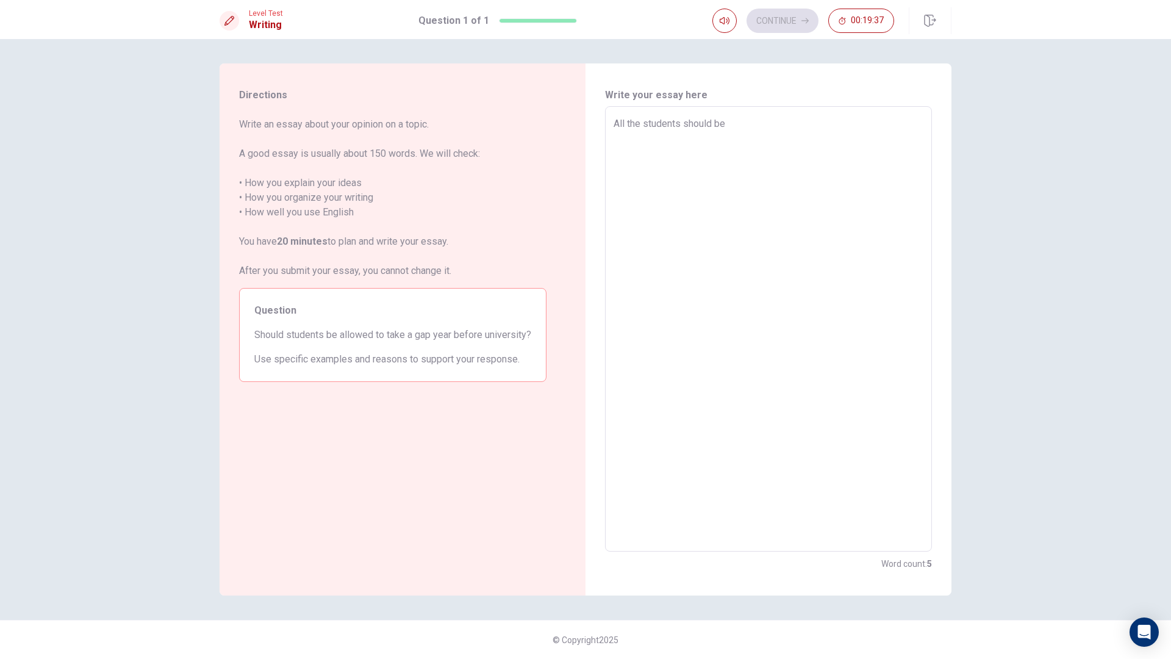
type textarea "x"
type textarea "All the students should be"
type textarea "x"
type textarea "All the students should be a"
type textarea "x"
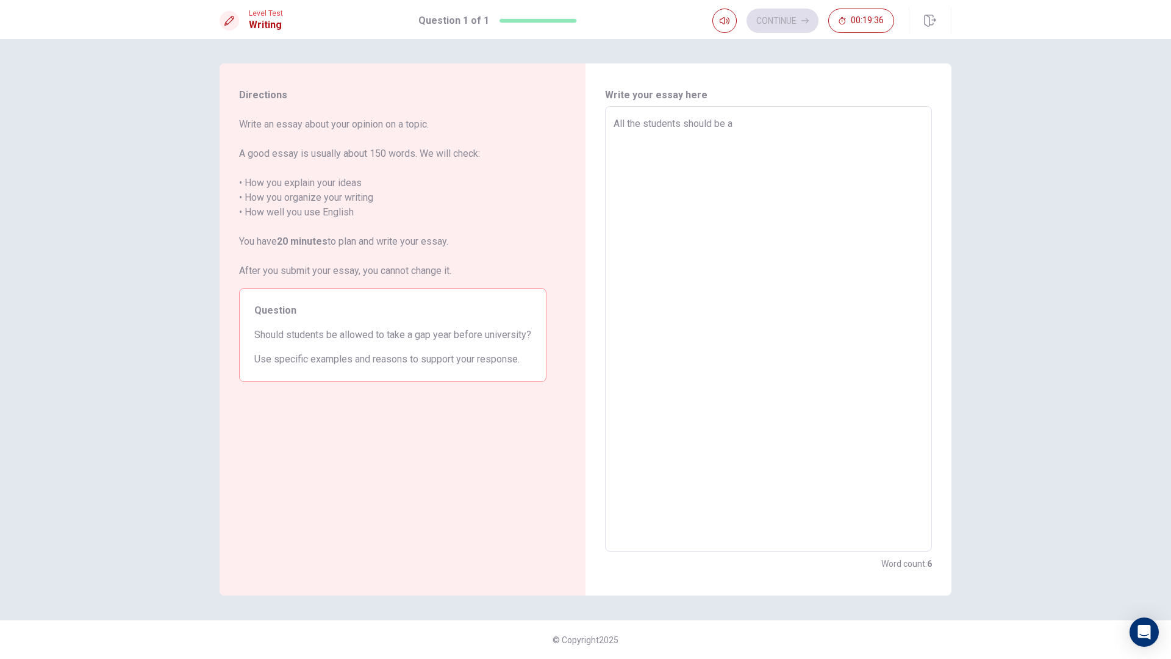
type textarea "All the students should be al"
type textarea "x"
type textarea "All the students should be all"
type textarea "x"
type textarea "All the students should be allo"
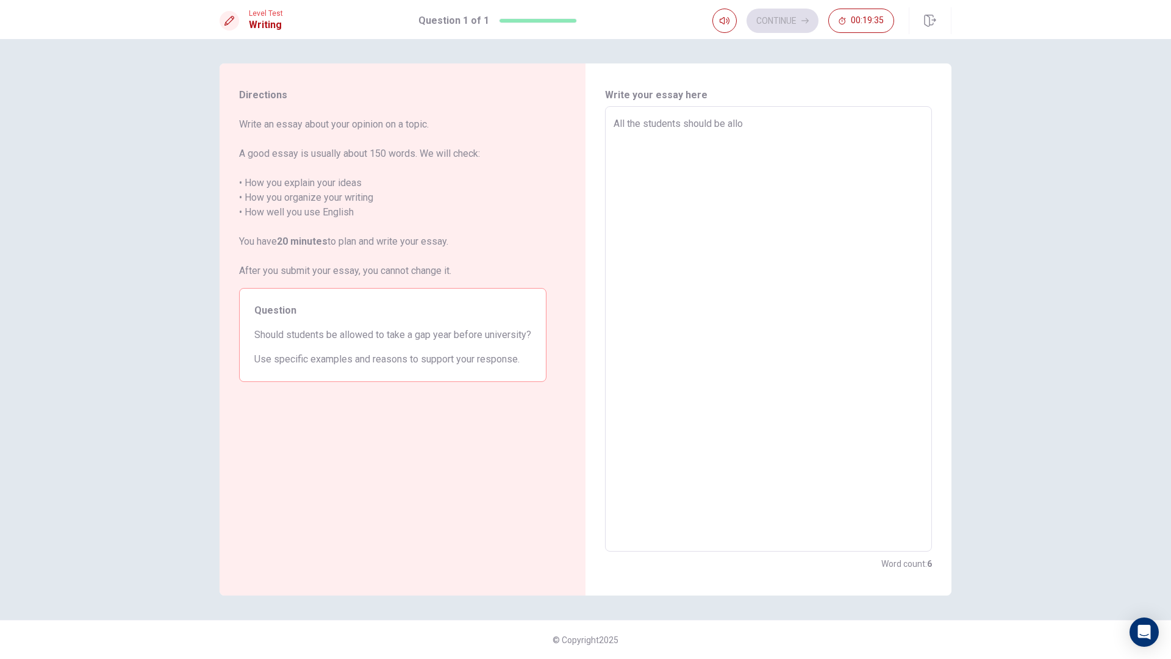
type textarea "x"
type textarea "All the students should be allow"
type textarea "x"
type textarea "All the students should be allowe"
type textarea "x"
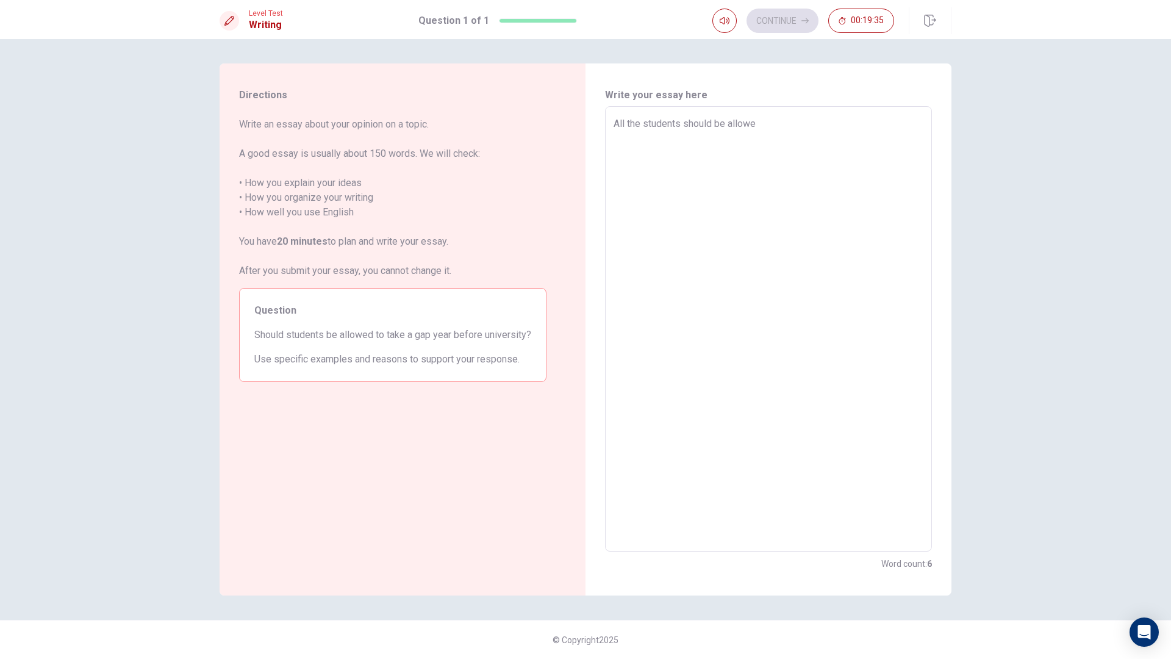
type textarea "All the students should be allowed"
type textarea "x"
type textarea "All the students should be allowed"
type textarea "x"
type textarea "All the students should be allowed t"
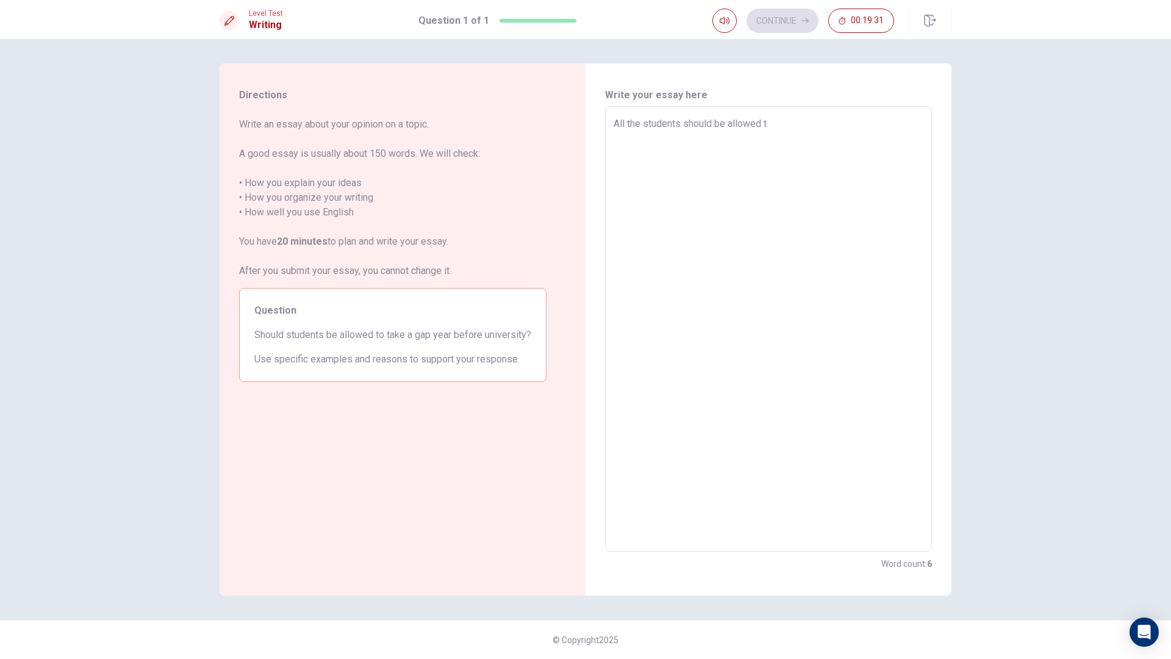
type textarea "x"
type textarea "All the students should be allowed to"
type textarea "x"
type textarea "All the students should be allowed to"
type textarea "x"
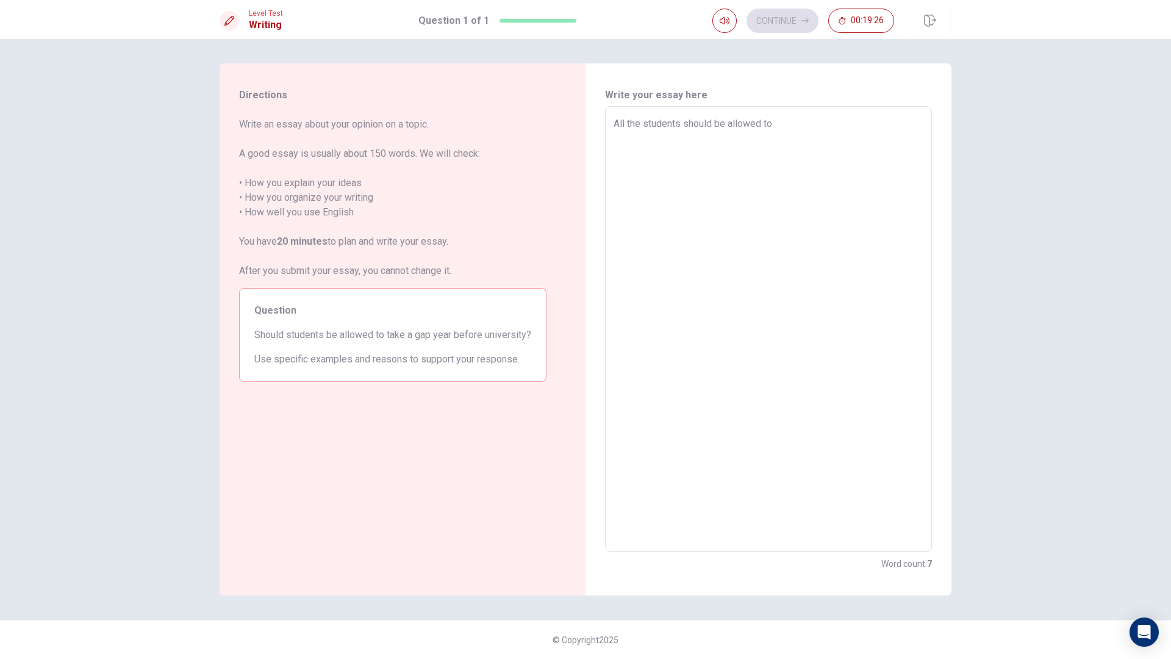
type textarea "All the students should be allowed to t"
type textarea "x"
type textarea "All the students should be allowed to ta"
type textarea "x"
type textarea "All the students should be allowed to tak"
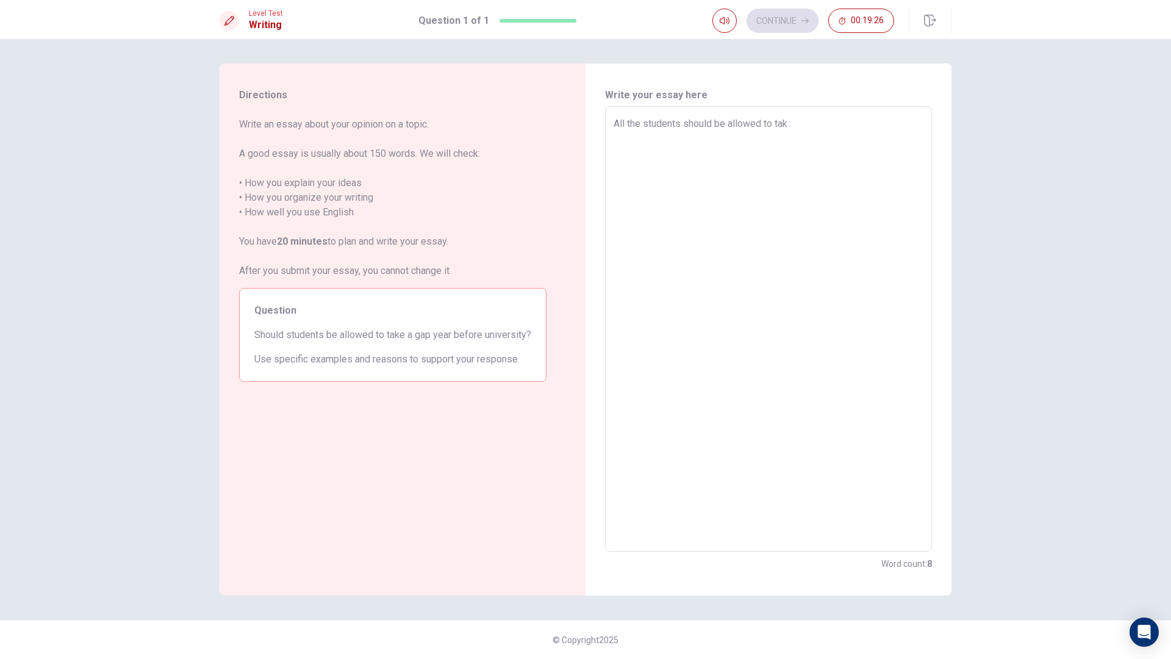
type textarea "x"
type textarea "All the students should be allowed to take"
type textarea "x"
type textarea "All the students should be allowed to take"
type textarea "x"
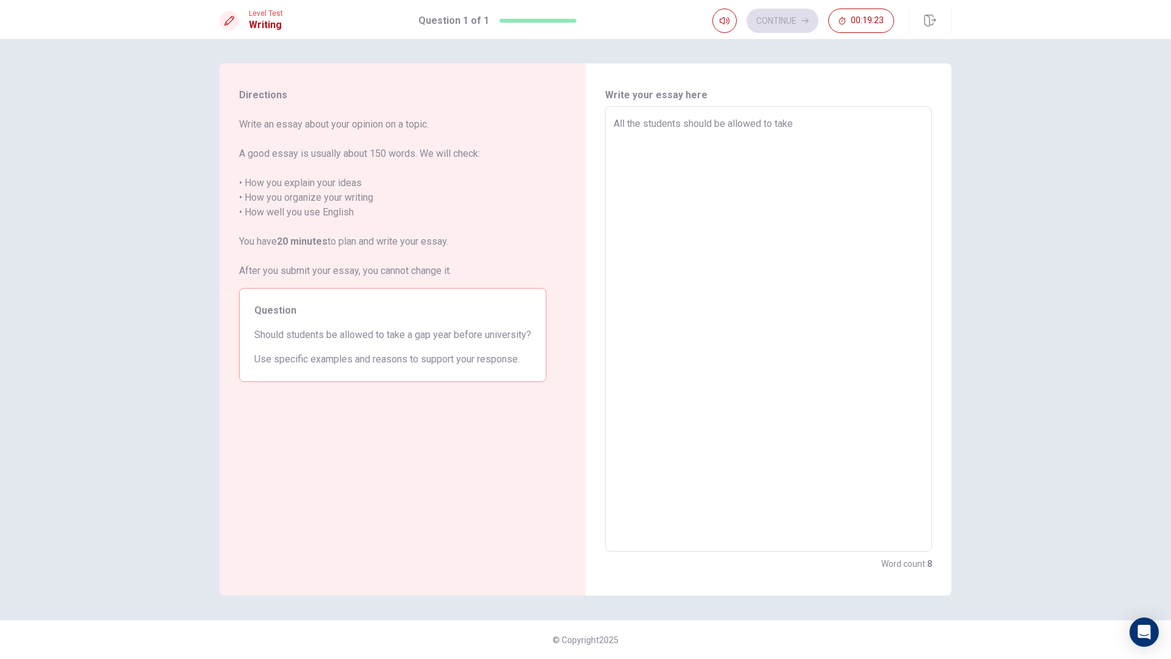
type textarea "All the students should be allowed to take a"
type textarea "x"
type textarea "All the students should be allowed to take a"
type textarea "x"
type textarea "All the students should be allowed to take a g"
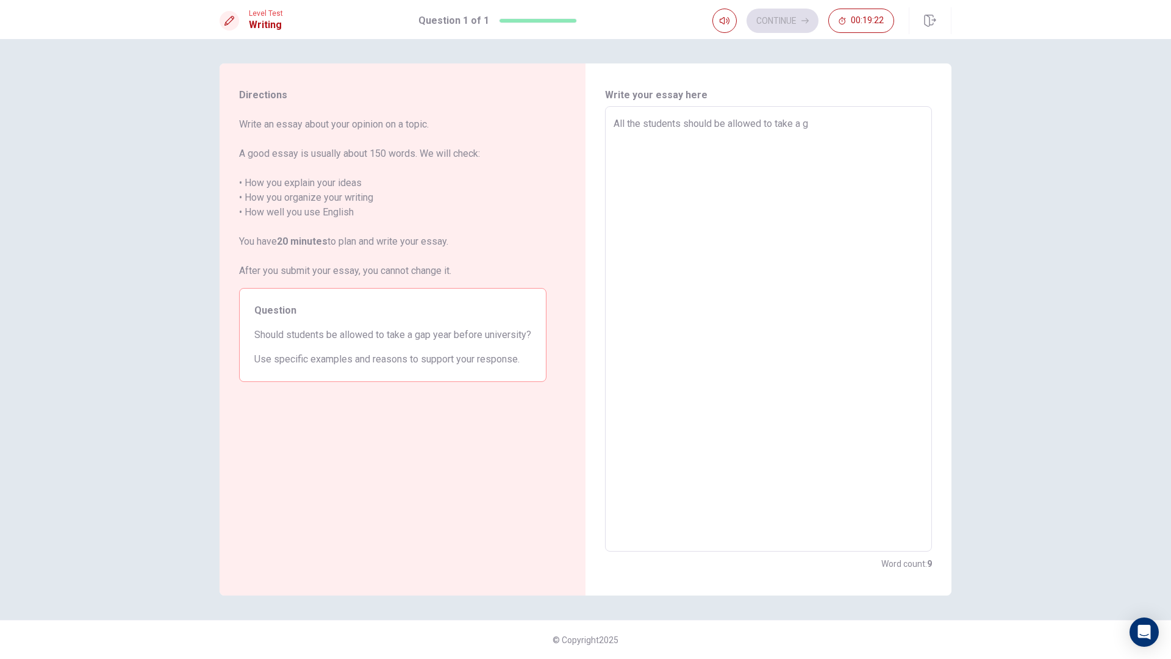
type textarea "x"
type textarea "All the students should be allowed to take a ga"
type textarea "x"
type textarea "All the students should be allowed to take a gap"
type textarea "x"
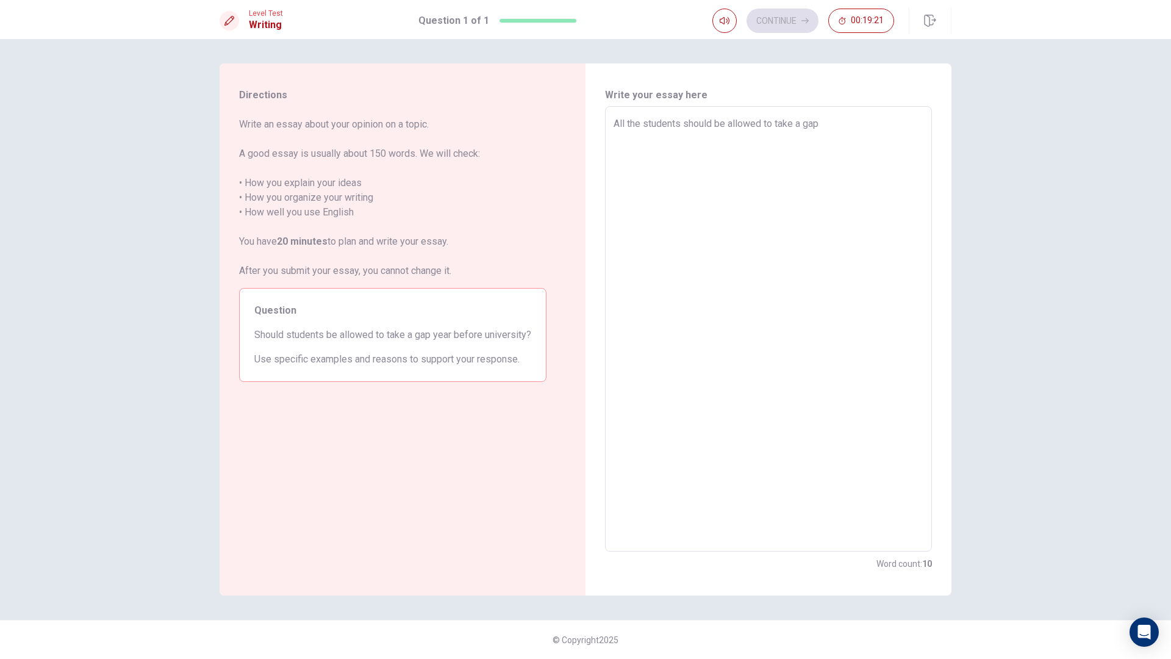
type textarea "All the students should be allowed to take a gap"
type textarea "x"
type textarea "All the students should be allowed to take a gap y"
type textarea "x"
type textarea "All the students should be allowed to take a gap ye"
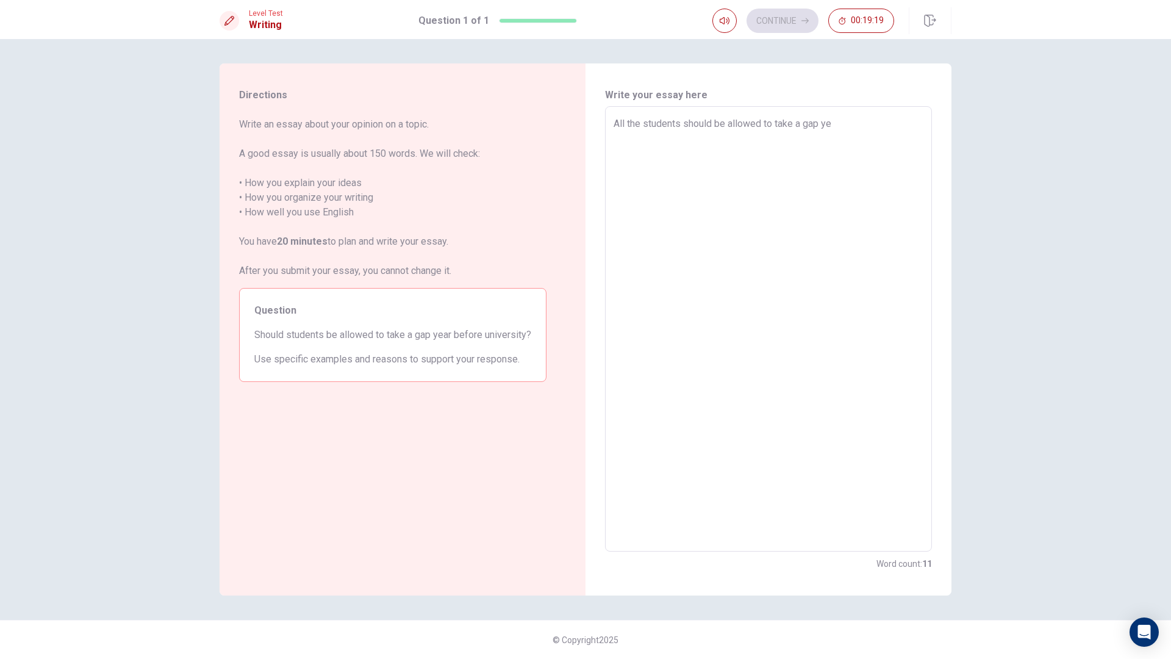
type textarea "x"
type textarea "All the students should be allowed to take a gap yea"
type textarea "x"
type textarea "All the students should be allowed to take a gap year"
type textarea "x"
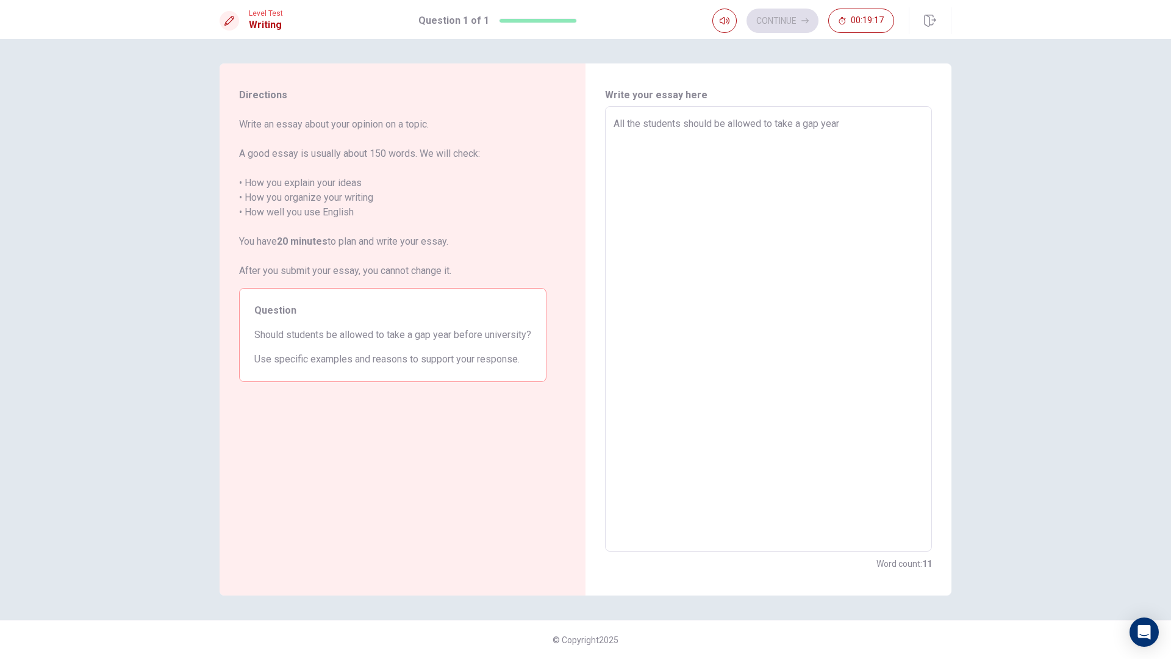
type textarea "All the students should be allowed to take a gap year"
type textarea "x"
type textarea "All the students should be allowed to take a gap year b"
type textarea "x"
type textarea "All the students should be allowed to take a gap year be"
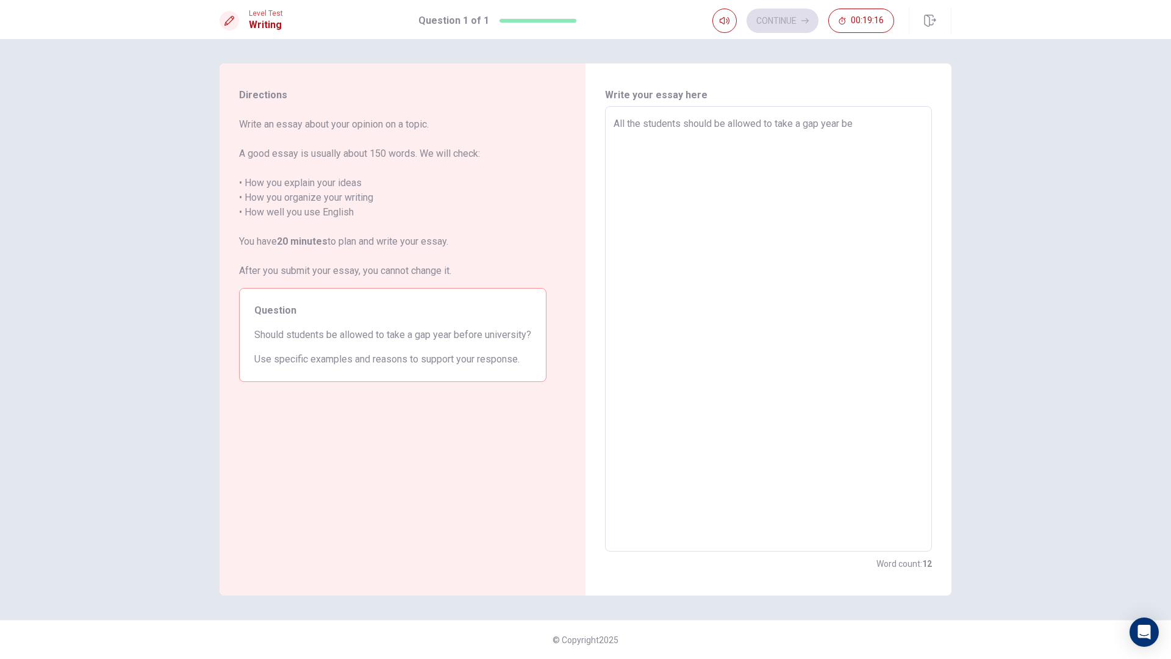
type textarea "x"
type textarea "All the students should be allowed to take a gap year bef"
type textarea "x"
type textarea "All the students should be allowed to take a gap year befo"
type textarea "x"
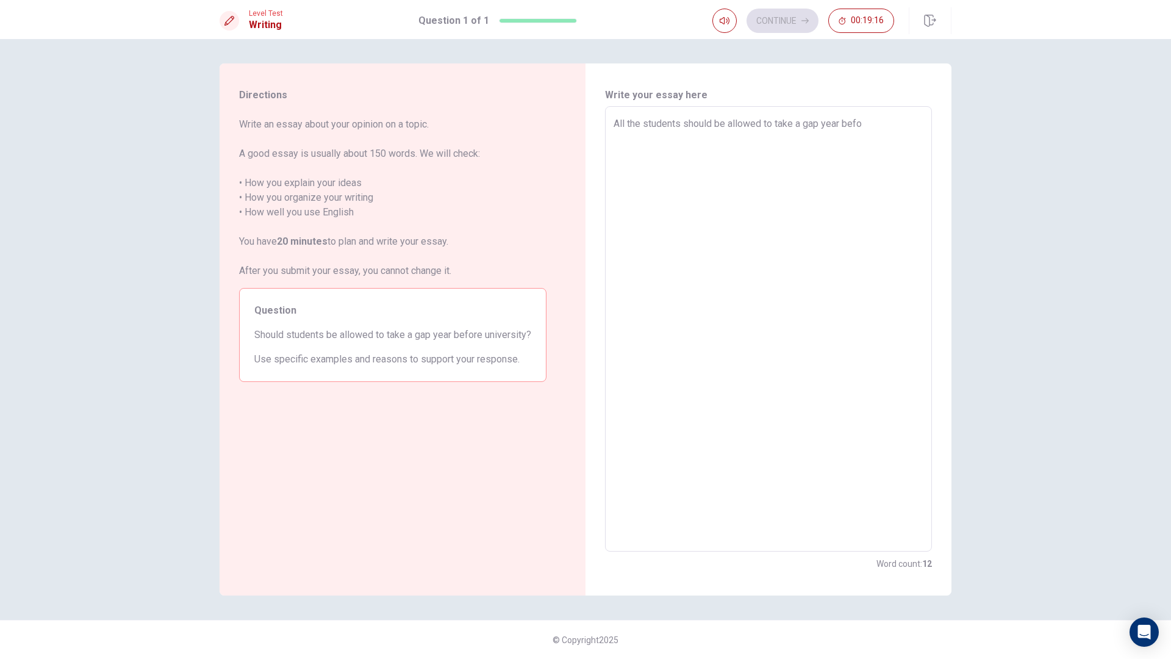
type textarea "All the students should be allowed to take a gap year befor"
type textarea "x"
type textarea "All the students should be allowed to take a gap year before"
type textarea "x"
type textarea "All the students should be allowed to take a gap year before"
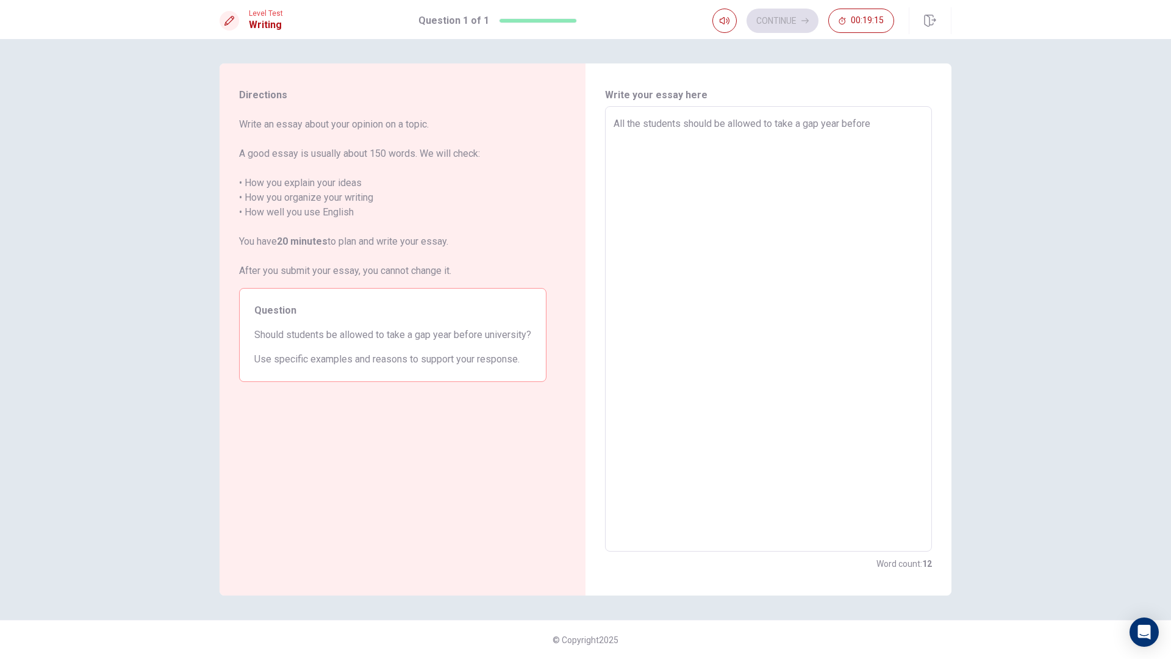
type textarea "x"
type textarea "All the students should be allowed to take a gap year before u"
type textarea "x"
type textarea "All the students should be allowed to take a gap year before un"
type textarea "x"
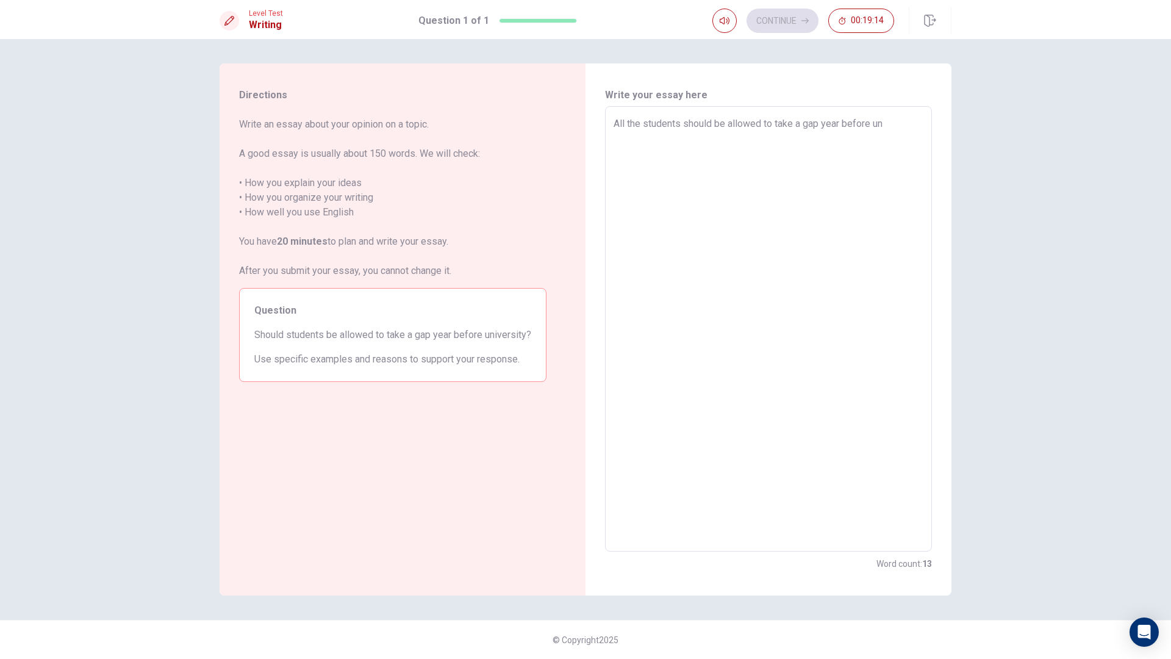
type textarea "All the students should be allowed to take a gap year before uni"
type textarea "x"
type textarea "All the students should be allowed to take a gap year before unif"
type textarea "x"
type textarea "All the students should be allowed to take a gap year before uni"
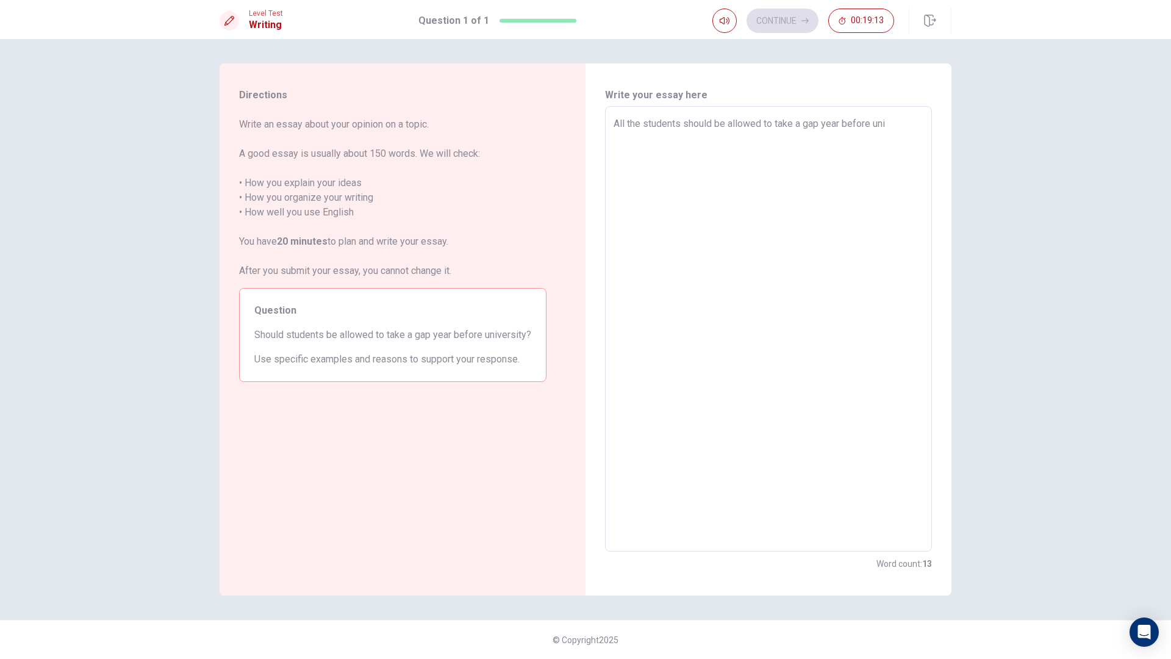
type textarea "x"
type textarea "All the students should be allowed to take a gap year before univ"
type textarea "x"
type textarea "All the students should be allowed to take a gap year before unive"
type textarea "x"
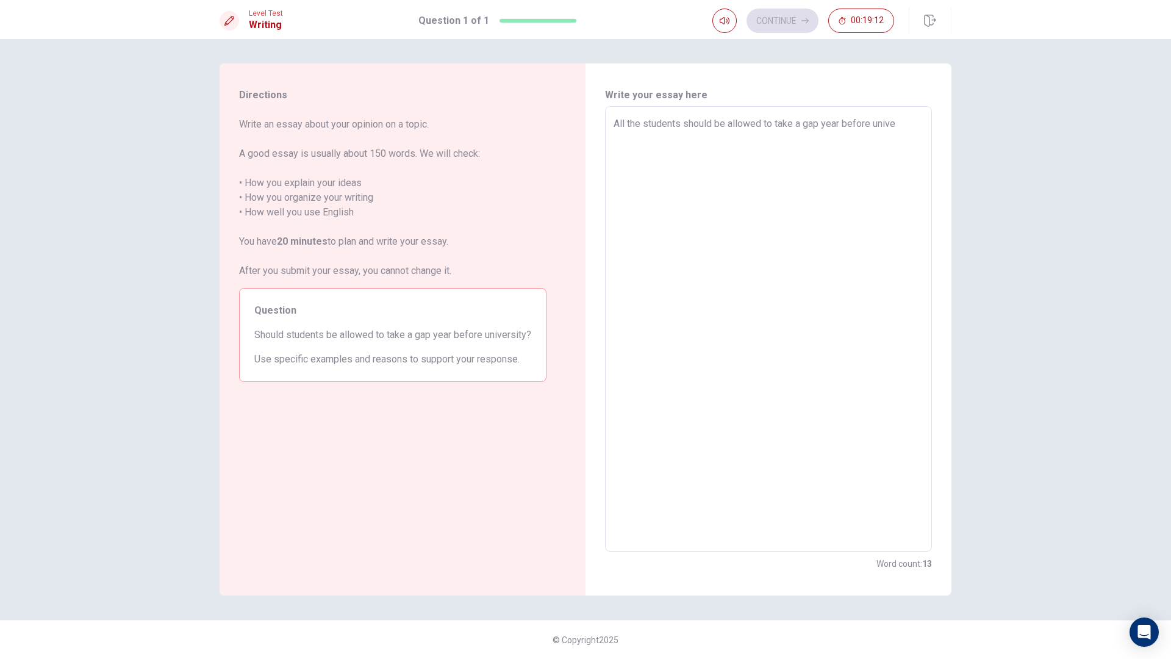
type textarea "All the students should be allowed to take a gap year before univer"
type textarea "x"
type textarea "All the students should be allowed to take a gap year before univers"
type textarea "x"
type textarea "All the students should be allowed to take a gap year before universi"
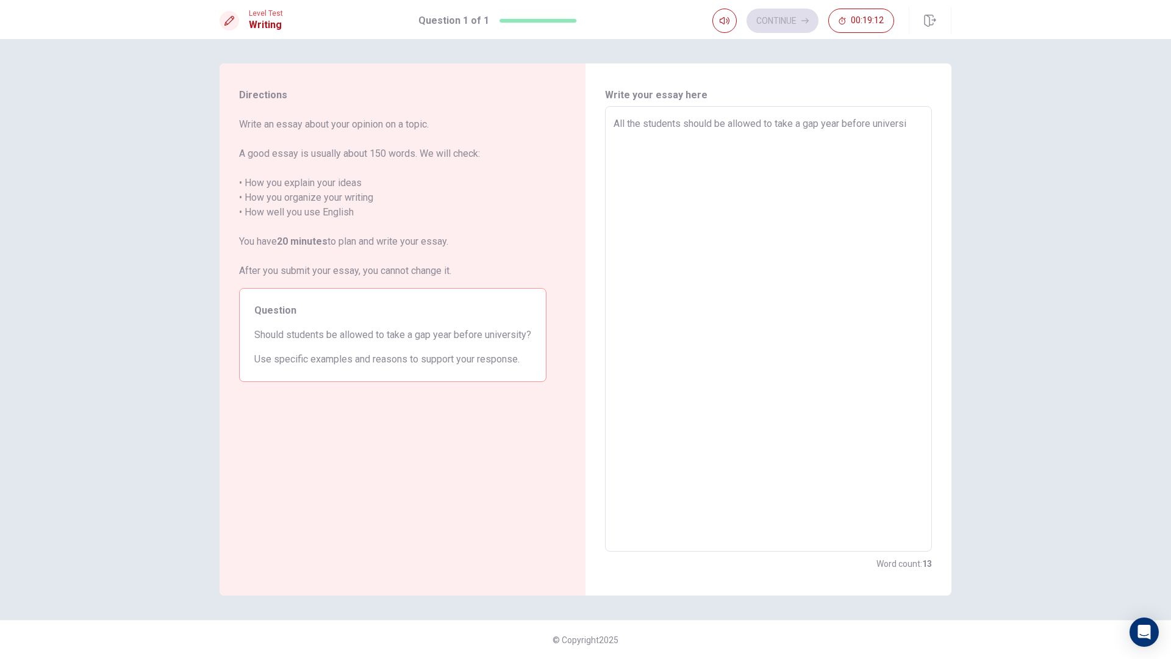
type textarea "x"
type textarea "All the students should be allowed to take a gap year before universit"
type textarea "x"
type textarea "All the students should be allowed to take a gap year before university"
type textarea "x"
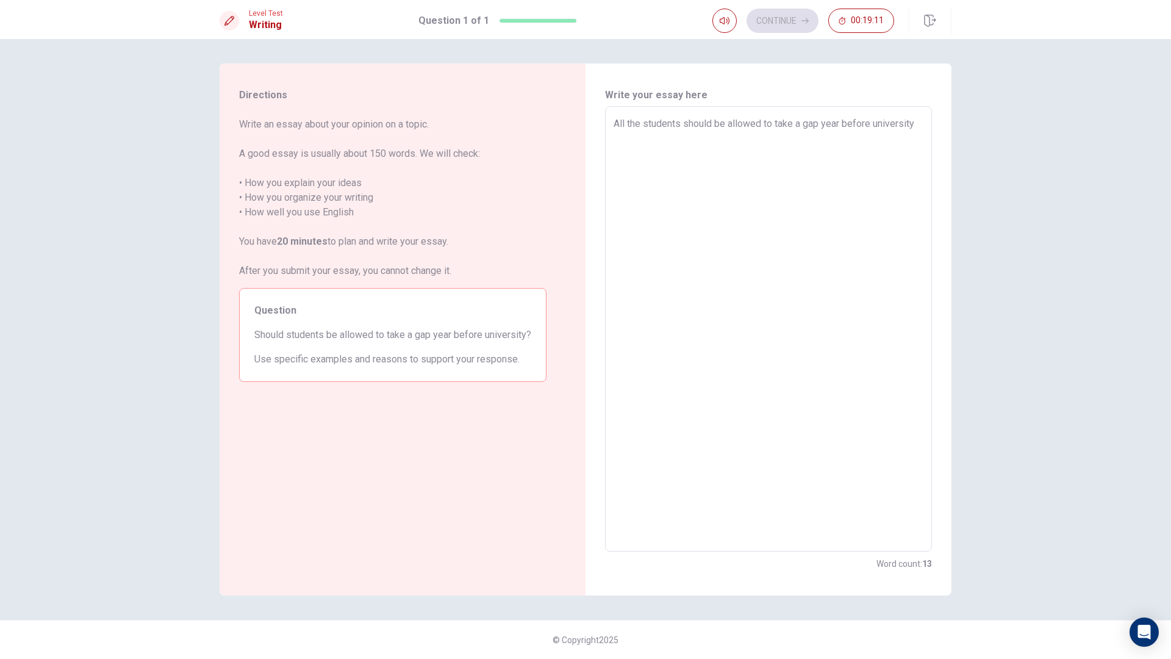
type textarea "All the students should be allowed to take a gap year before university."
type textarea "x"
type textarea "All the students should be allowed to take a gap year before university."
type textarea "x"
type textarea "All the students should be allowed to take a gap year before university. F"
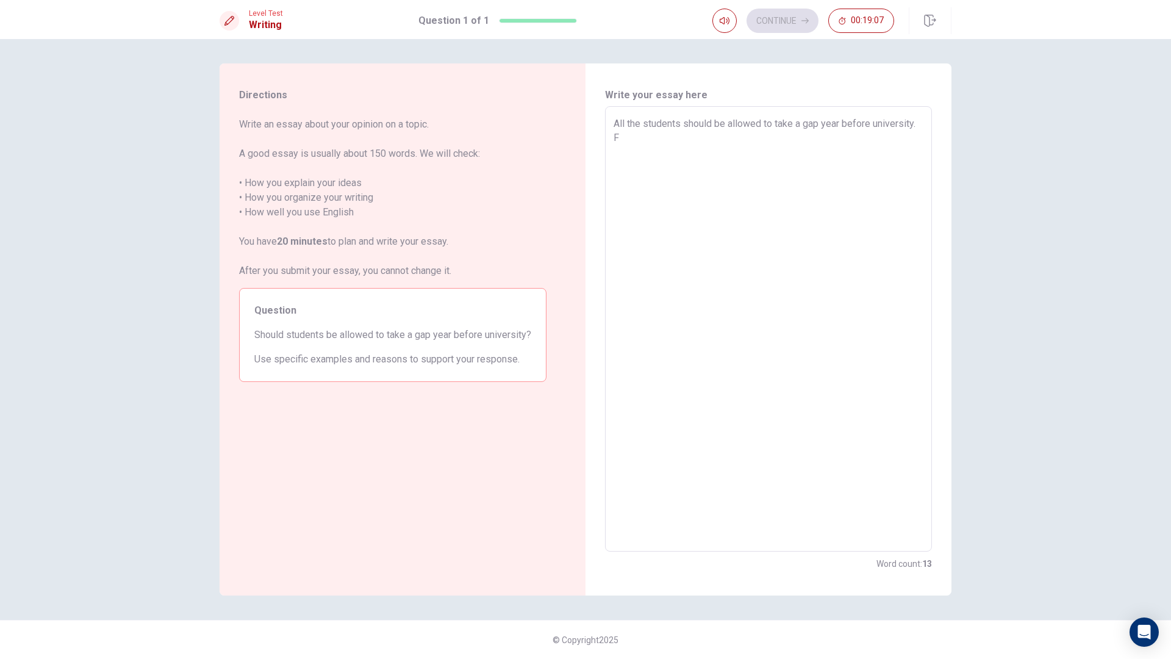
type textarea "x"
type textarea "All the students should be allowed to take a gap year before university. Fi"
type textarea "x"
type textarea "All the students should be allowed to take a gap year before university. Fit"
type textarea "x"
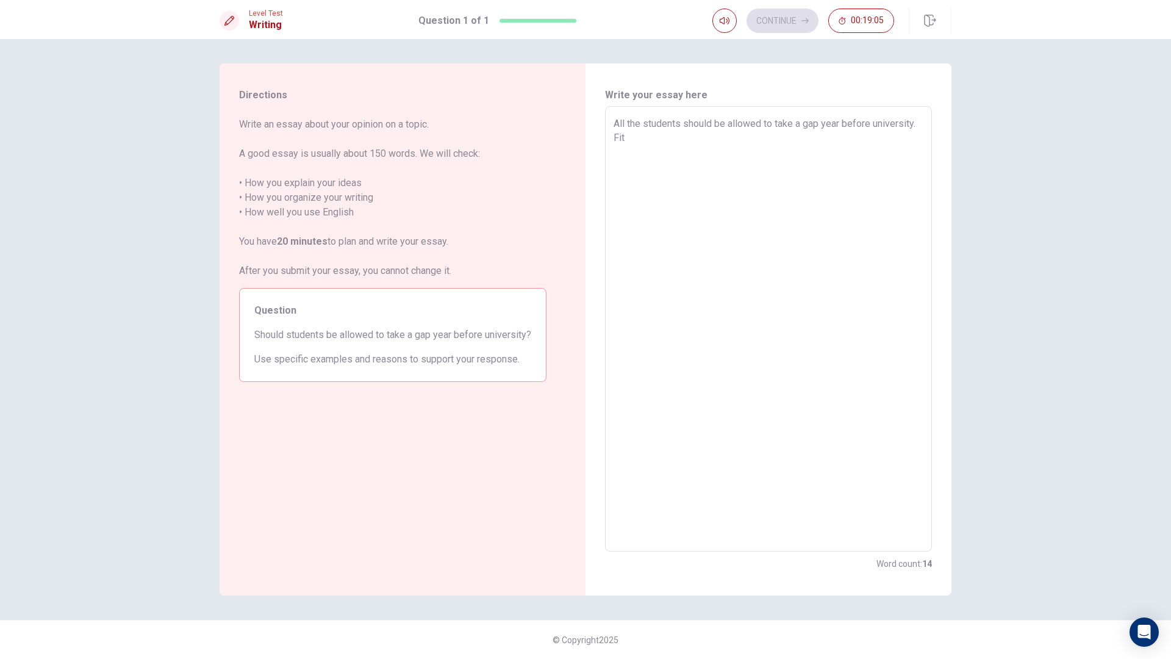
type textarea "All the students should be allowed to take a gap year before university. Fi"
type textarea "x"
type textarea "All the students should be allowed to take a gap year before university. Fir"
type textarea "x"
type textarea "All the students should be allowed to take a gap year before university. Firs"
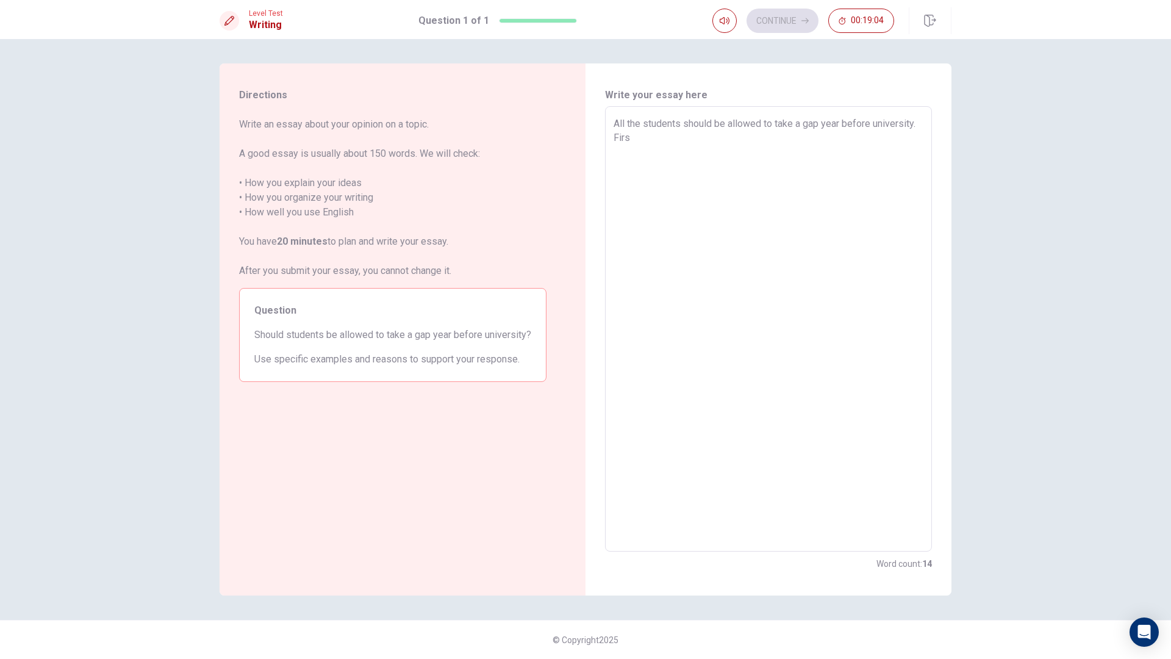
type textarea "x"
type textarea "All the students should be allowed to take a gap year before university. First"
type textarea "x"
type textarea "All the students should be allowed to take a gap year before university. First,"
type textarea "x"
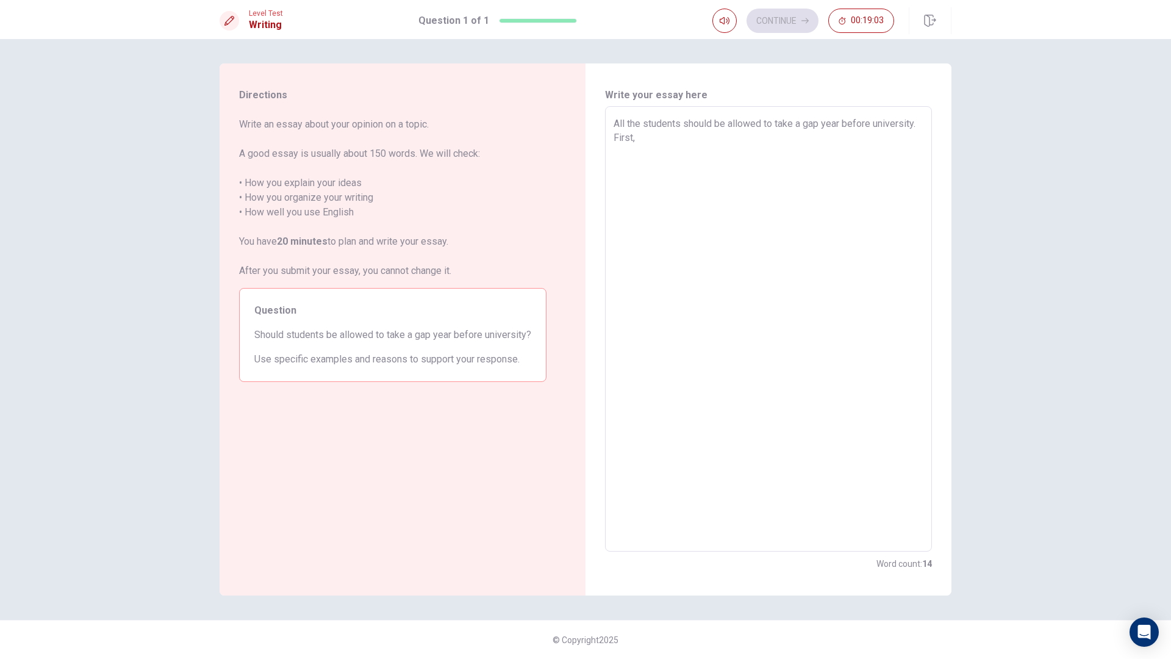
type textarea "All the students should be allowed to take a gap year before university. First,"
type textarea "x"
type textarea "All the students should be allowed to take a gap year before university. First,…"
type textarea "x"
type textarea "All the students should be allowed to take a gap year before university. First,"
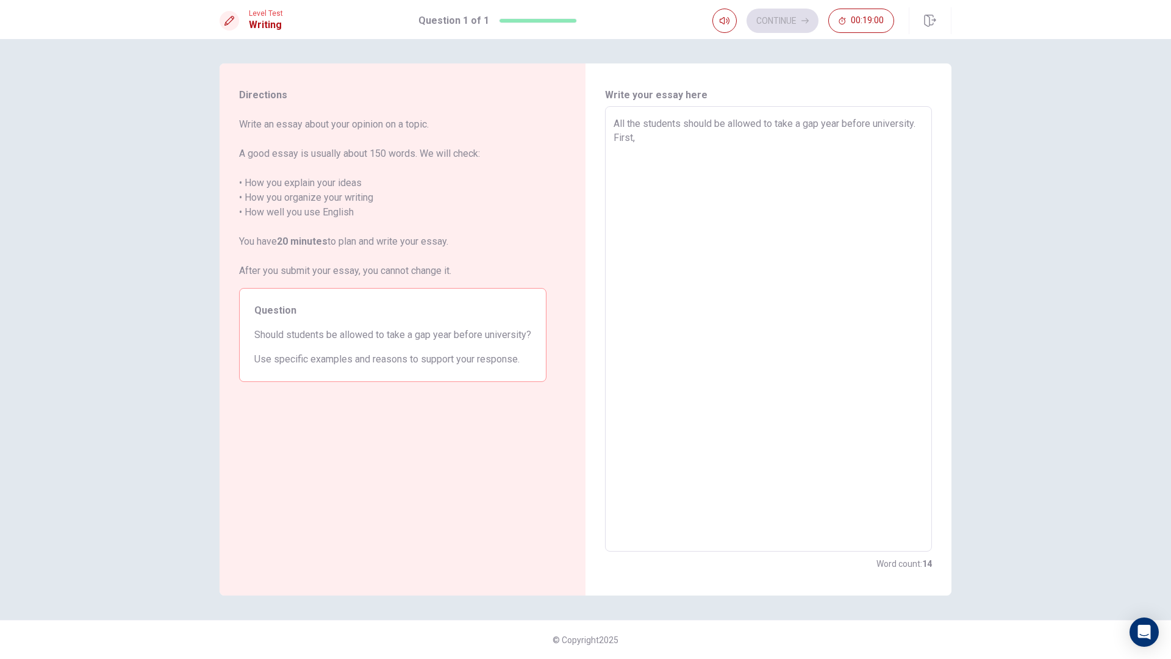
type textarea "x"
type textarea "All the students should be allowed to take a gap year before university. First,…"
type textarea "x"
type textarea "All the students should be allowed to take a gap year before university. First,…"
type textarea "x"
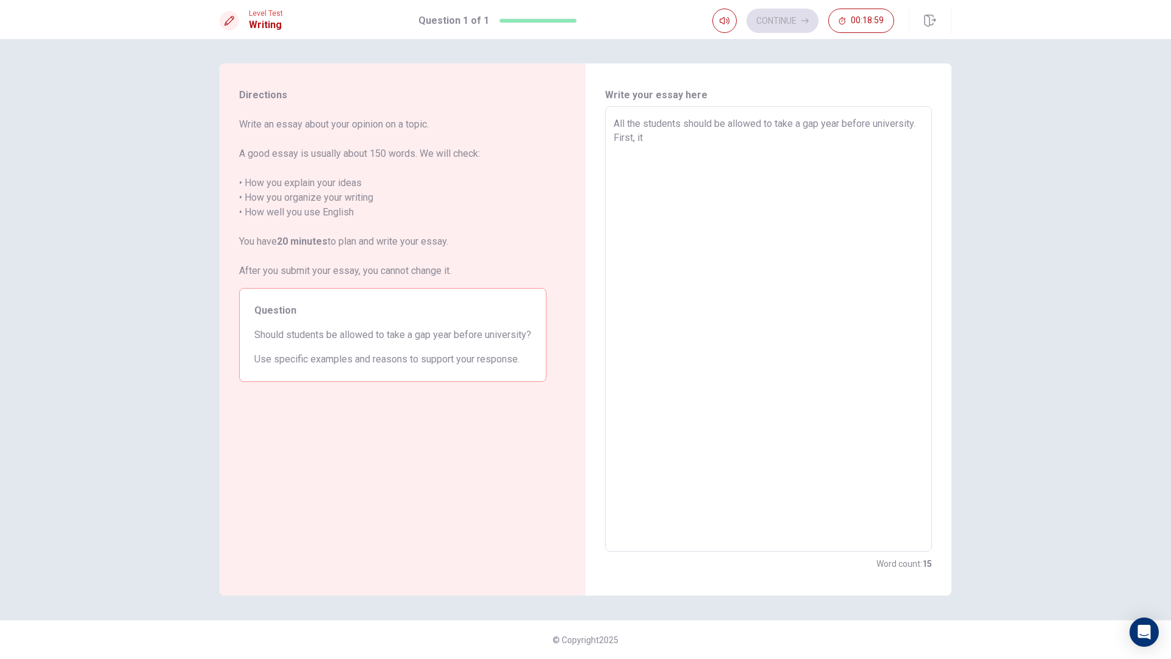
type textarea "All the students should be allowed to take a gap year before university. First,…"
type textarea "x"
click at [778, 157] on textarea "All the students should be allowed to take a gap year before university. It hel…" at bounding box center [769, 329] width 310 height 425
click at [862, 152] on textarea "All the students should be allowed to take a gap year before university. It hel…" at bounding box center [769, 329] width 310 height 425
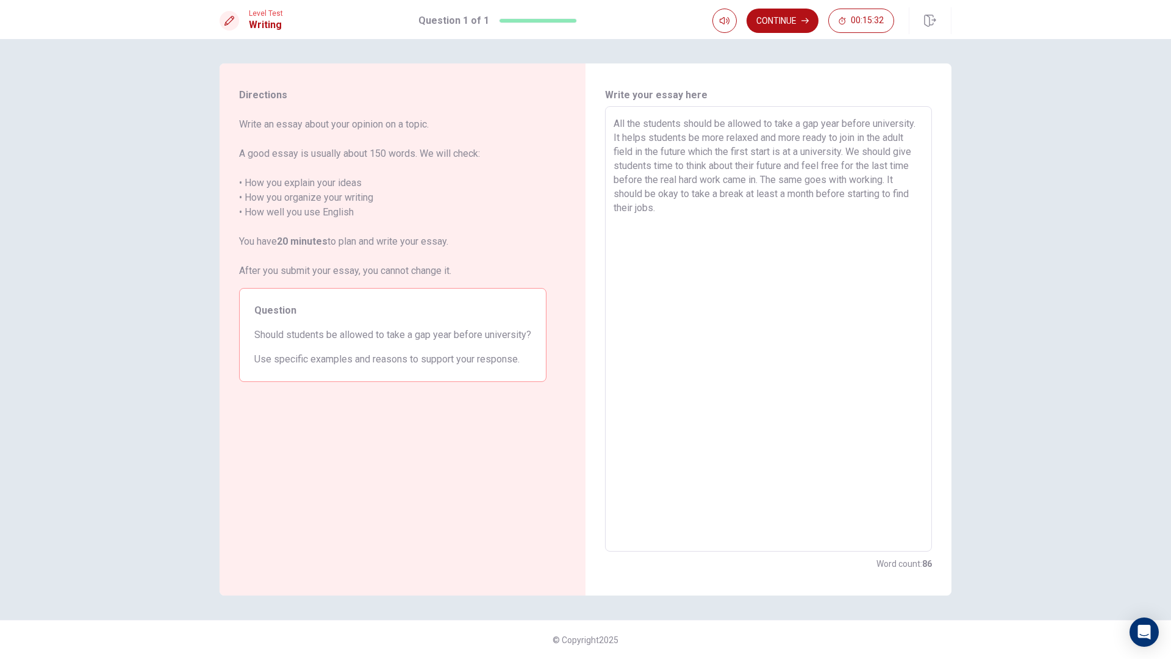
click at [851, 154] on textarea "All the students should be allowed to take a gap year before university. It hel…" at bounding box center [769, 329] width 310 height 425
click at [748, 167] on textarea "All the students should be allowed to take a gap year before university. It hel…" at bounding box center [769, 329] width 310 height 425
click at [818, 168] on textarea "All the students should be allowed to take a gap year before university. It hel…" at bounding box center [769, 329] width 310 height 425
click at [687, 154] on textarea "All the students should be allowed to take a gap year before university. It hel…" at bounding box center [769, 329] width 310 height 425
click at [765, 181] on textarea "All the students should be allowed to take a gap year before university. It hel…" at bounding box center [769, 329] width 310 height 425
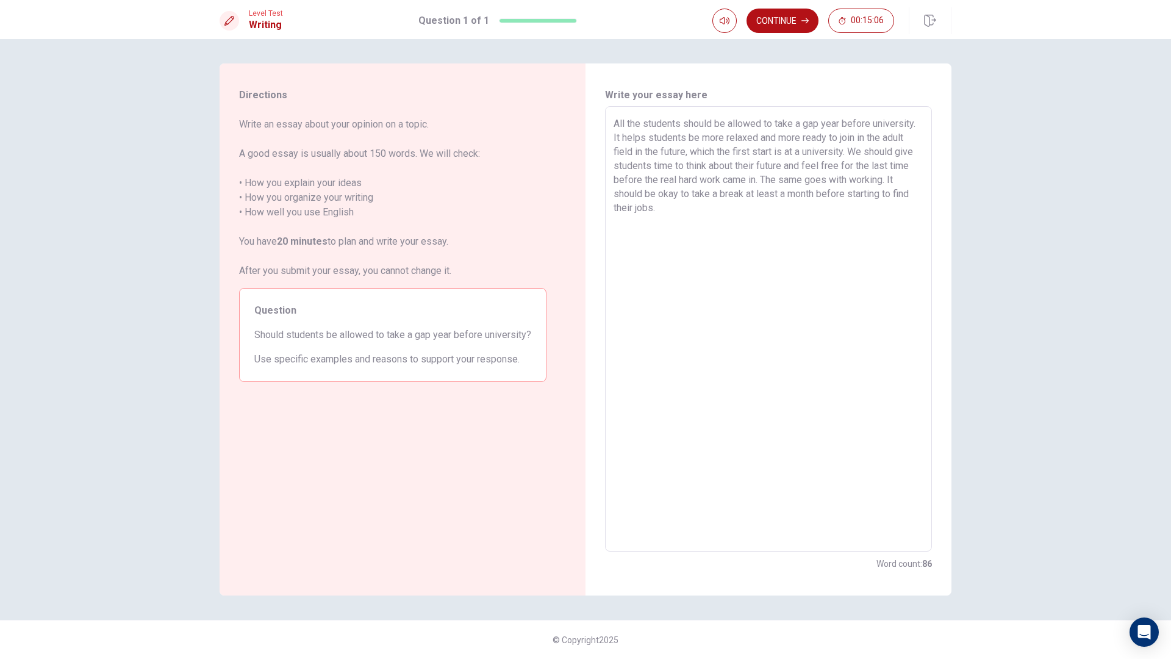
click at [761, 204] on textarea "All the students should be allowed to take a gap year before university. It hel…" at bounding box center [769, 329] width 310 height 425
click at [757, 236] on textarea "All the students should be allowed to take a gap year before university. It hel…" at bounding box center [769, 329] width 310 height 425
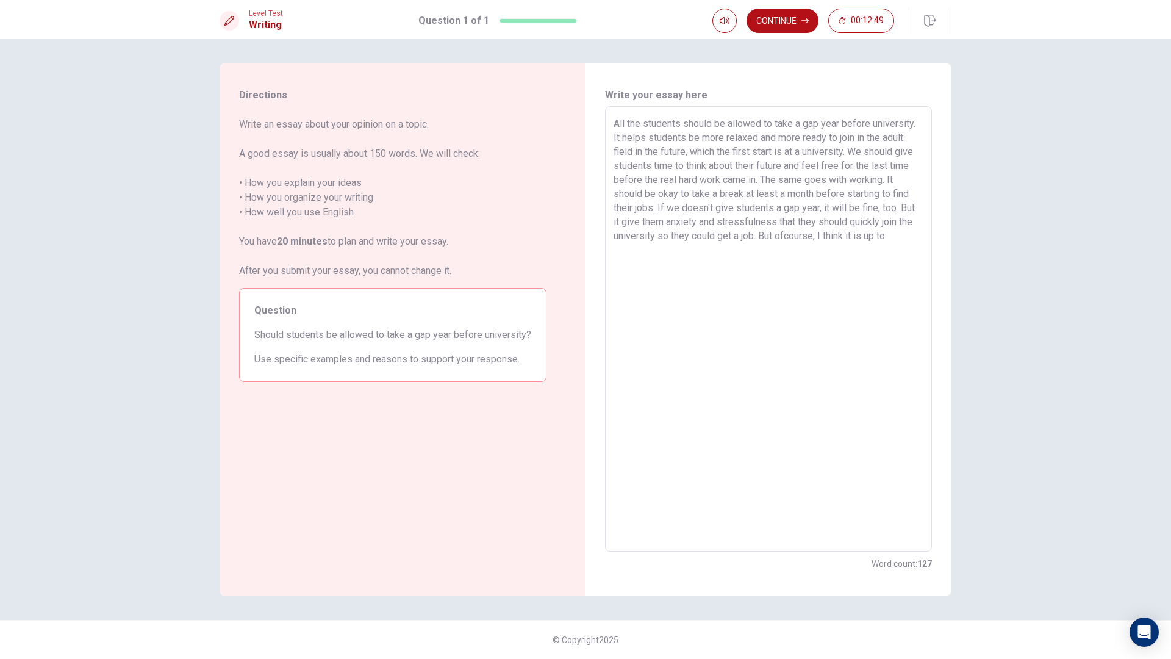
click at [915, 242] on textarea "All the students should be allowed to take a gap year before university. It hel…" at bounding box center [769, 329] width 310 height 425
click at [789, 243] on textarea "All the students should be allowed to take a gap year before university. It hel…" at bounding box center [769, 329] width 310 height 425
click at [787, 242] on textarea "All the students should be allowed to take a gap year before university. It hel…" at bounding box center [769, 329] width 310 height 425
click at [897, 242] on textarea "All the students should be allowed to take a gap year before university. It hel…" at bounding box center [769, 329] width 310 height 425
drag, startPoint x: 734, startPoint y: 284, endPoint x: 711, endPoint y: 289, distance: 23.7
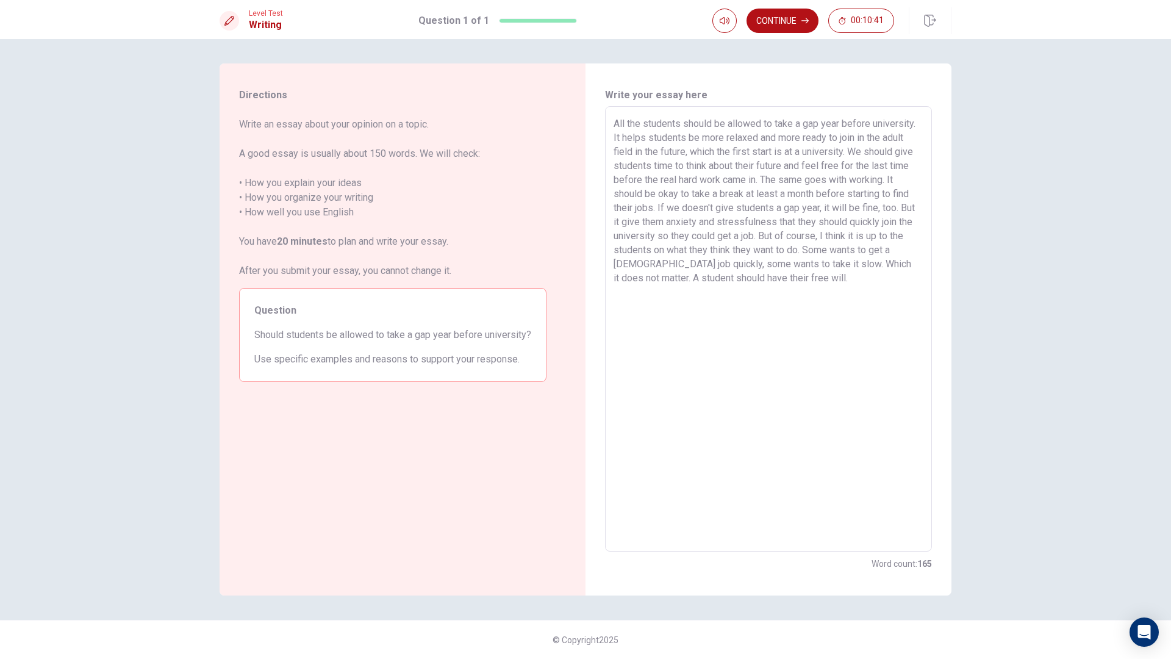
click at [711, 289] on textarea "All the students should be allowed to take a gap year before university. It hel…" at bounding box center [769, 329] width 310 height 425
click at [753, 284] on textarea "All the students should be allowed to take a gap year before university. It hel…" at bounding box center [769, 329] width 310 height 425
click at [781, 282] on textarea "All the students should be allowed to take a gap year before university. It hel…" at bounding box center [769, 329] width 310 height 425
click at [793, 24] on button "Continue" at bounding box center [783, 21] width 72 height 24
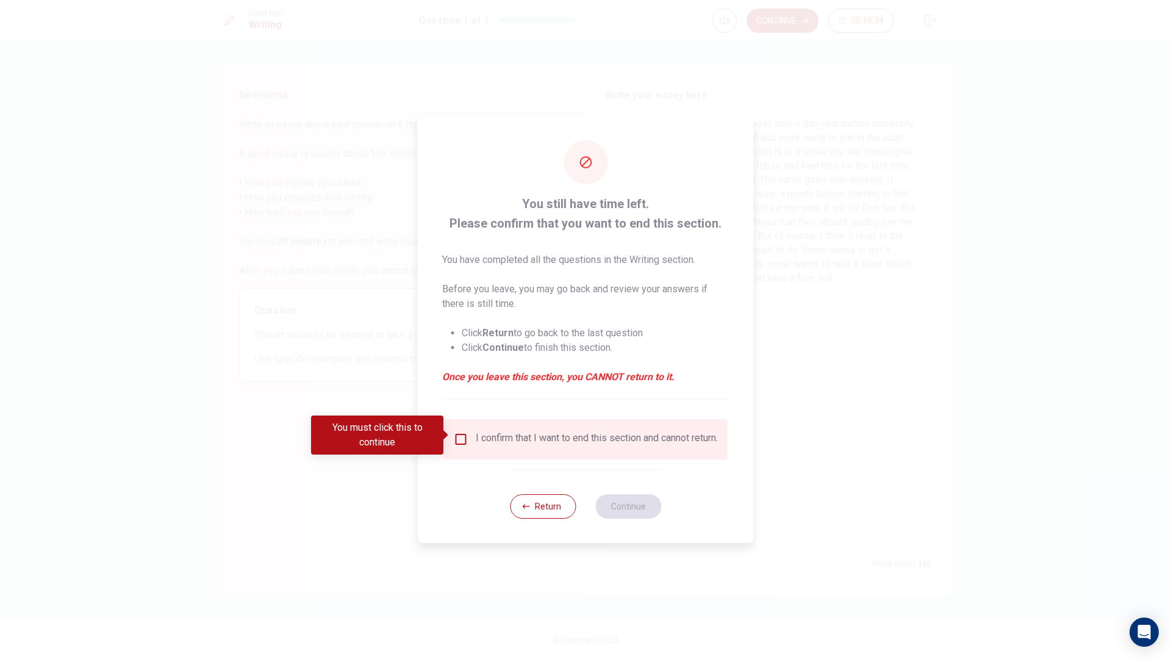
click at [462, 436] on input "You must click this to continue" at bounding box center [461, 439] width 15 height 15
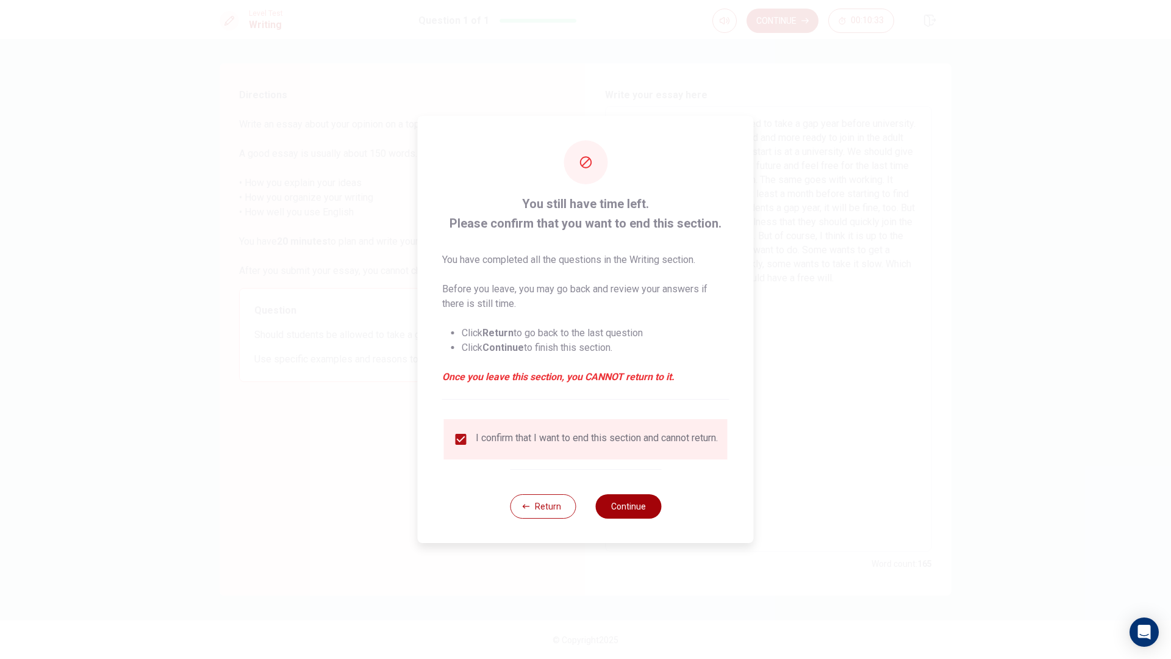
click at [607, 507] on button "Continue" at bounding box center [628, 506] width 66 height 24
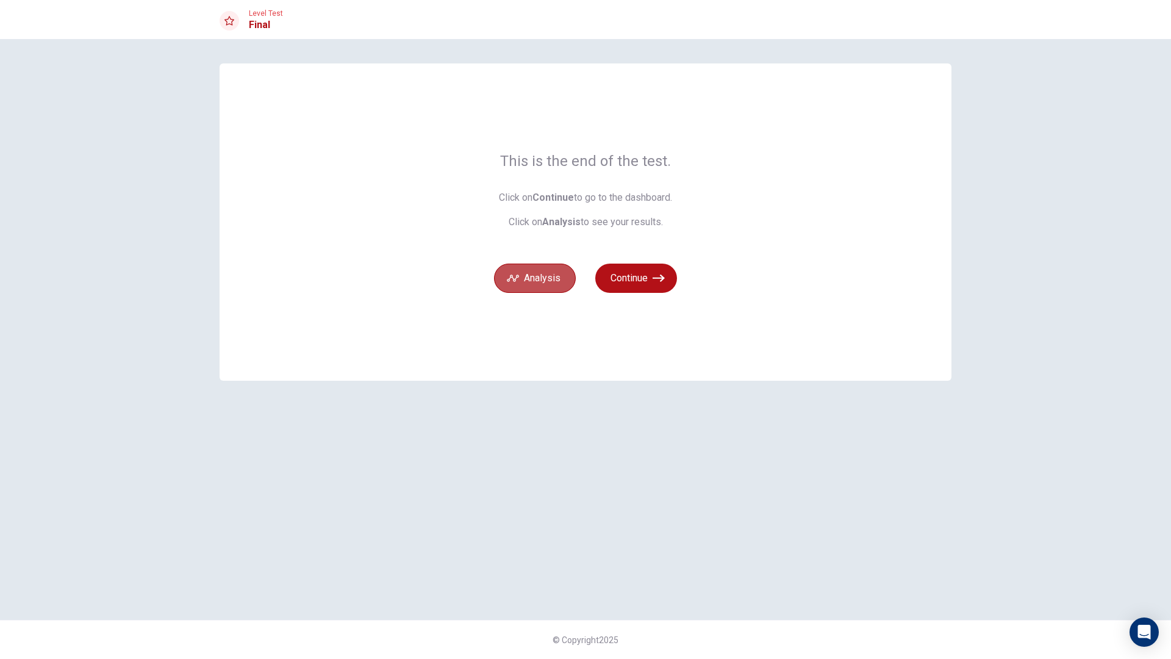
click at [558, 283] on button "Analysis" at bounding box center [535, 278] width 82 height 29
